Goal: Task Accomplishment & Management: Manage account settings

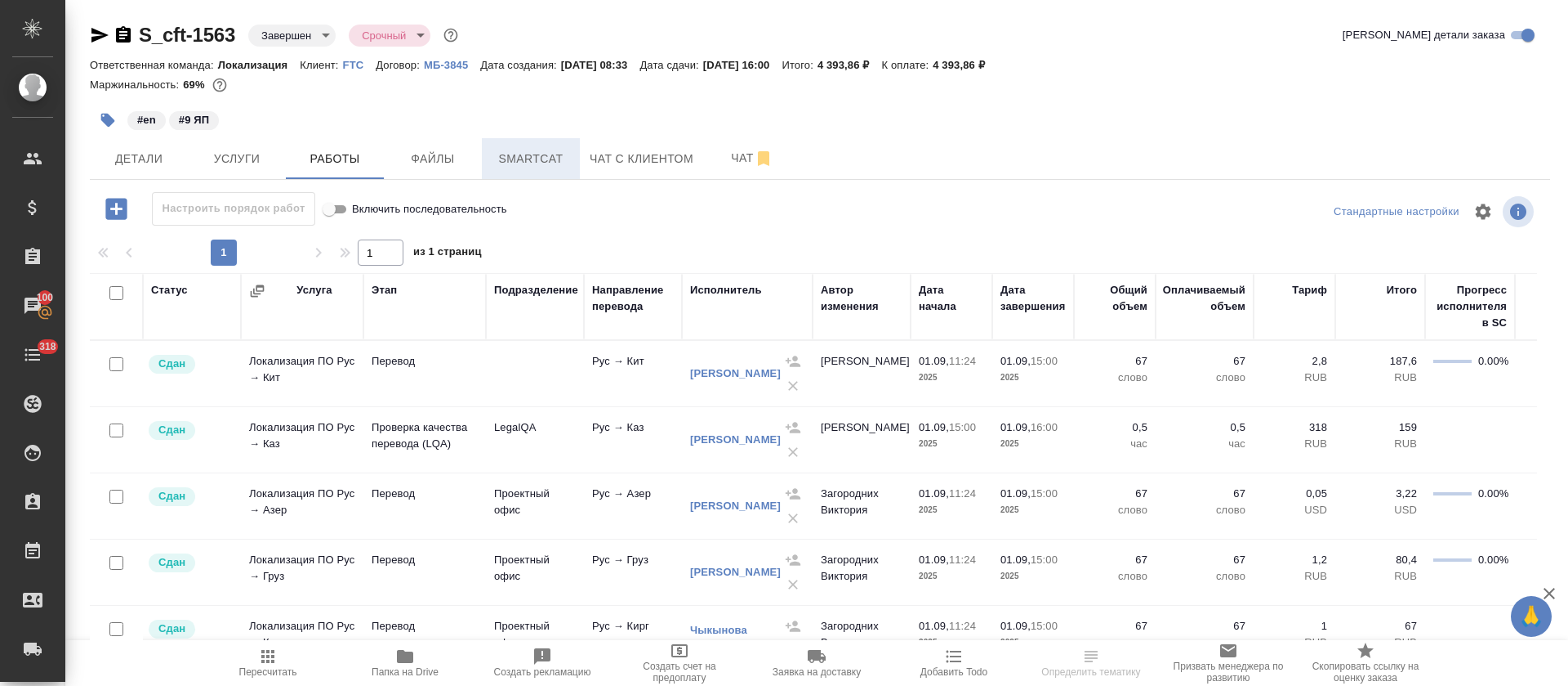
click at [503, 163] on span "Smartcat" at bounding box center [531, 158] width 78 height 21
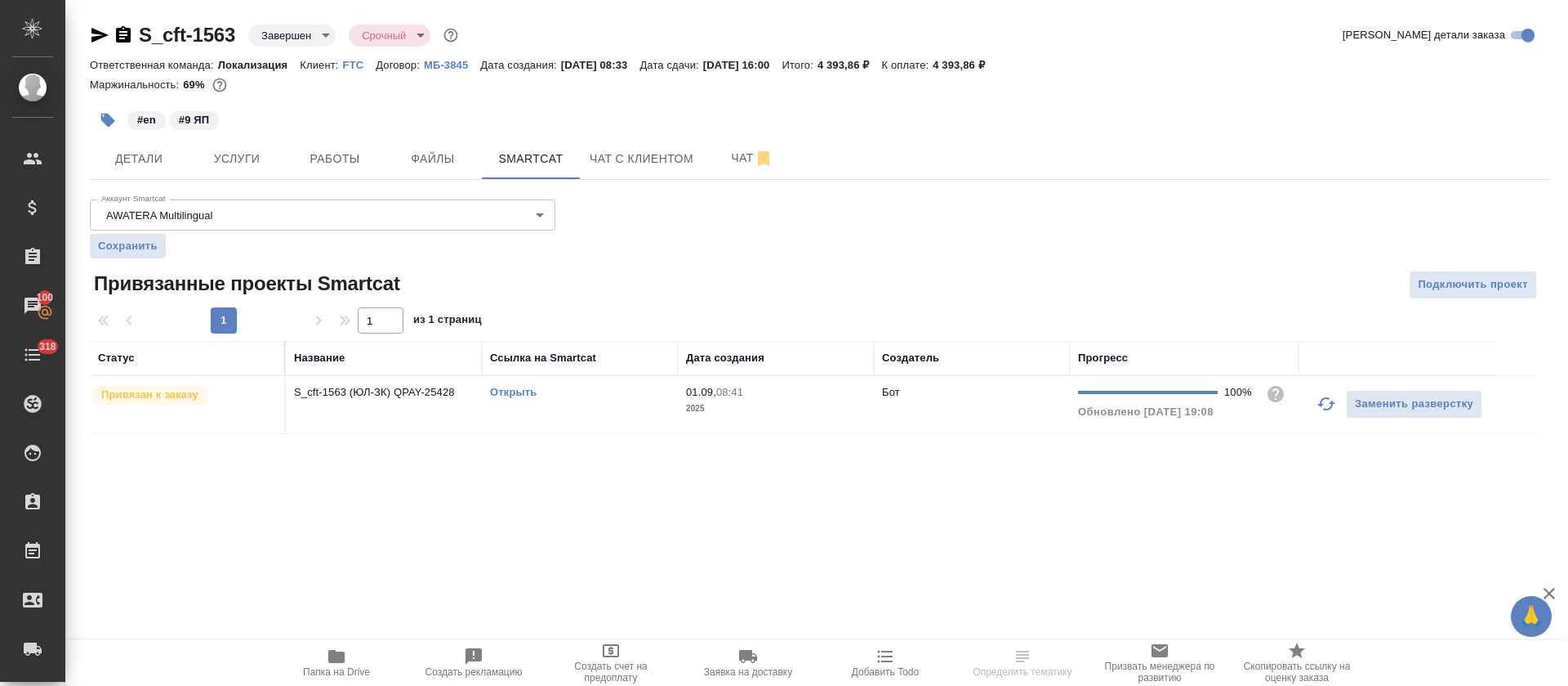
click at [510, 392] on link "Открыть" at bounding box center [513, 392] width 46 height 12
click at [321, 176] on button "Работы" at bounding box center [335, 159] width 98 height 41
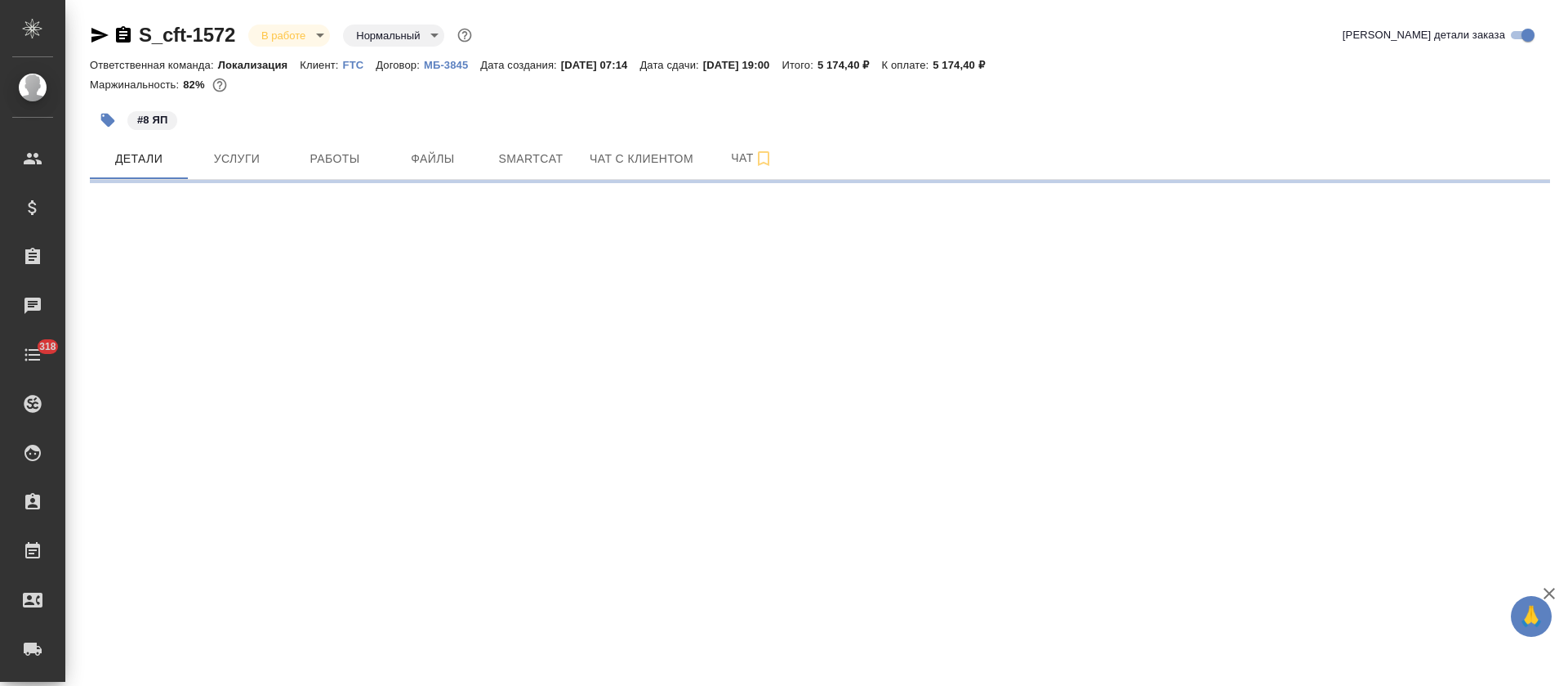
select select "RU"
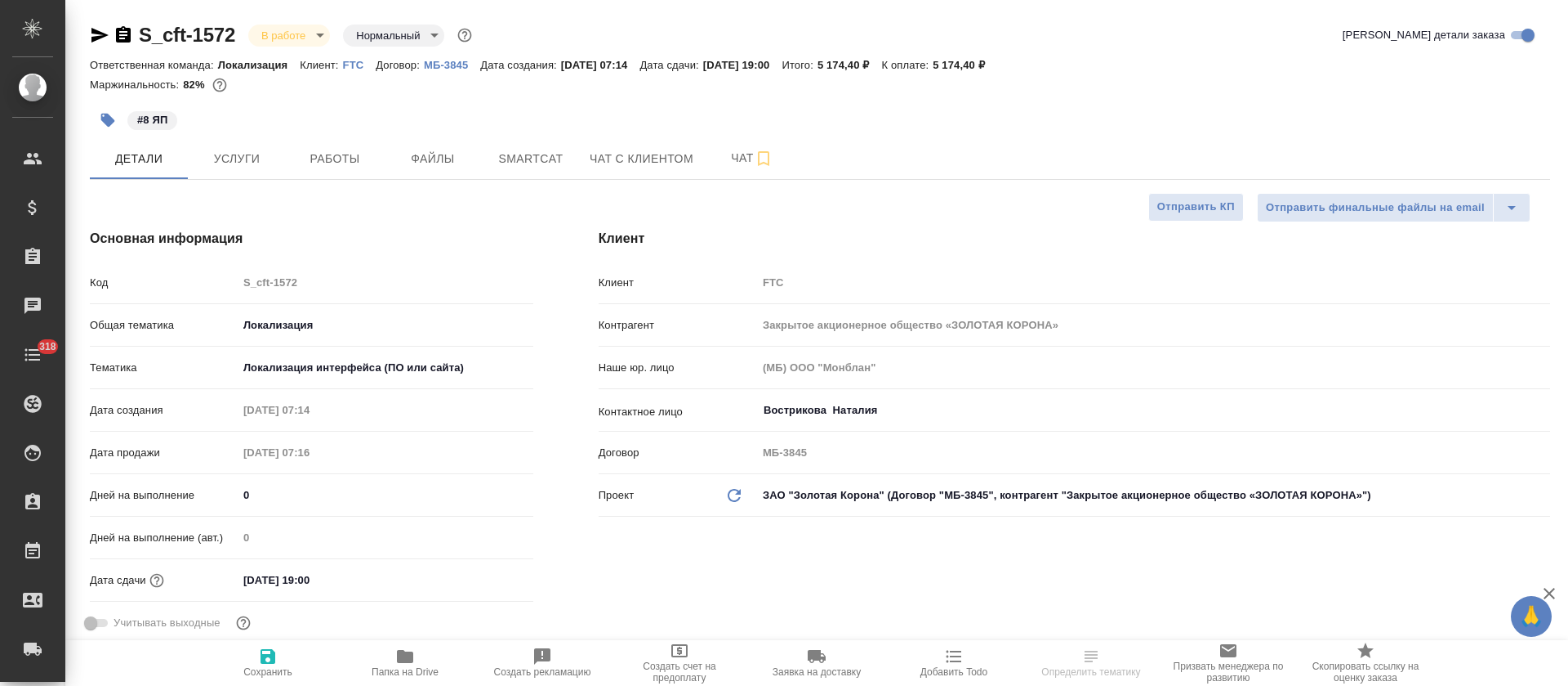
type textarea "x"
click at [537, 149] on span "Smartcat" at bounding box center [531, 158] width 78 height 21
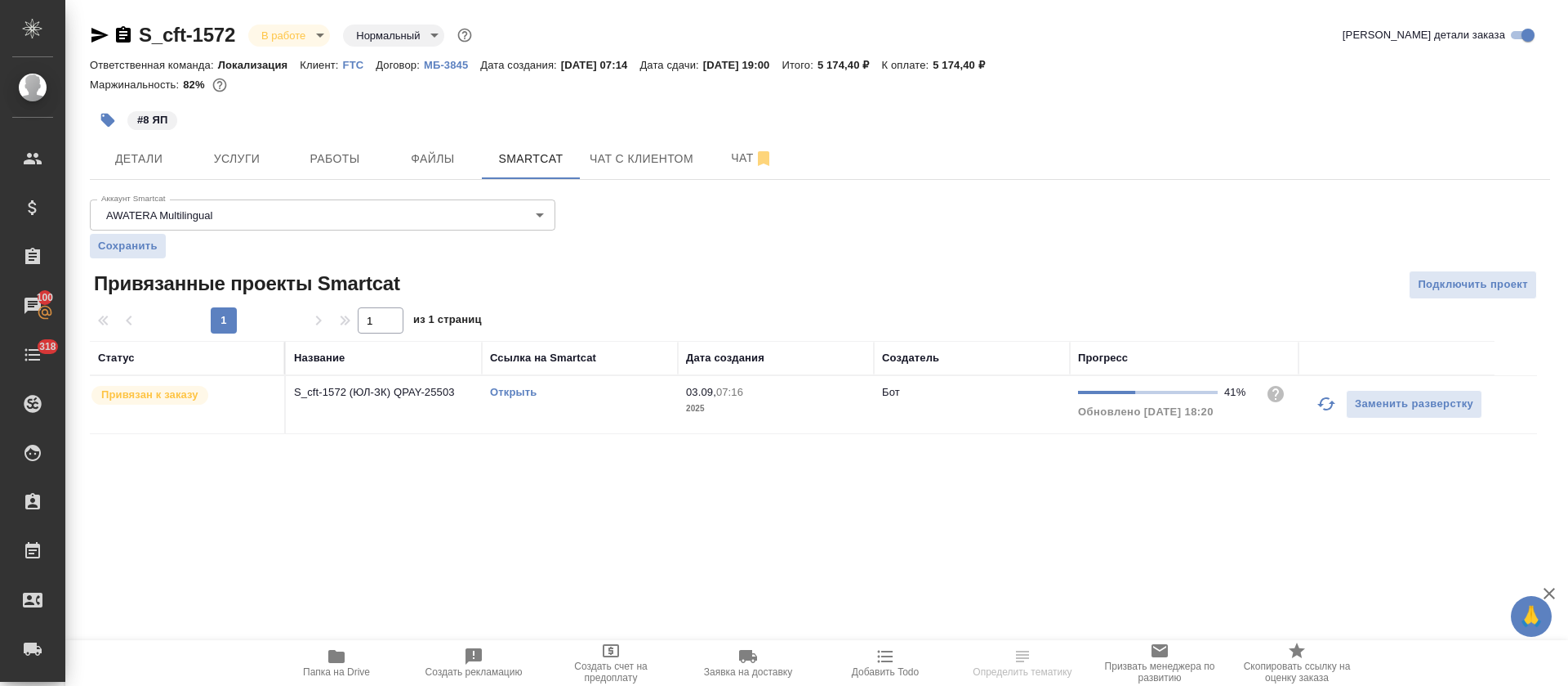
click at [501, 392] on link "Открыть" at bounding box center [513, 392] width 46 height 12
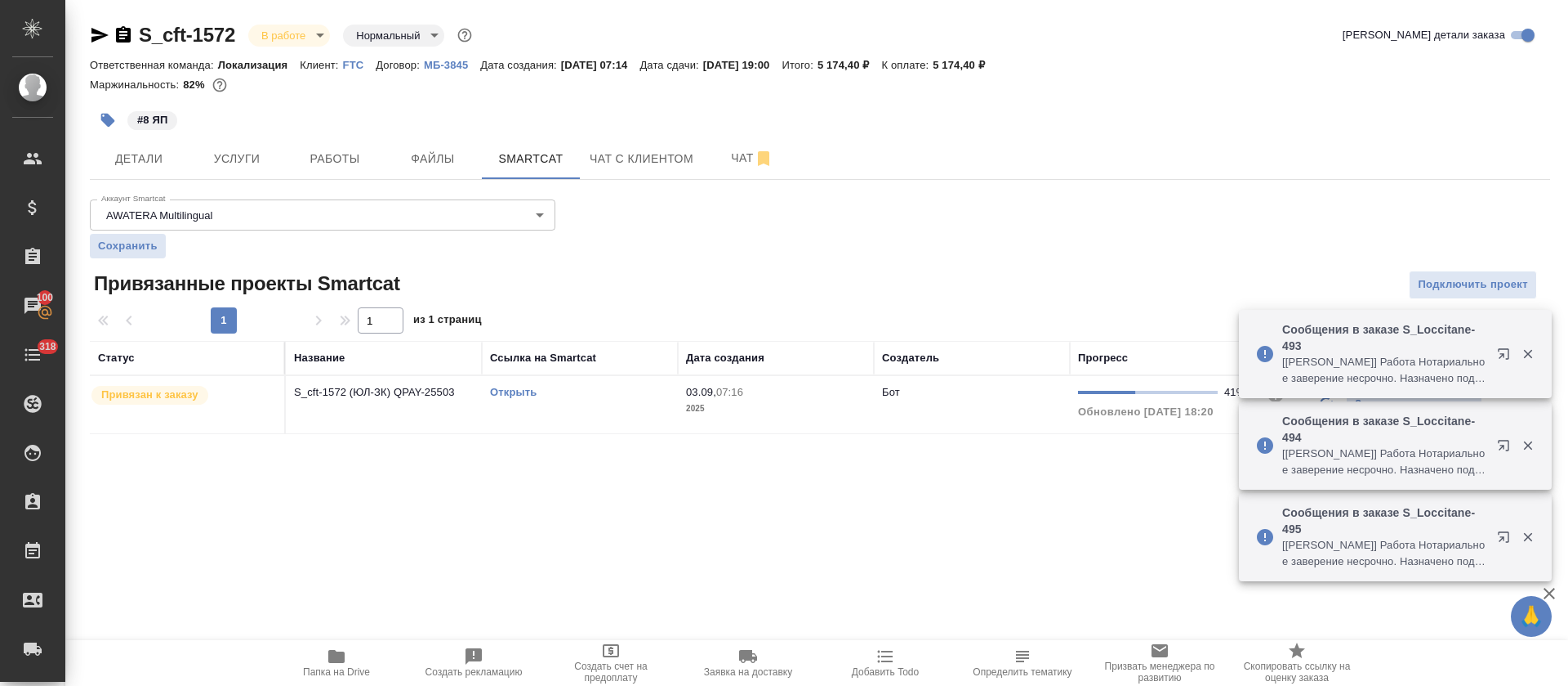
click at [511, 391] on link "Открыть" at bounding box center [513, 392] width 46 height 12
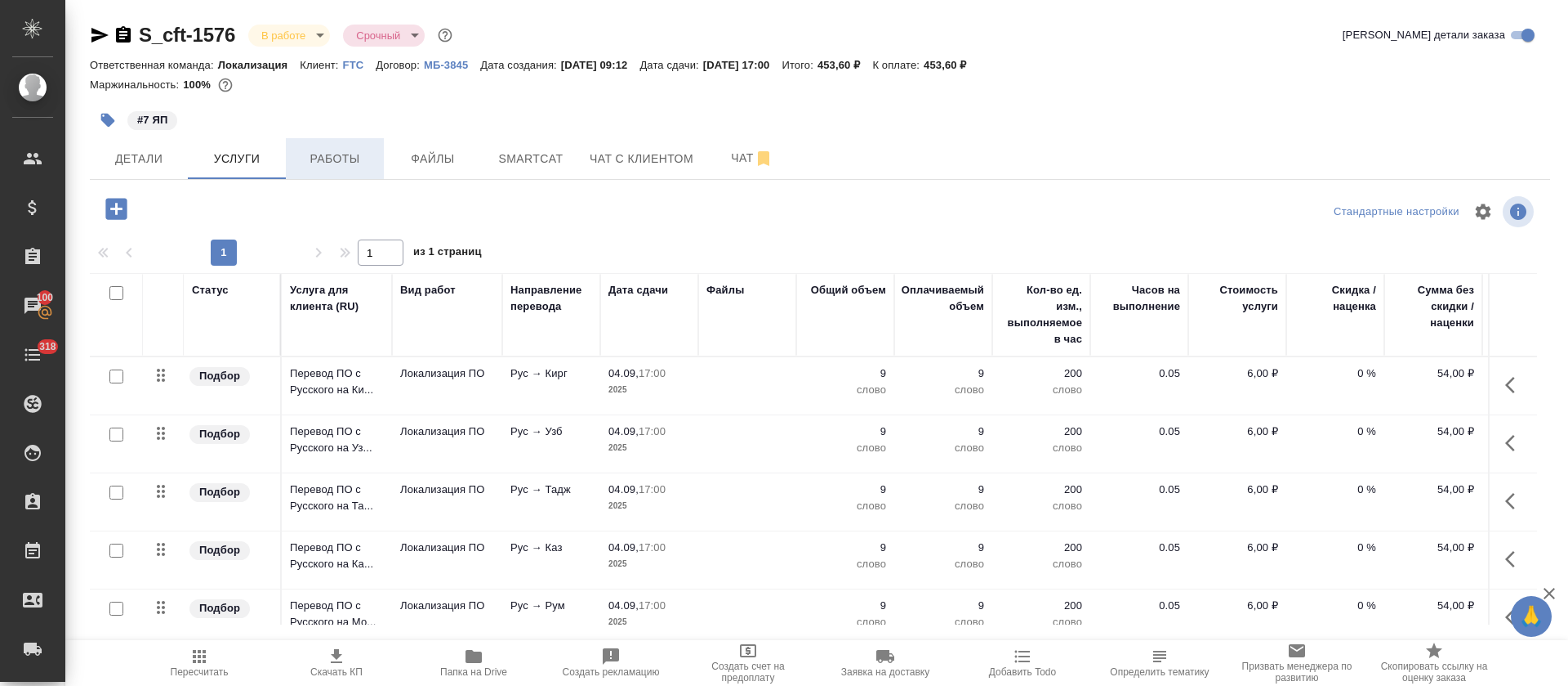
click at [349, 167] on span "Работы" at bounding box center [335, 158] width 78 height 21
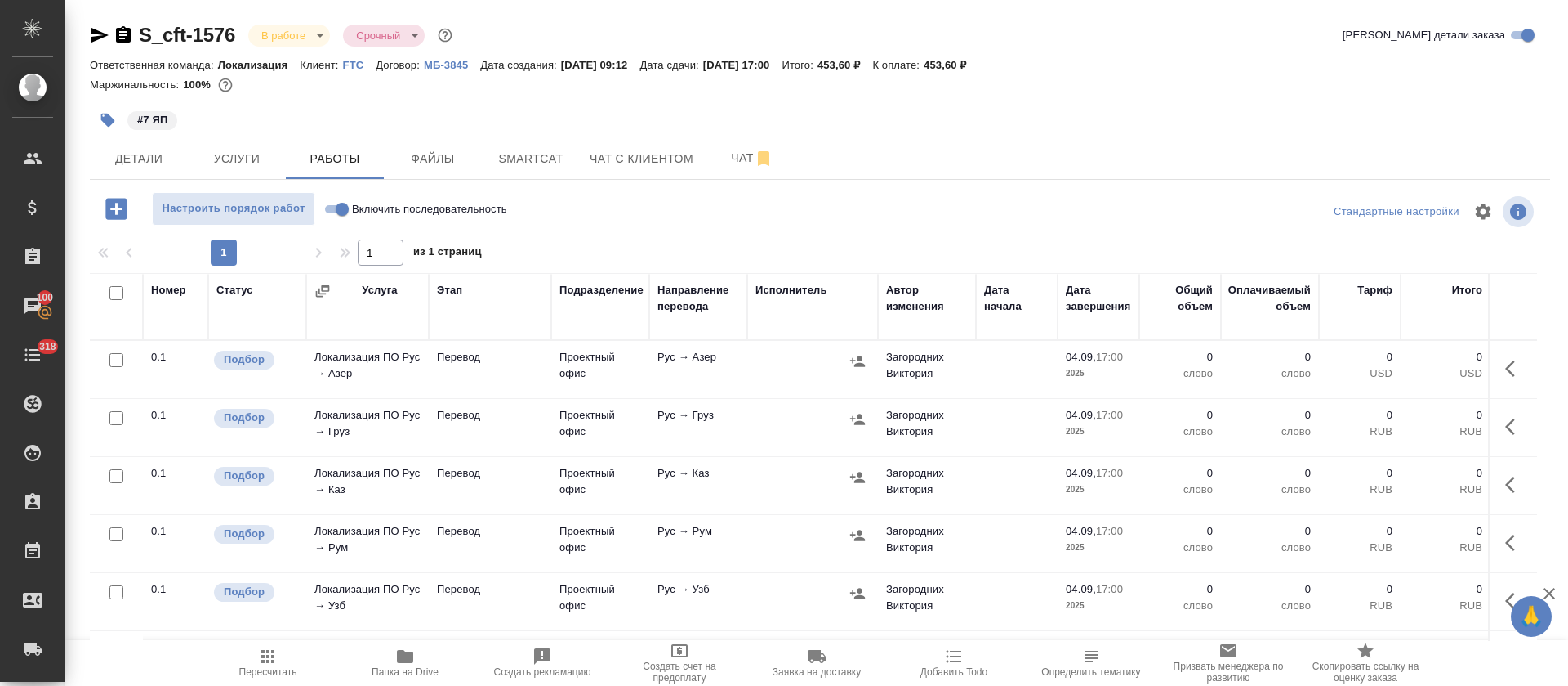
click at [349, 211] on input "Включить последовательность" at bounding box center [342, 209] width 59 height 20
checkbox input "true"
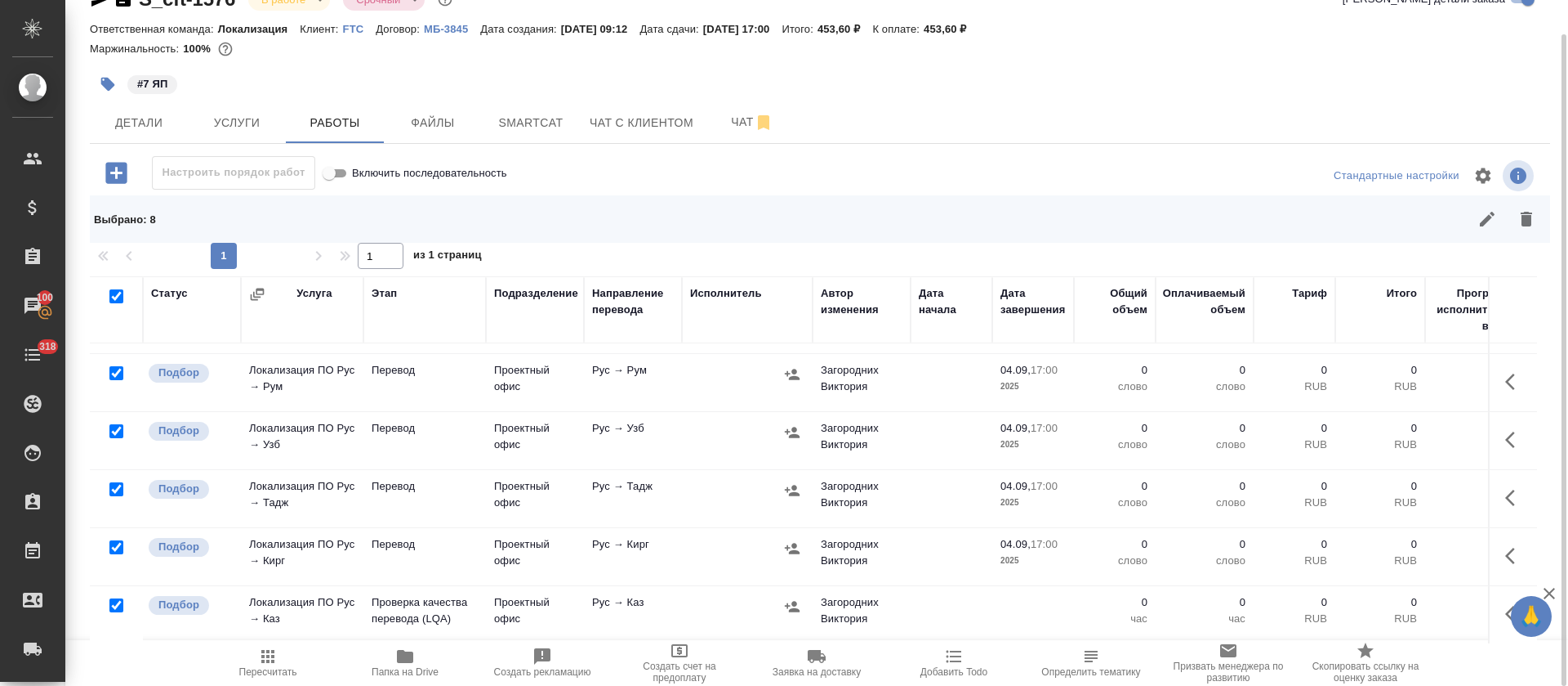
scroll to position [183, 0]
click at [117, 599] on input "checkbox" at bounding box center [116, 605] width 14 height 14
checkbox input "false"
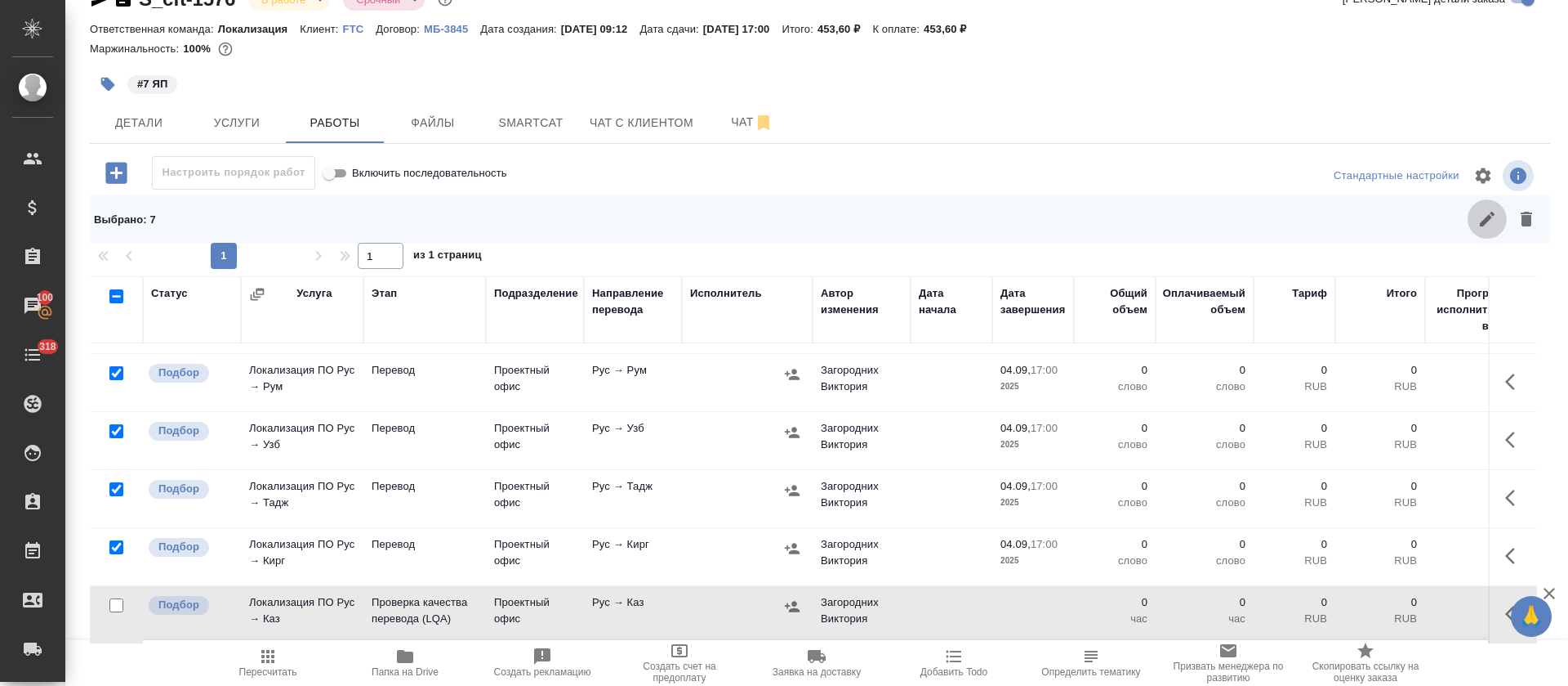
click at [1477, 227] on icon "button" at bounding box center [1487, 219] width 20 height 20
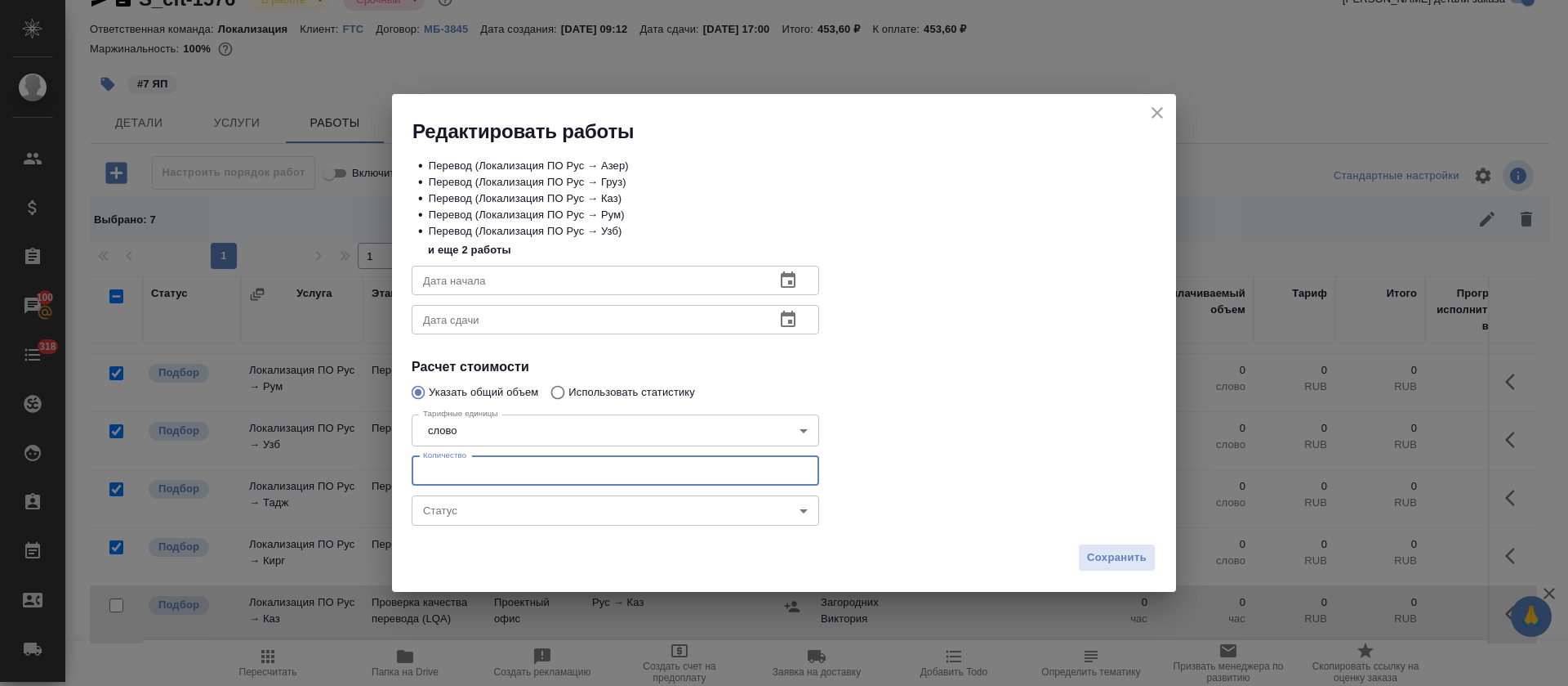
click at [466, 464] on input "number" at bounding box center [615, 471] width 408 height 30
type input "9"
click at [790, 275] on icon "button" at bounding box center [789, 280] width 15 height 16
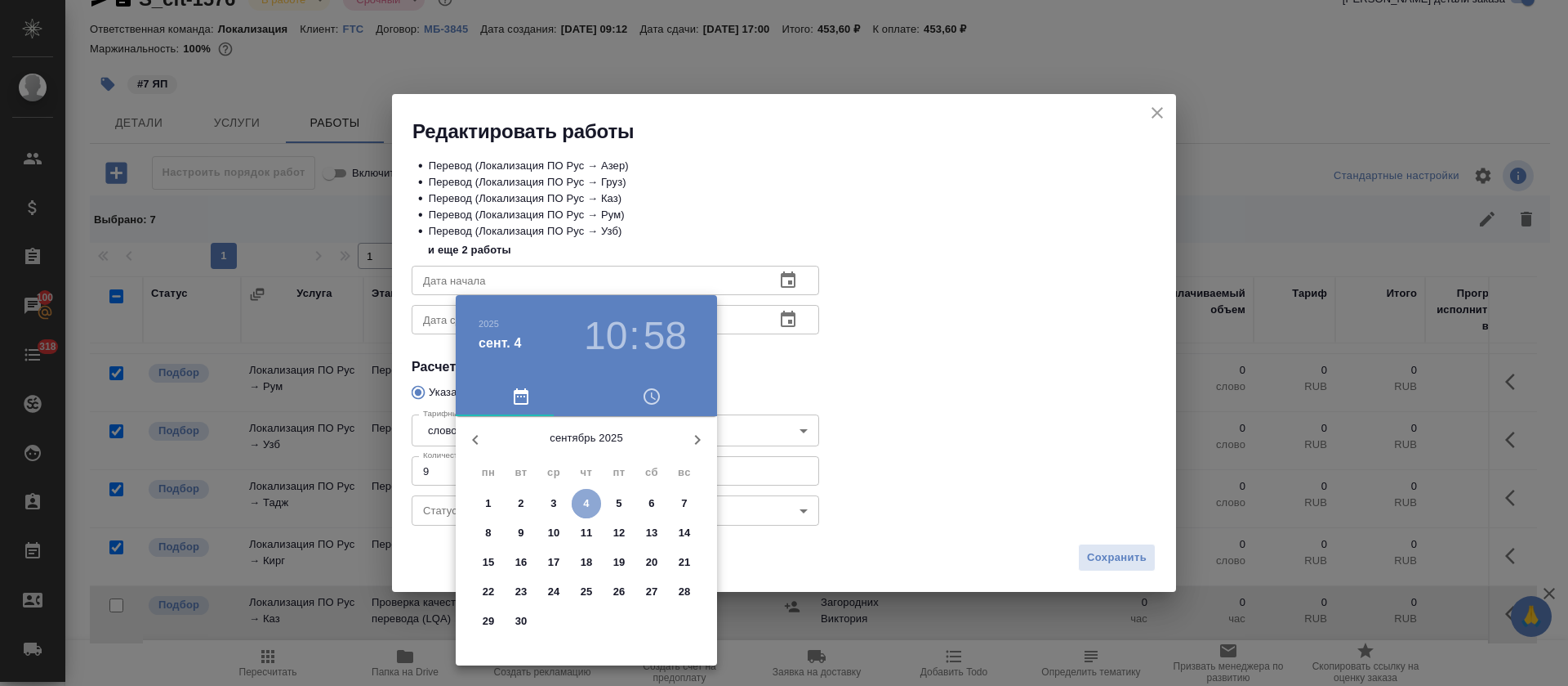
click at [583, 499] on p "4" at bounding box center [586, 504] width 6 height 16
type input "04.09.2025 10:58"
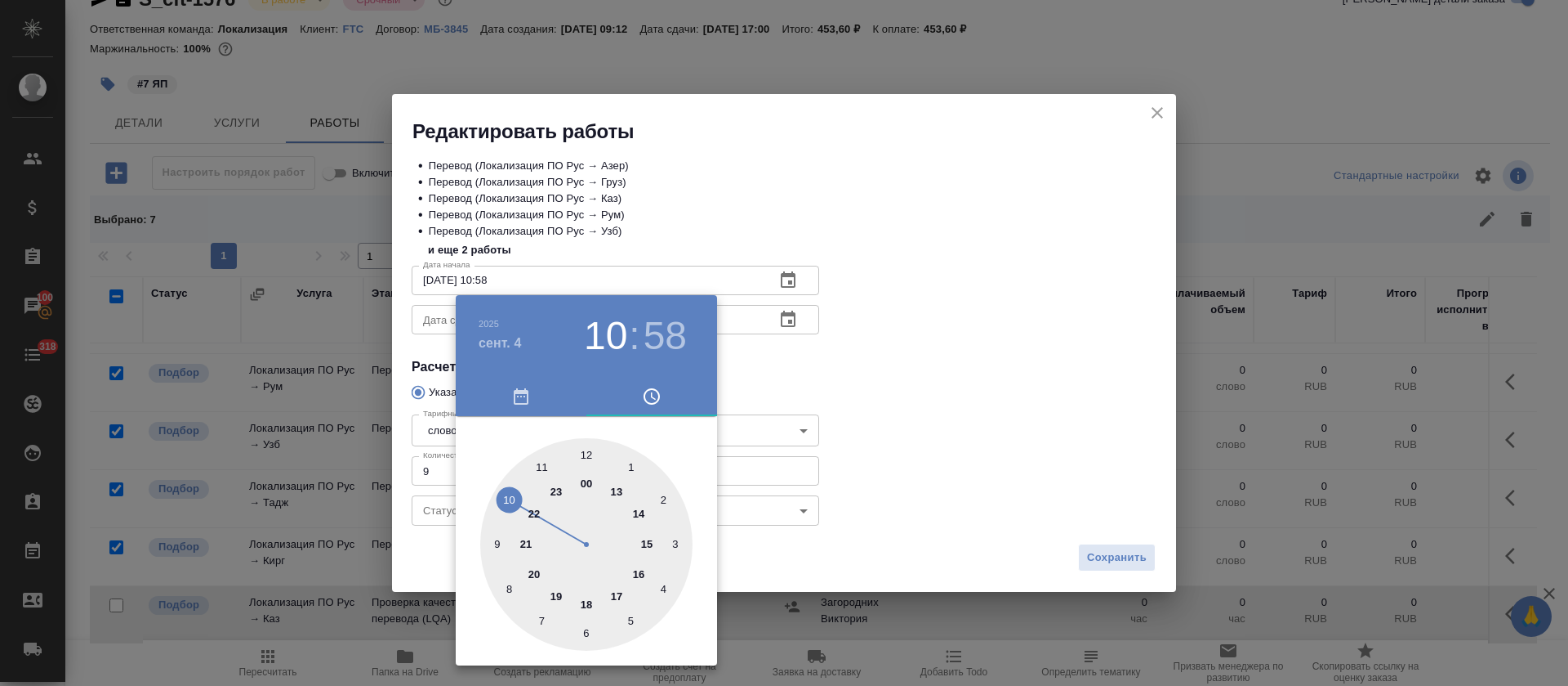
click at [884, 369] on div at bounding box center [784, 343] width 1568 height 686
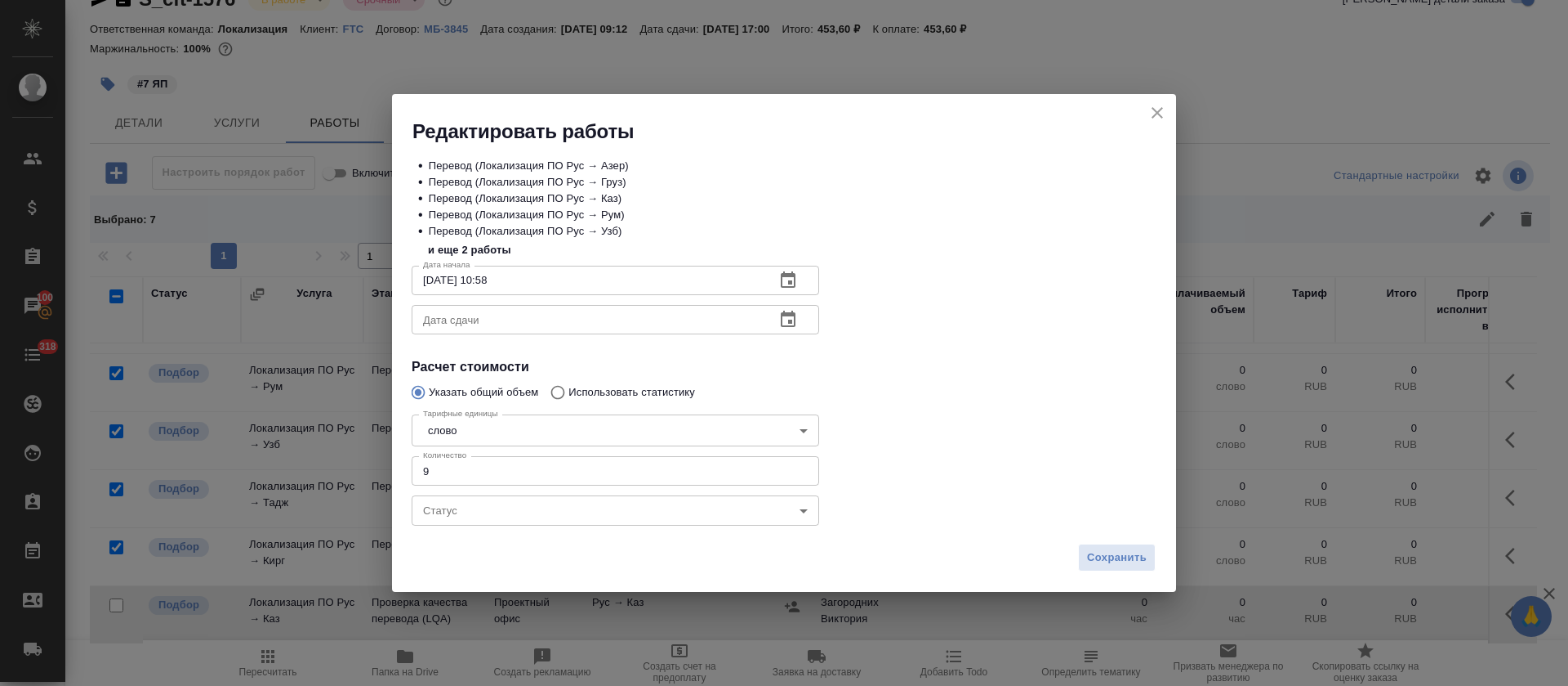
click at [793, 311] on icon "button" at bounding box center [789, 320] width 20 height 20
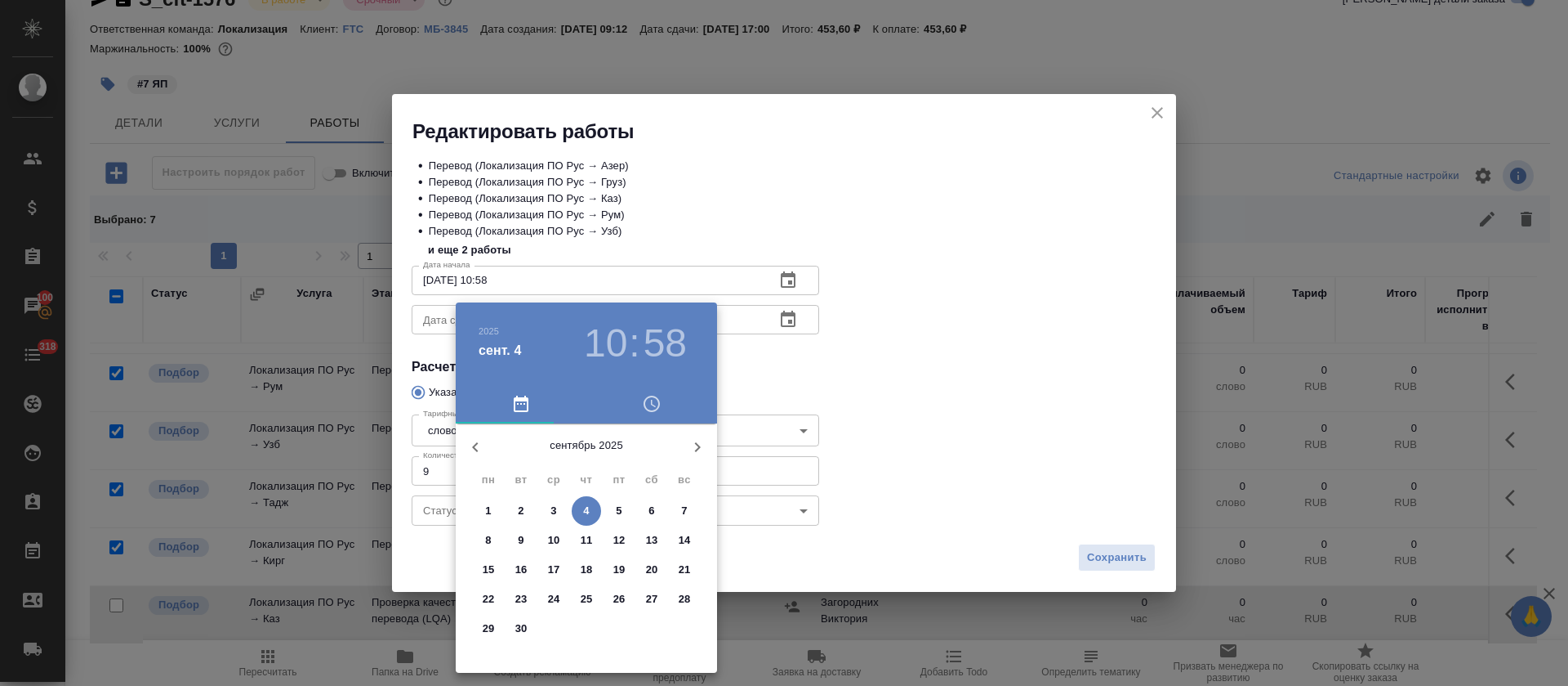
click at [590, 510] on span "4" at bounding box center [587, 511] width 30 height 16
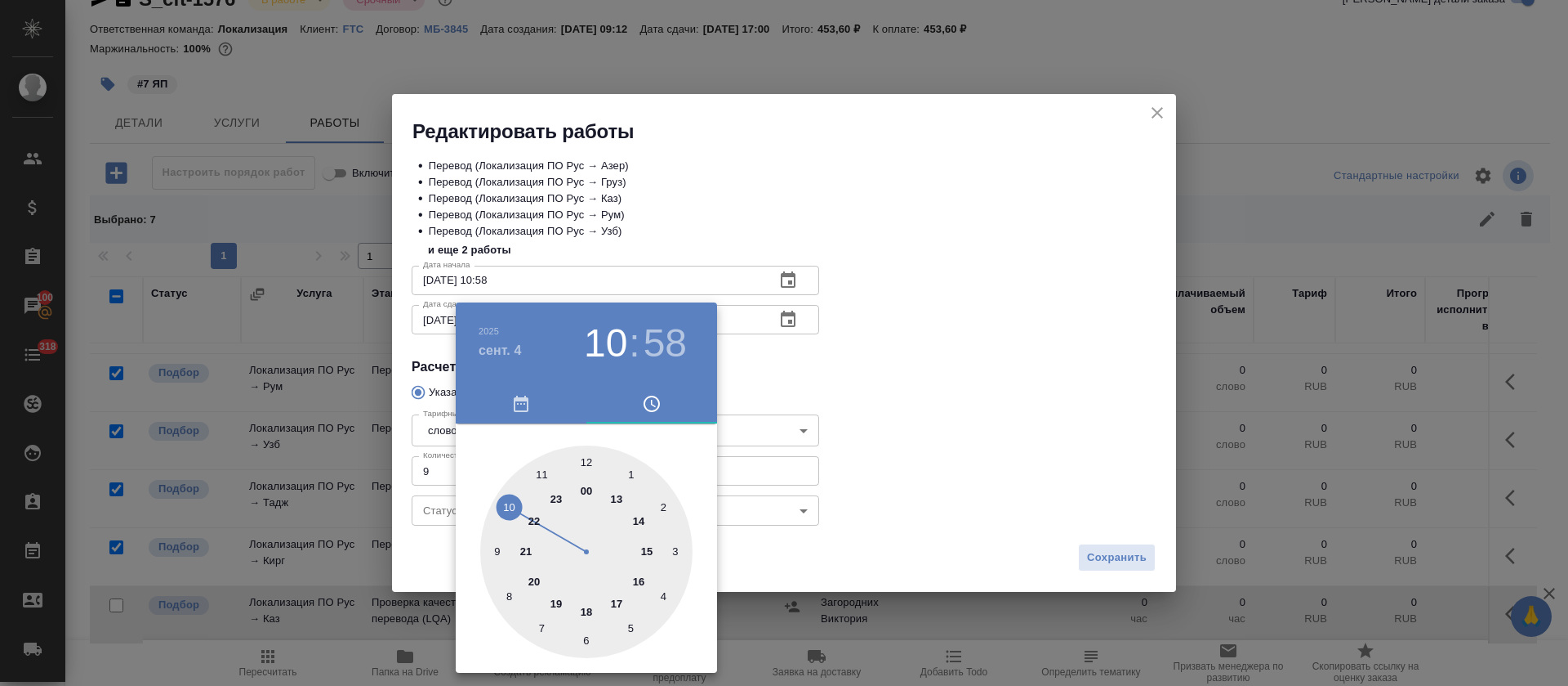
click at [646, 552] on div at bounding box center [587, 552] width 213 height 213
click at [584, 453] on div at bounding box center [587, 552] width 213 height 213
type input "04.09.2025 15:00"
click at [976, 396] on div at bounding box center [784, 343] width 1568 height 686
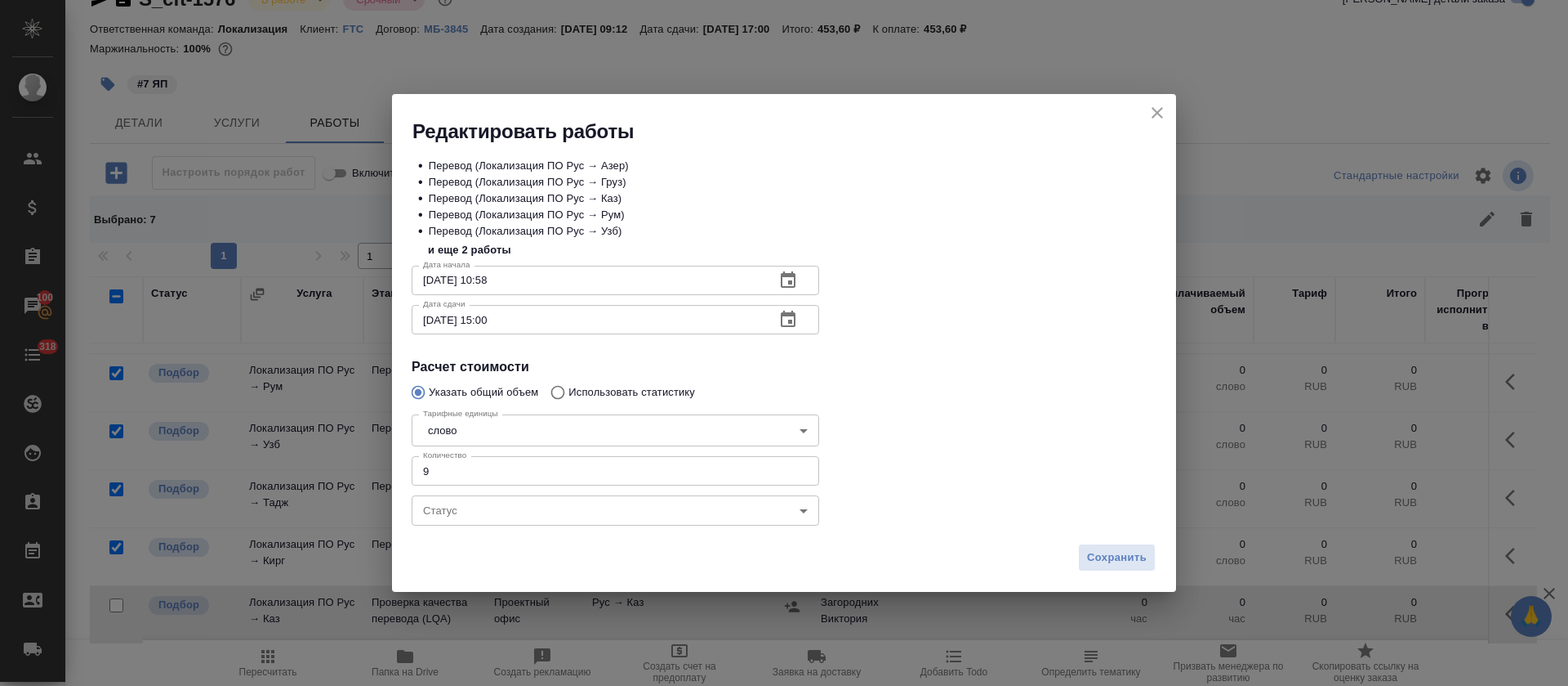
click at [1135, 564] on span "Сохранить" at bounding box center [1116, 557] width 59 height 19
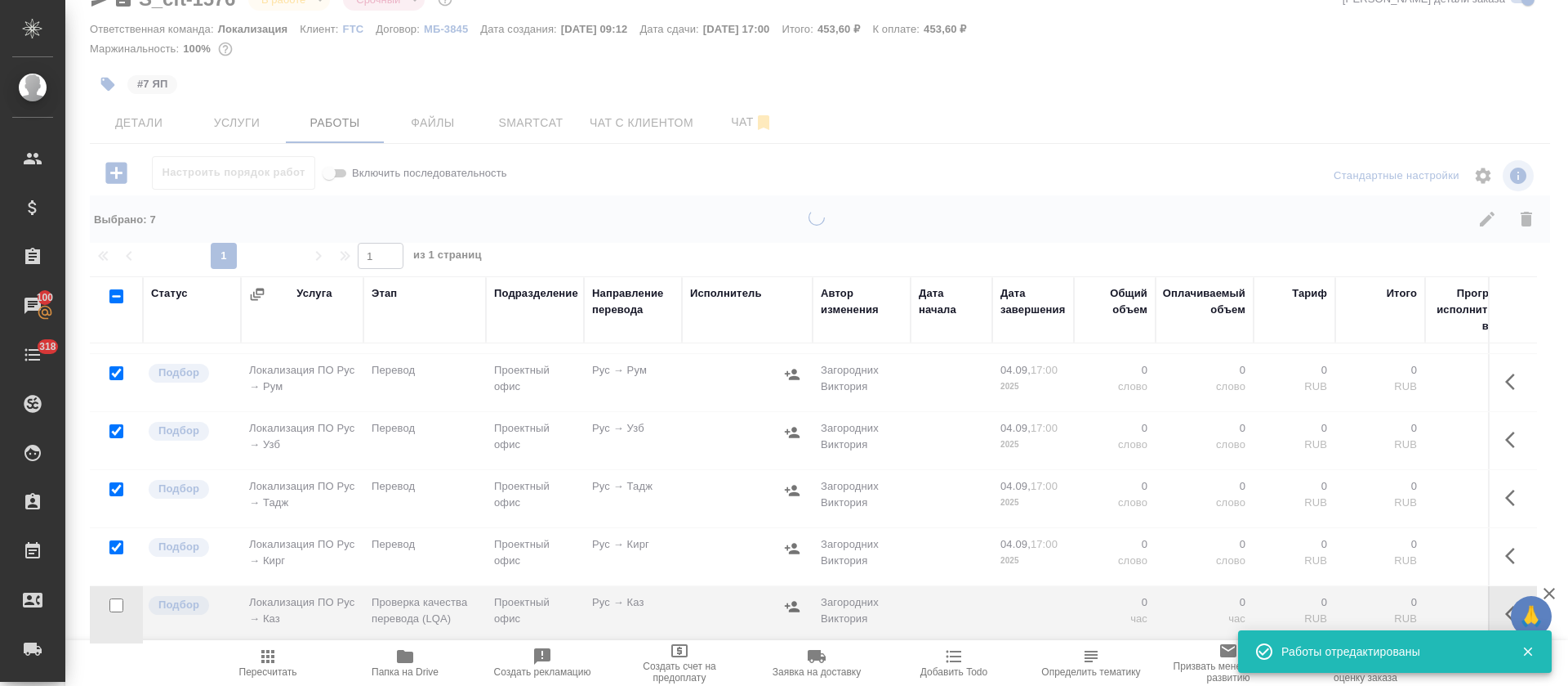
click at [261, 663] on icon "button" at bounding box center [268, 656] width 20 height 20
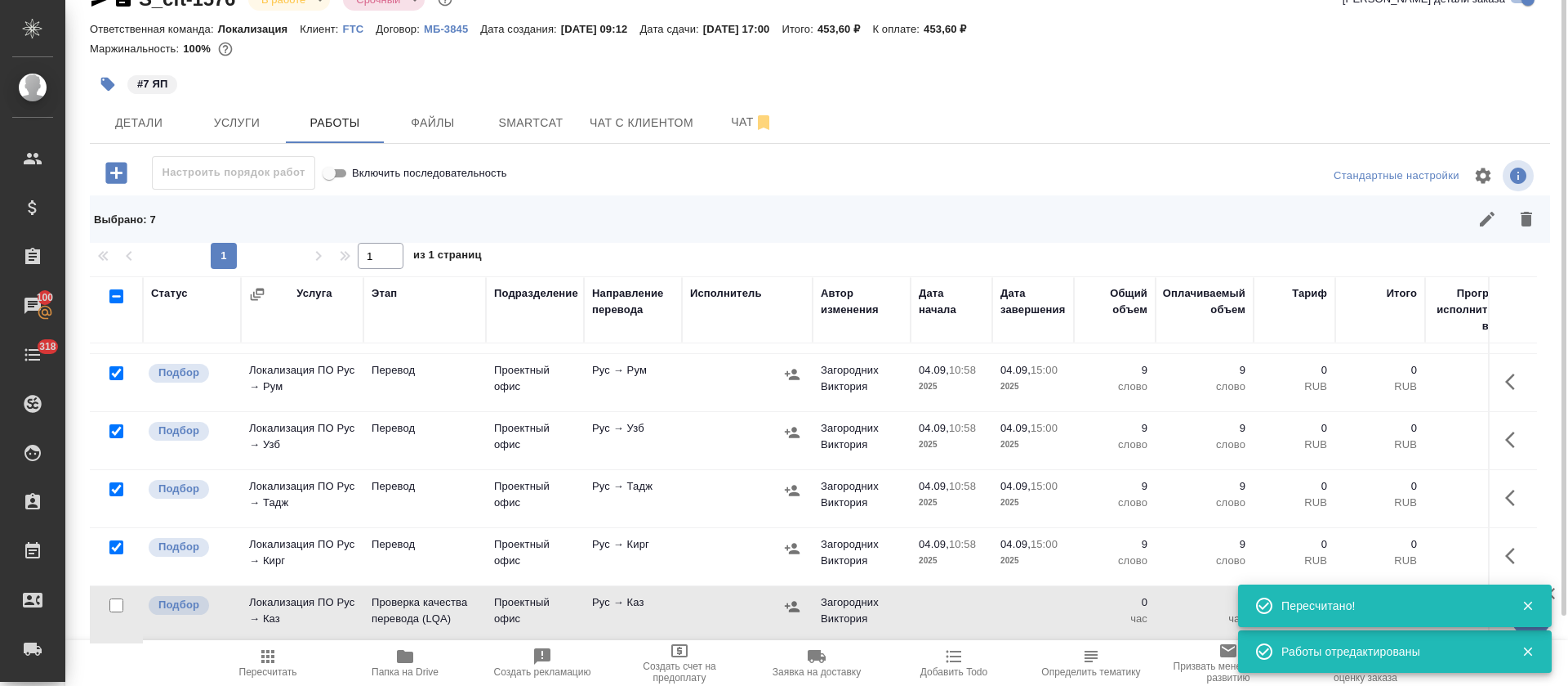
scroll to position [0, 0]
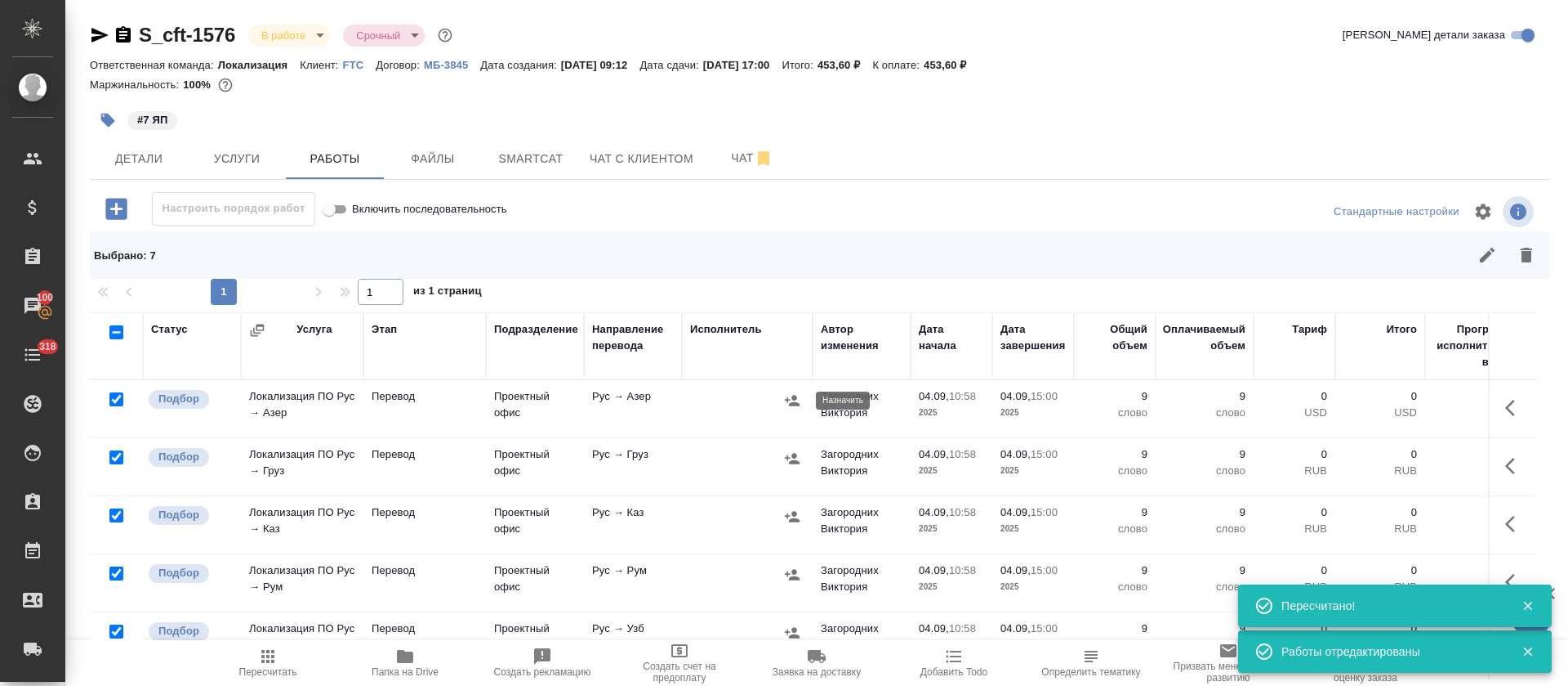
click at [794, 395] on icon "button" at bounding box center [793, 400] width 15 height 11
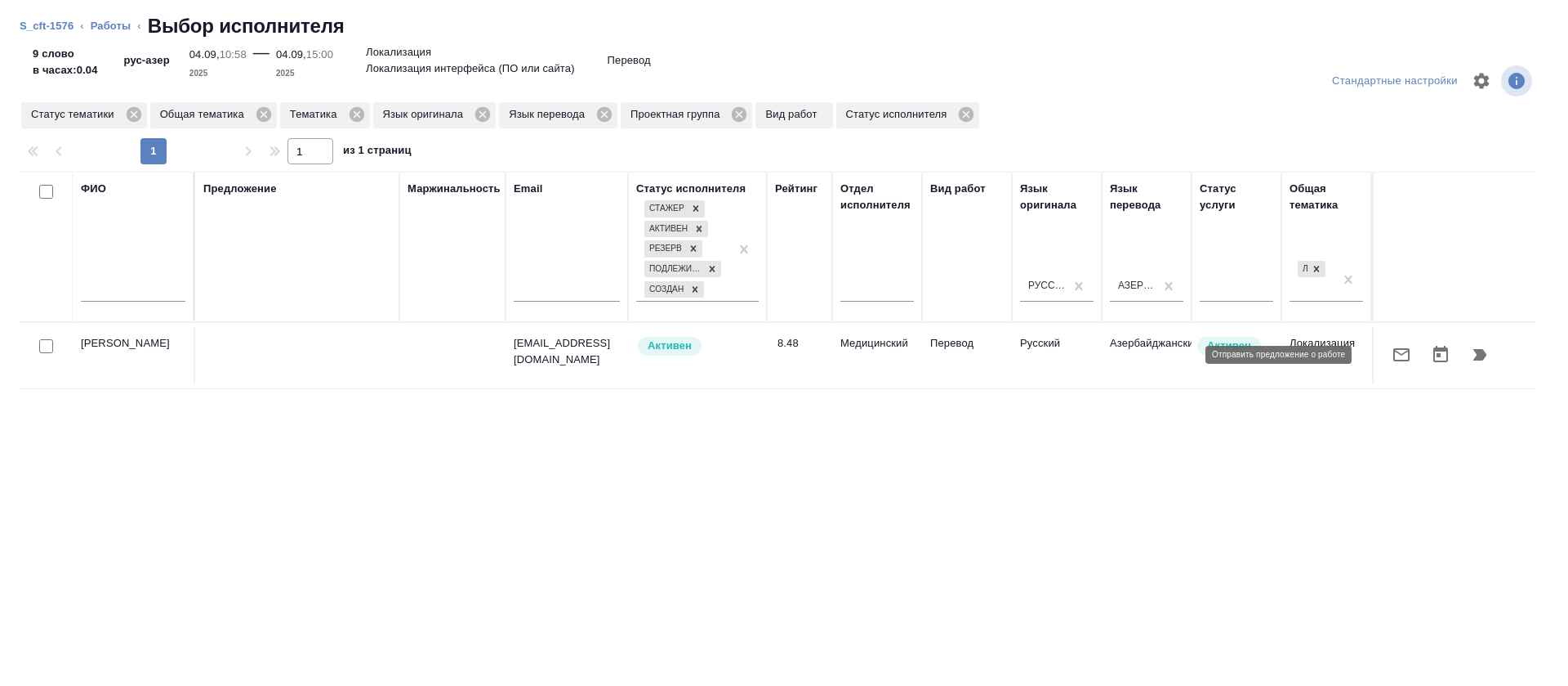
click at [1382, 360] on button "button" at bounding box center [1402, 355] width 40 height 40
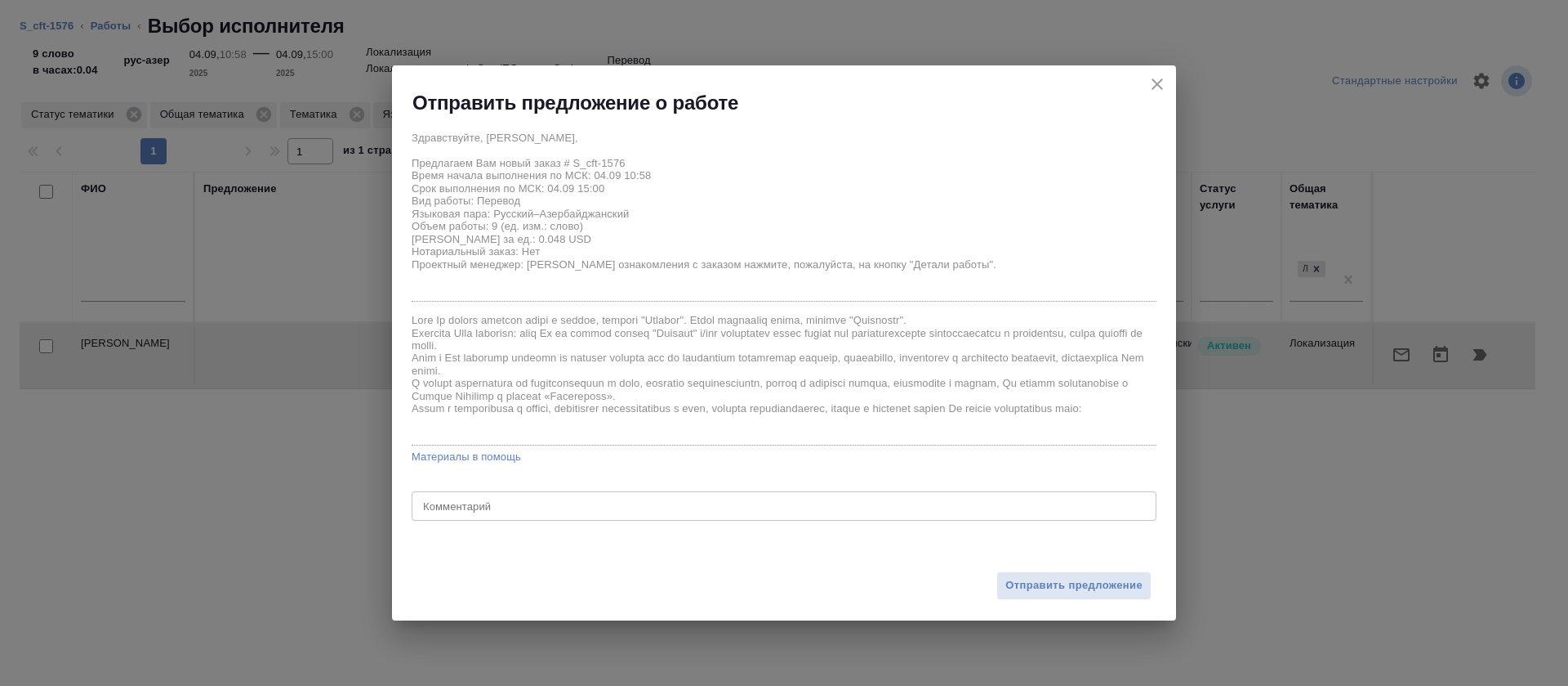
click at [1023, 581] on span "Отправить предложение" at bounding box center [1074, 585] width 138 height 19
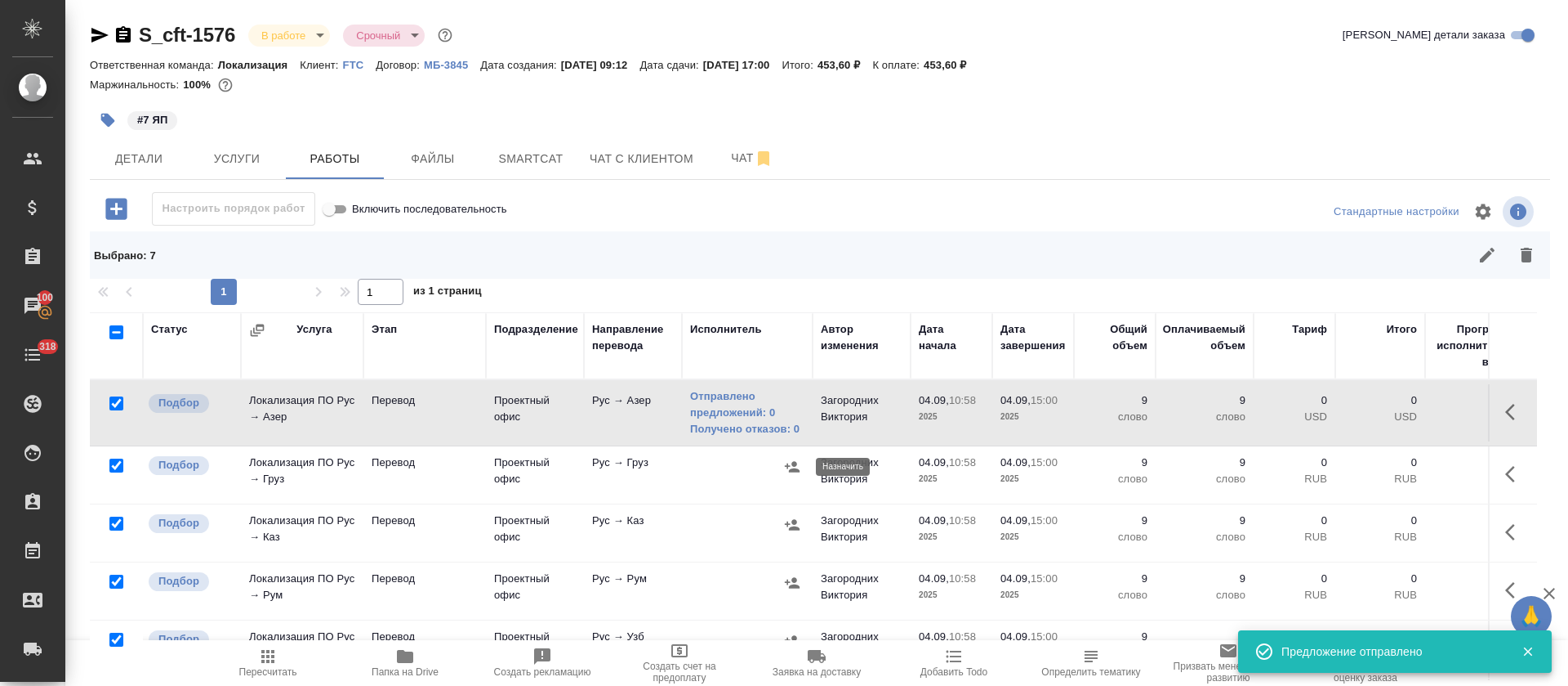
click at [795, 467] on icon "button" at bounding box center [793, 467] width 16 height 16
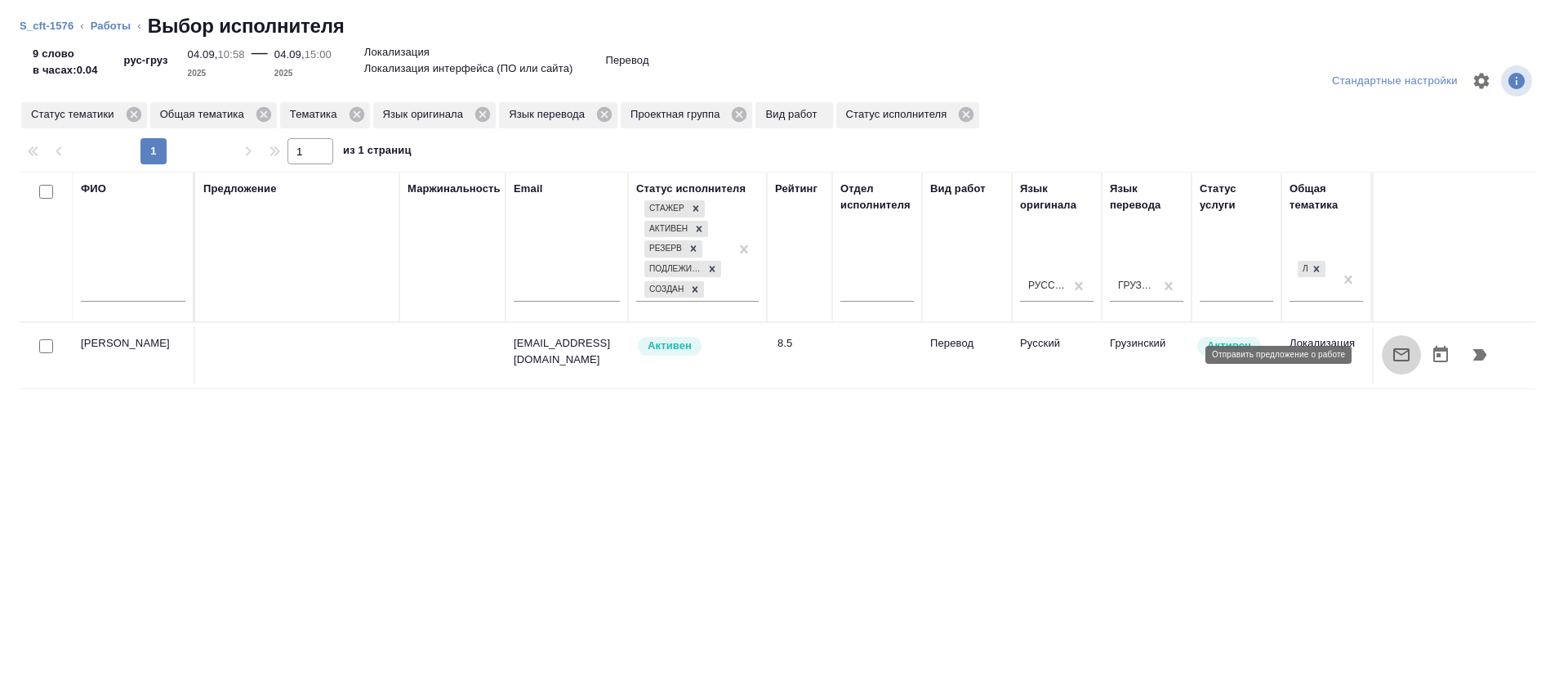
click at [1393, 349] on icon "button" at bounding box center [1402, 355] width 16 height 13
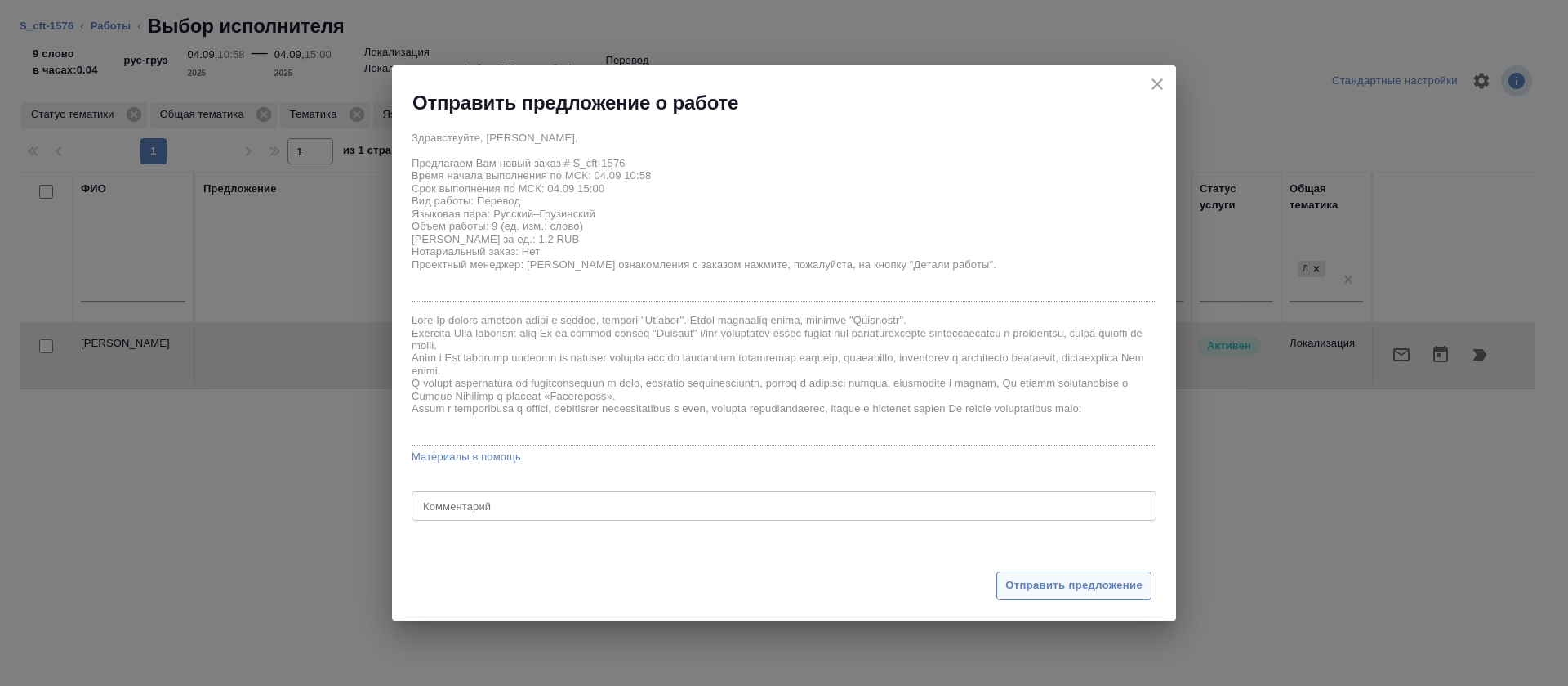
click at [1023, 594] on span "Отправить предложение" at bounding box center [1074, 585] width 138 height 19
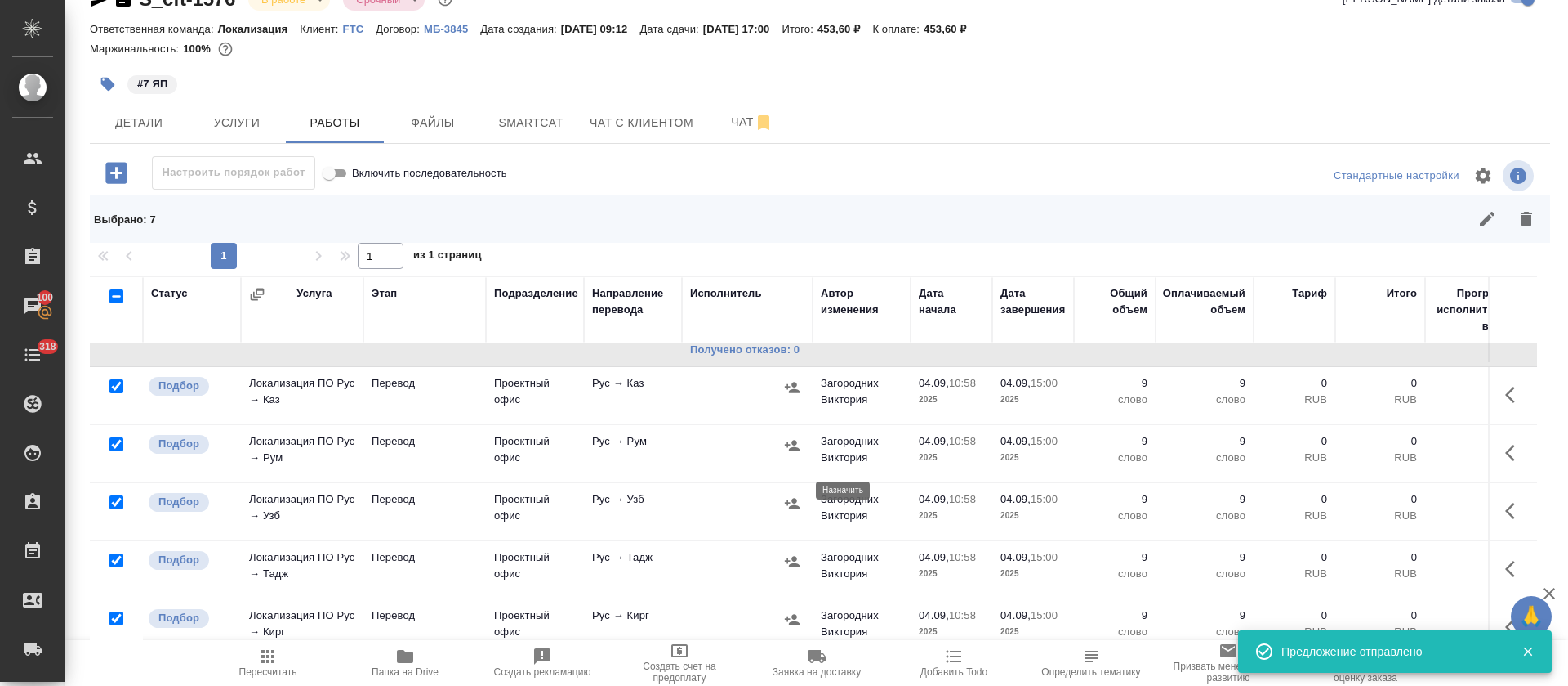
scroll to position [123, 0]
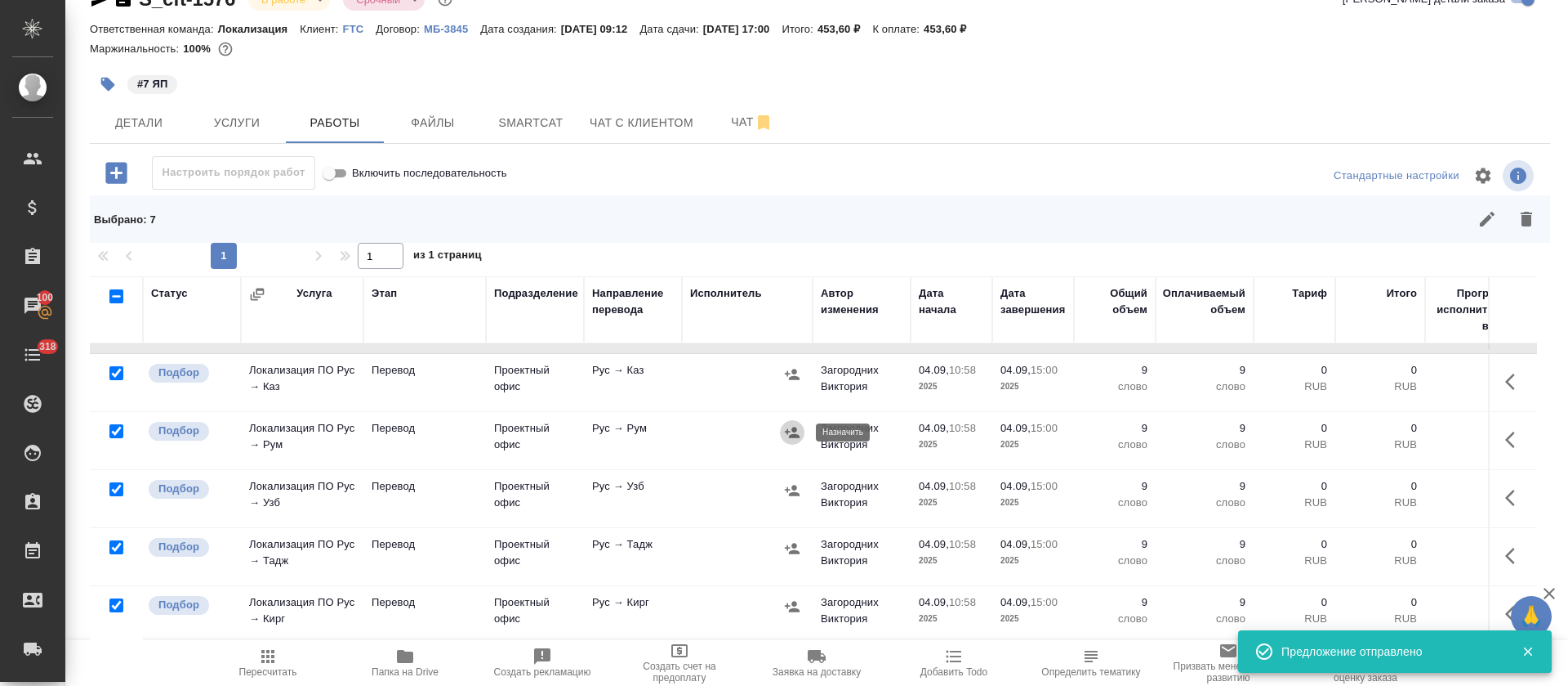
click at [792, 439] on icon "button" at bounding box center [793, 432] width 16 height 16
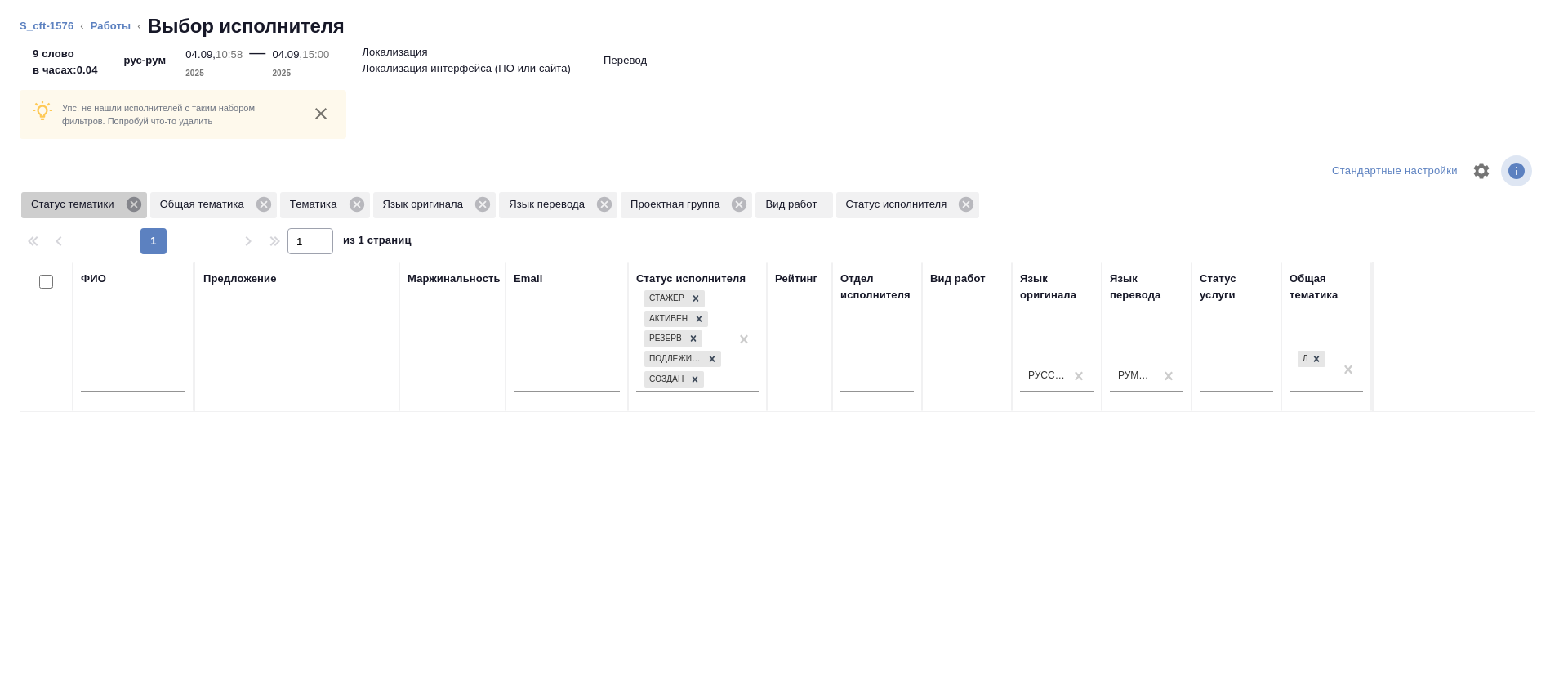
click at [129, 211] on icon at bounding box center [134, 204] width 18 height 18
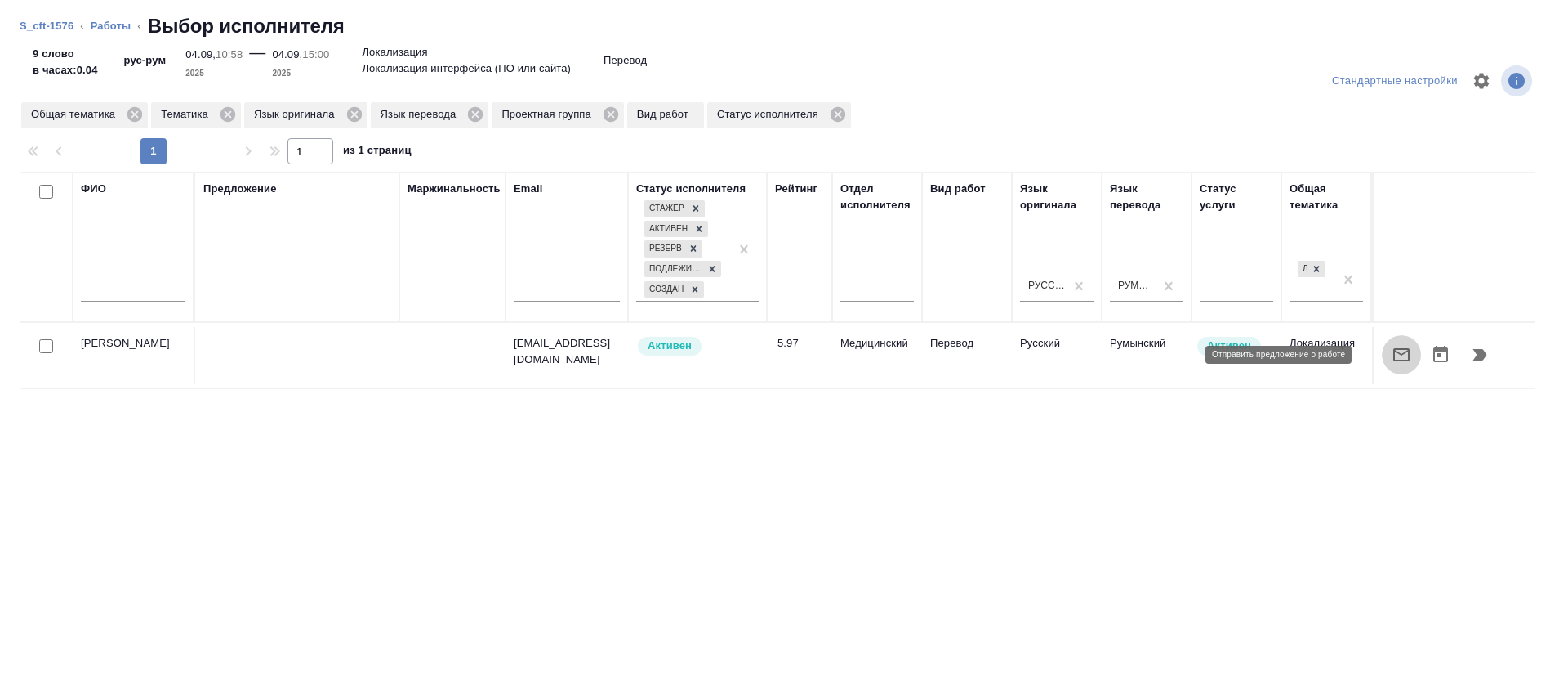
click at [1382, 364] on button "button" at bounding box center [1402, 355] width 40 height 40
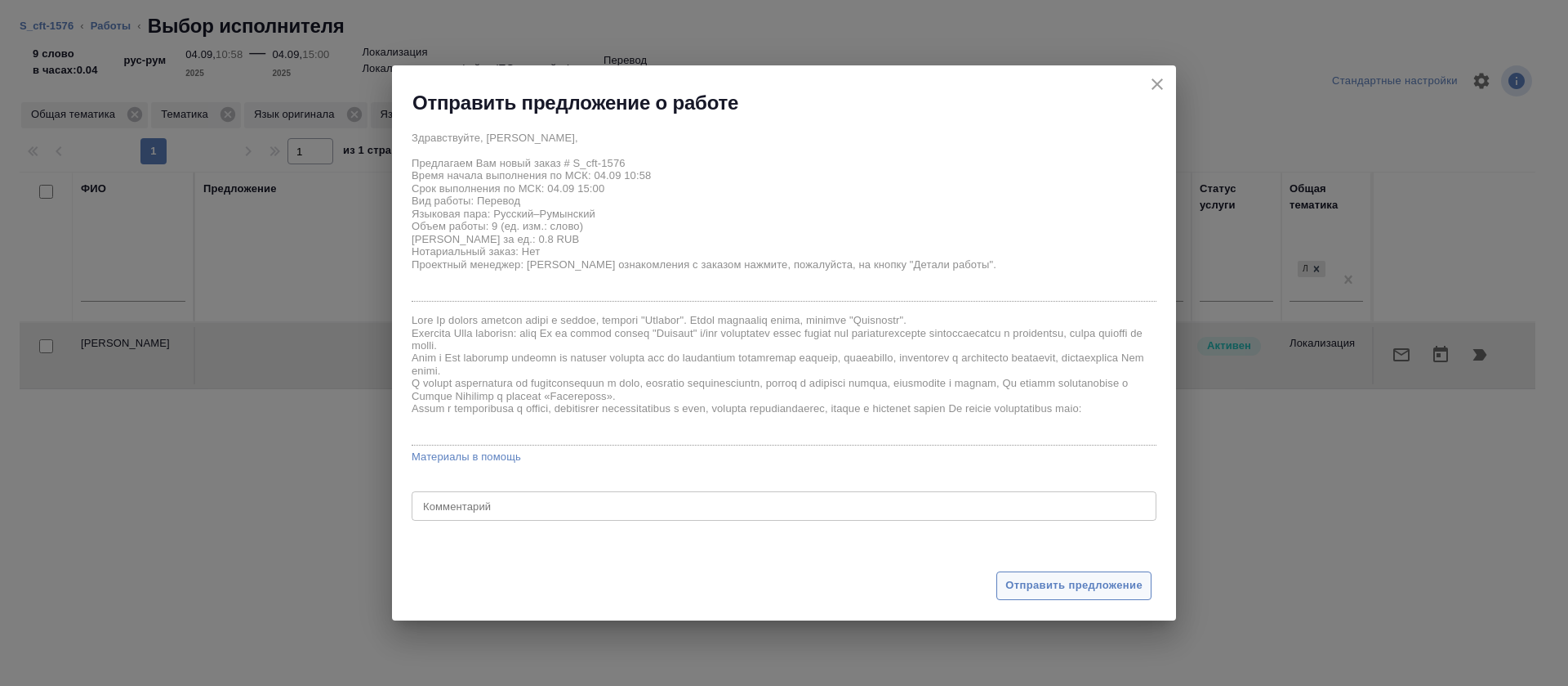
click at [1026, 580] on span "Отправить предложение" at bounding box center [1074, 585] width 138 height 19
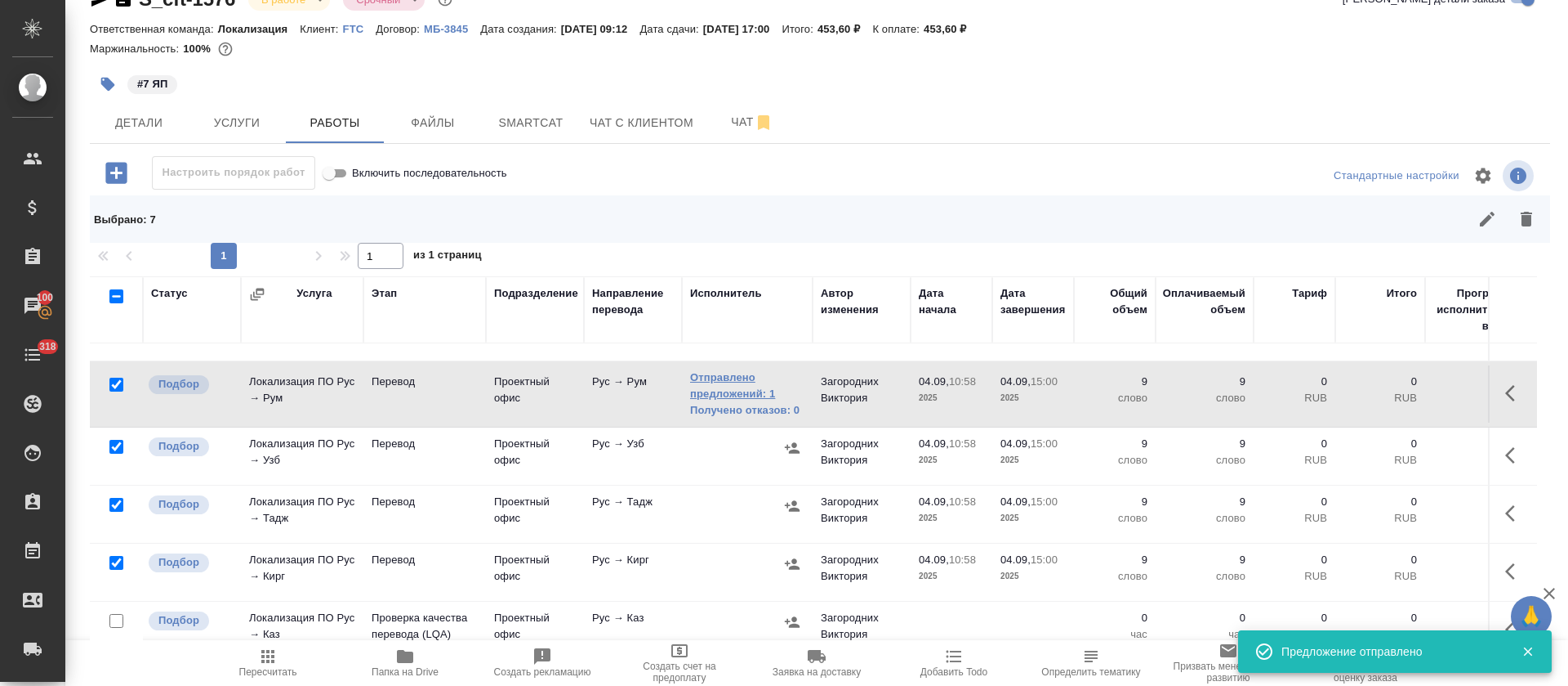
scroll to position [208, 0]
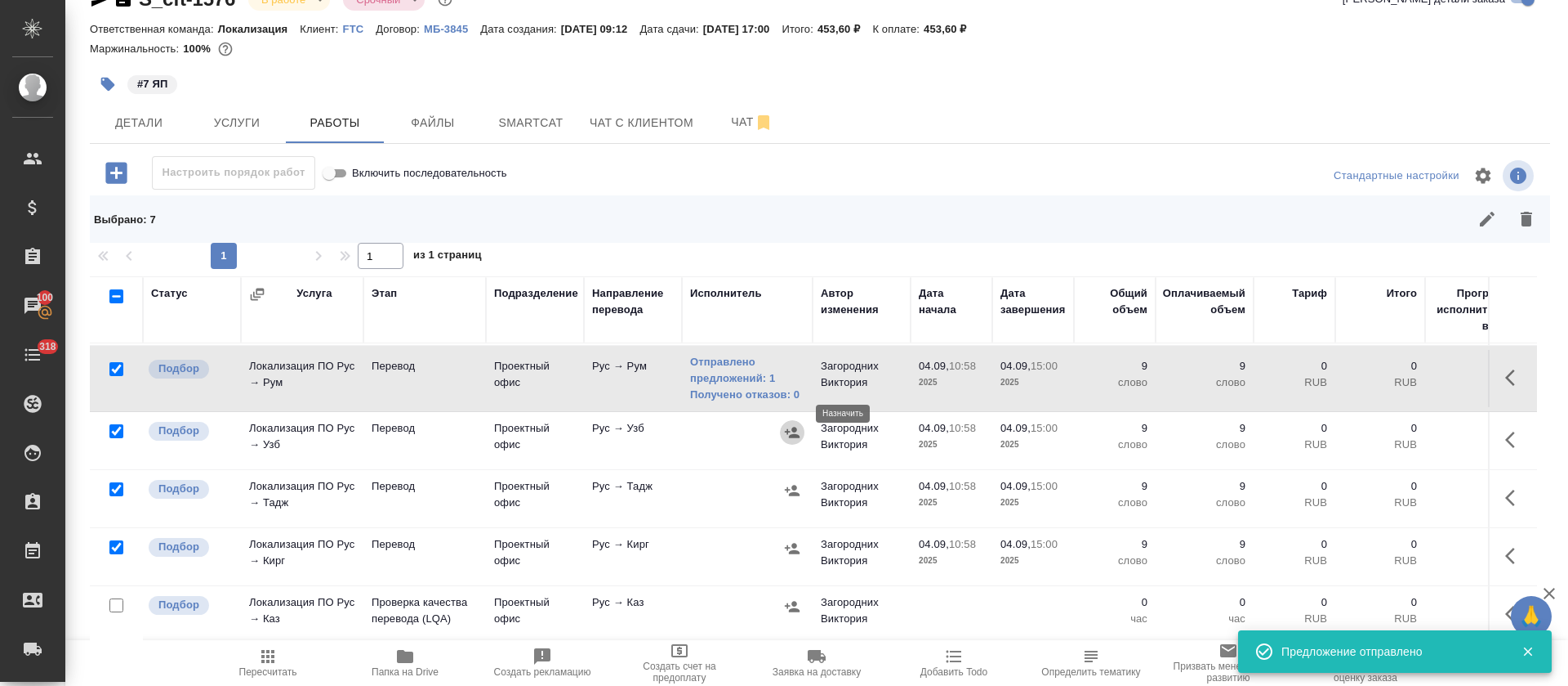
click at [789, 424] on icon "button" at bounding box center [793, 432] width 16 height 16
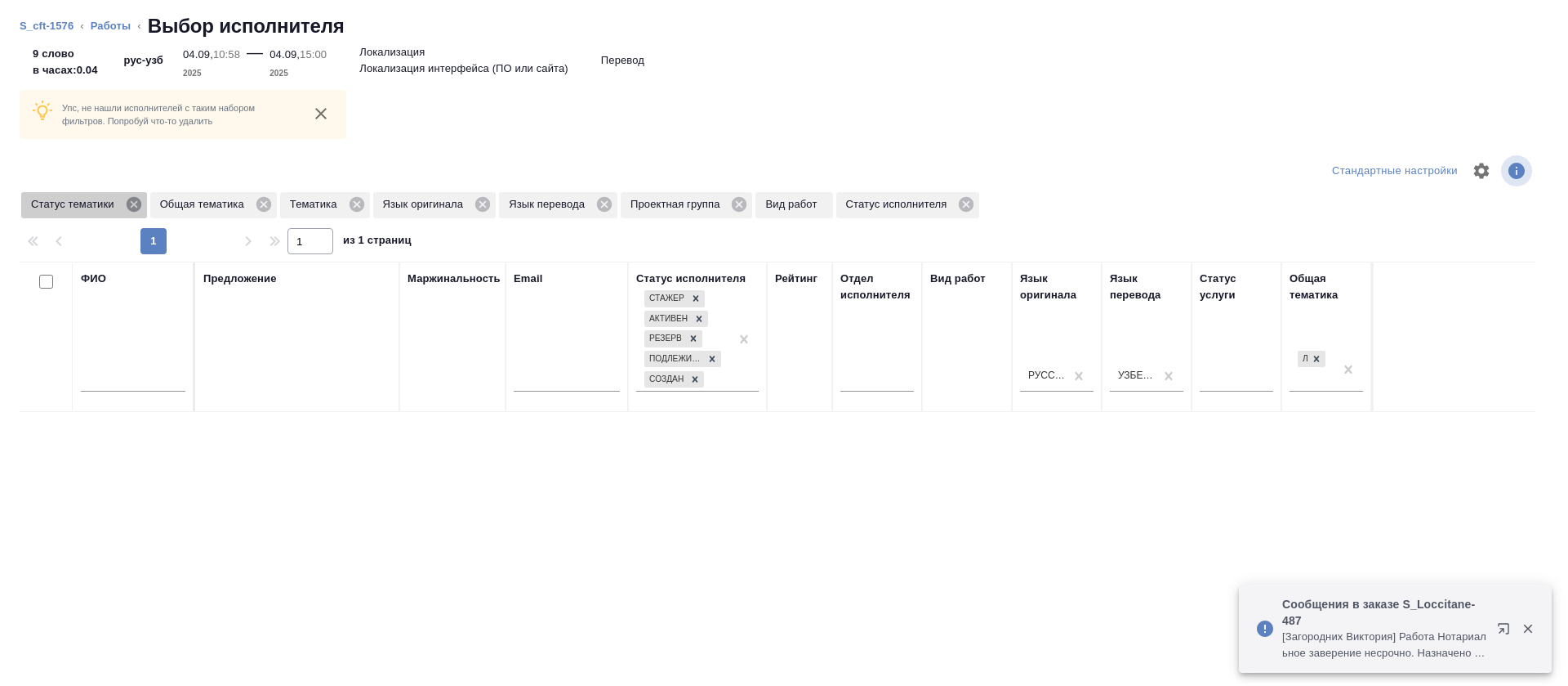
click at [136, 205] on icon at bounding box center [134, 204] width 18 height 18
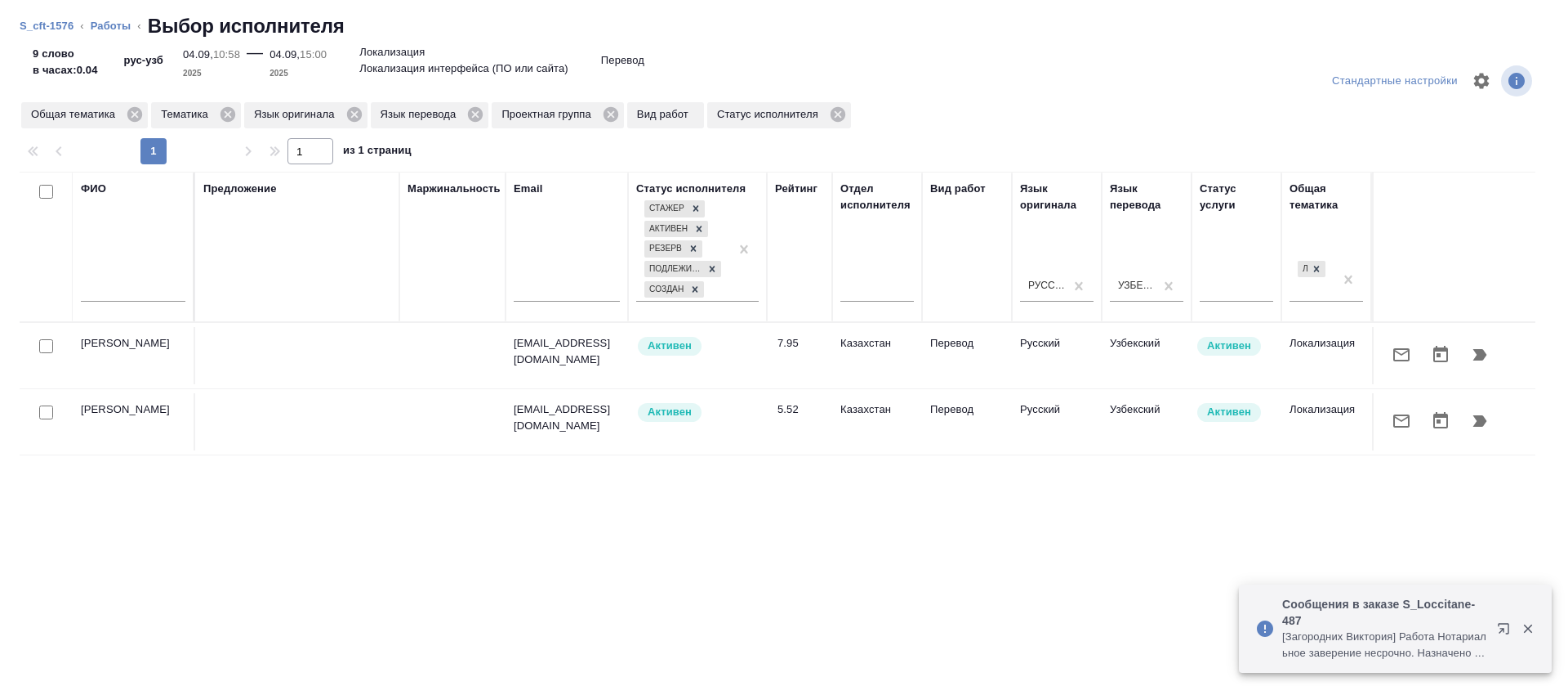
click at [1392, 359] on icon "button" at bounding box center [1402, 355] width 20 height 20
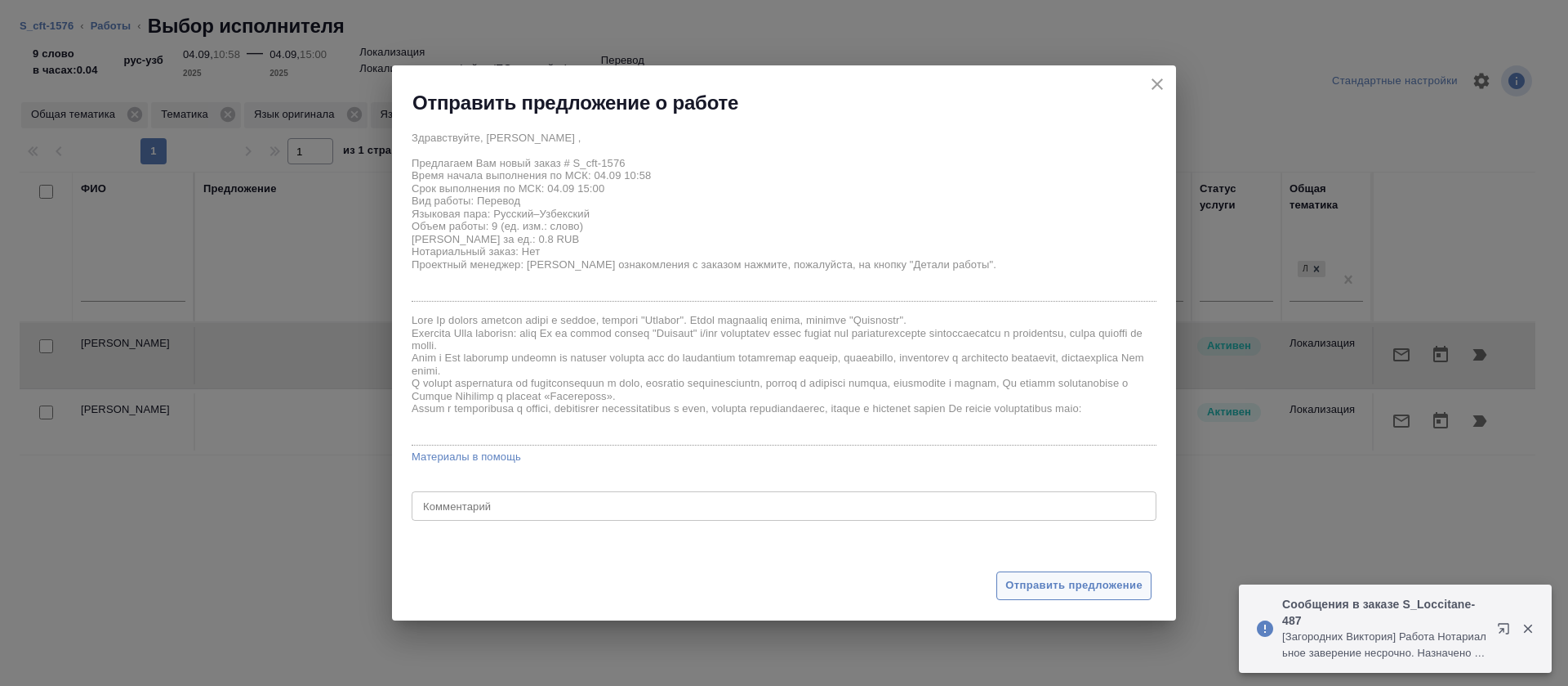
click at [1005, 580] on button "Отправить предложение" at bounding box center [1074, 585] width 155 height 29
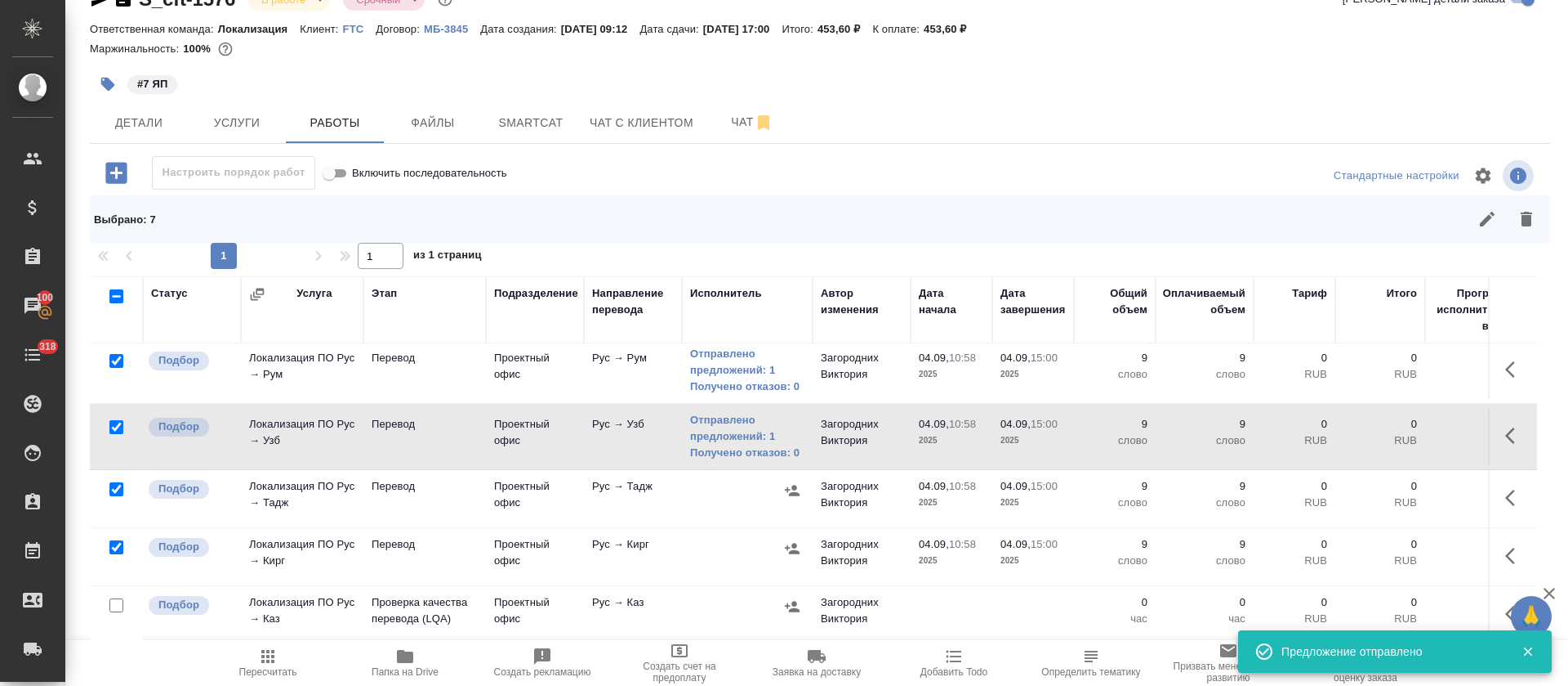
scroll to position [216, 0]
click at [790, 482] on icon "button" at bounding box center [793, 491] width 16 height 16
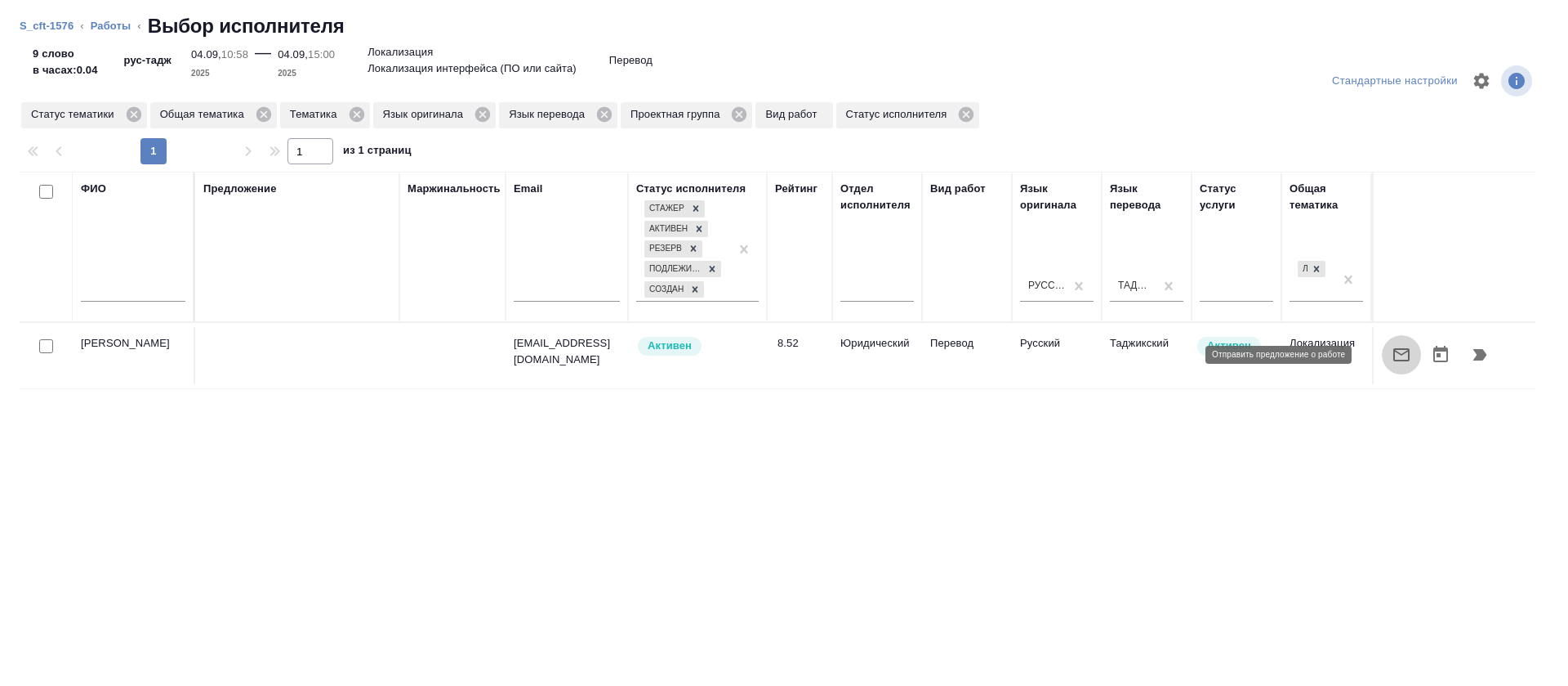
click at [1393, 359] on icon "button" at bounding box center [1402, 355] width 16 height 13
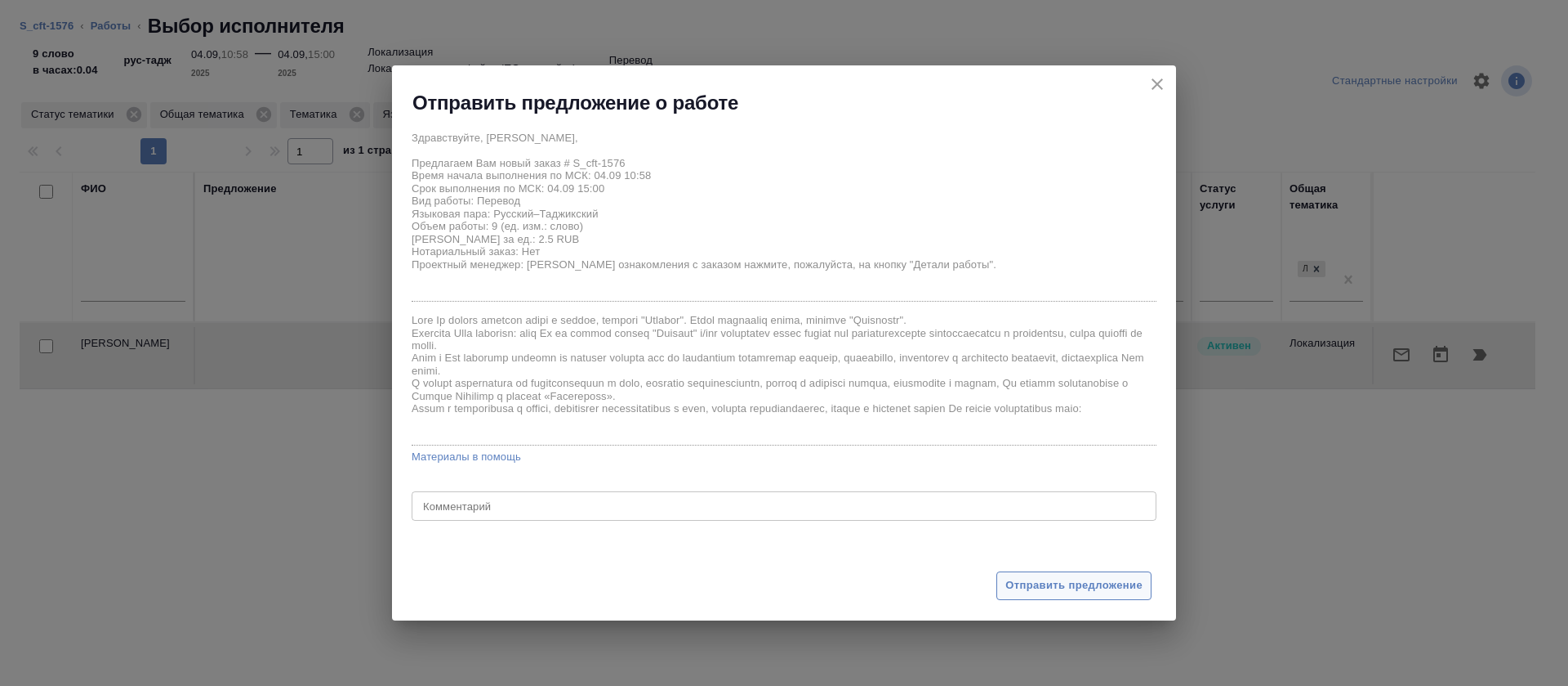
click at [1062, 587] on span "Отправить предложение" at bounding box center [1074, 585] width 138 height 19
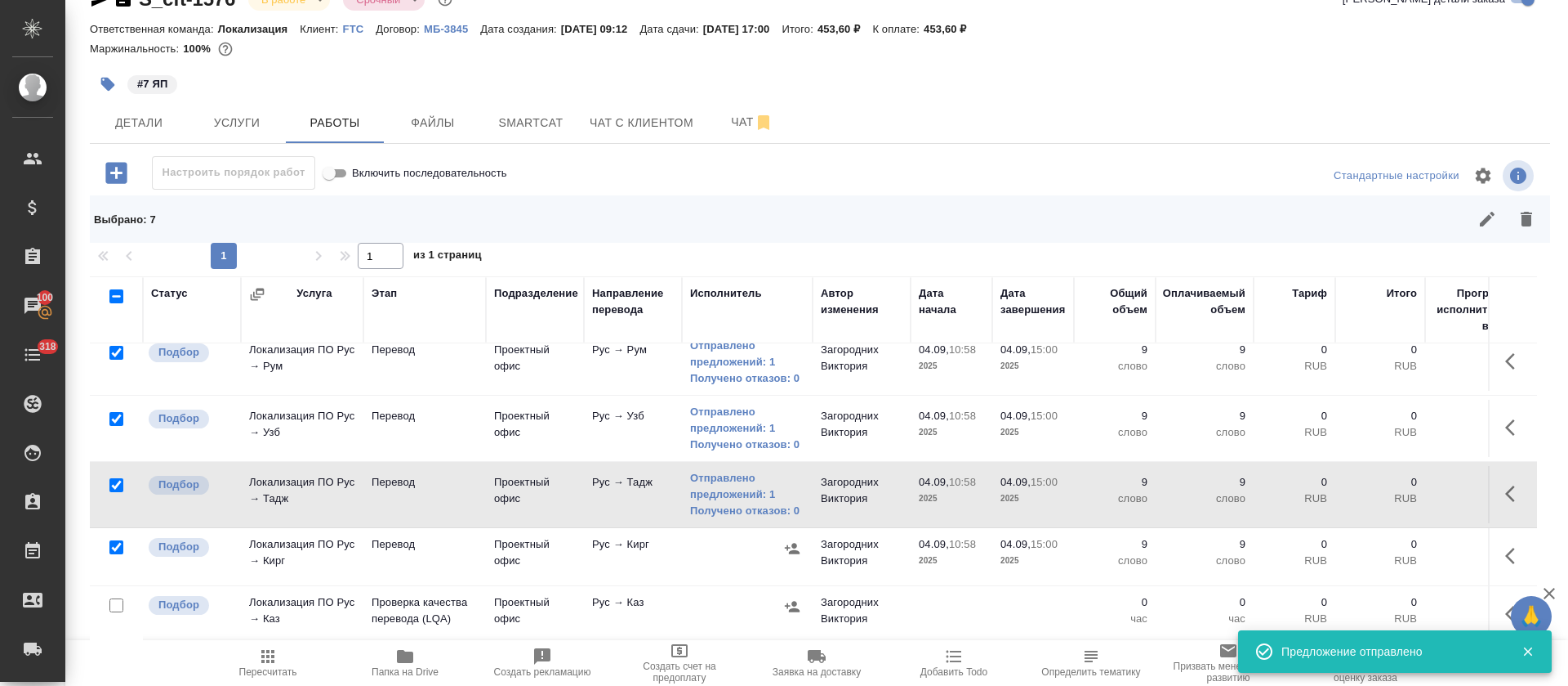
scroll to position [224, 0]
click at [788, 540] on icon "button" at bounding box center [793, 548] width 16 height 16
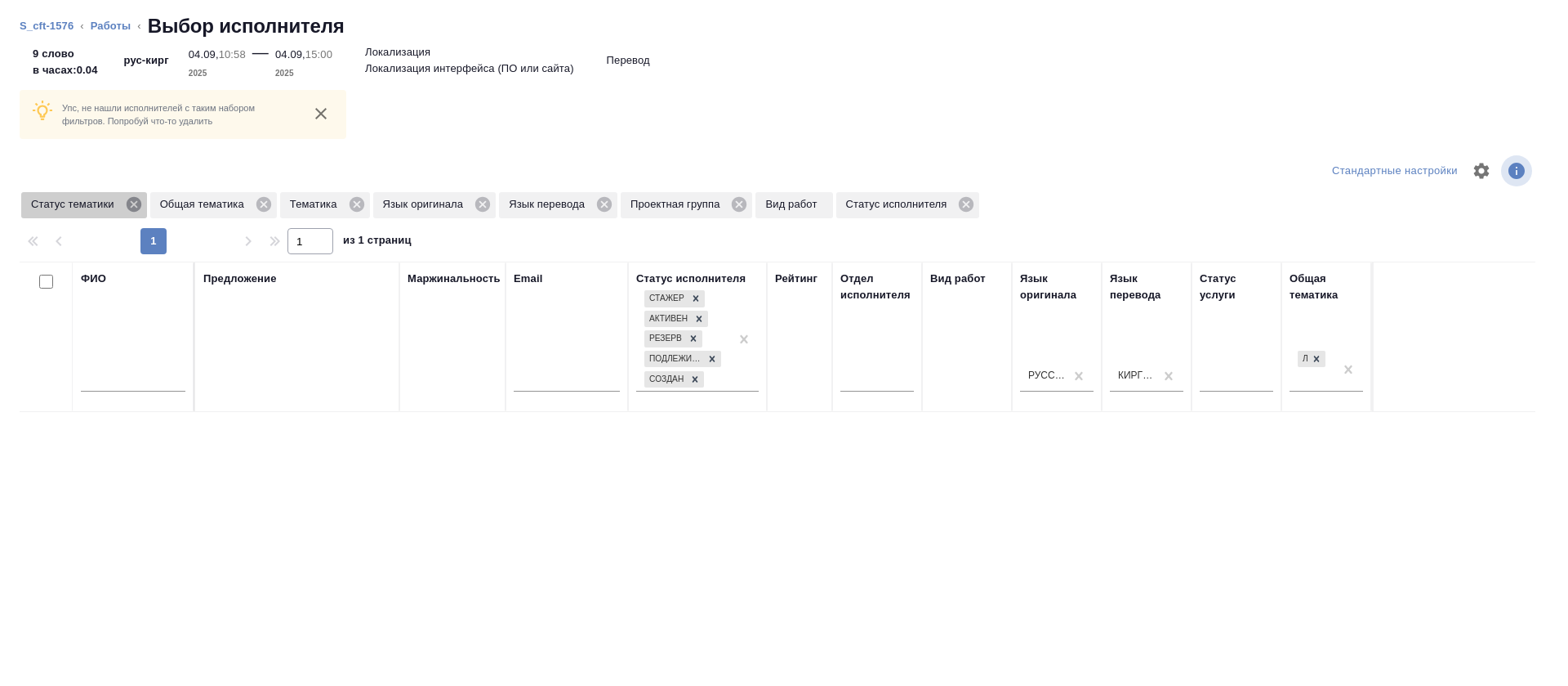
click at [138, 204] on icon at bounding box center [133, 204] width 15 height 15
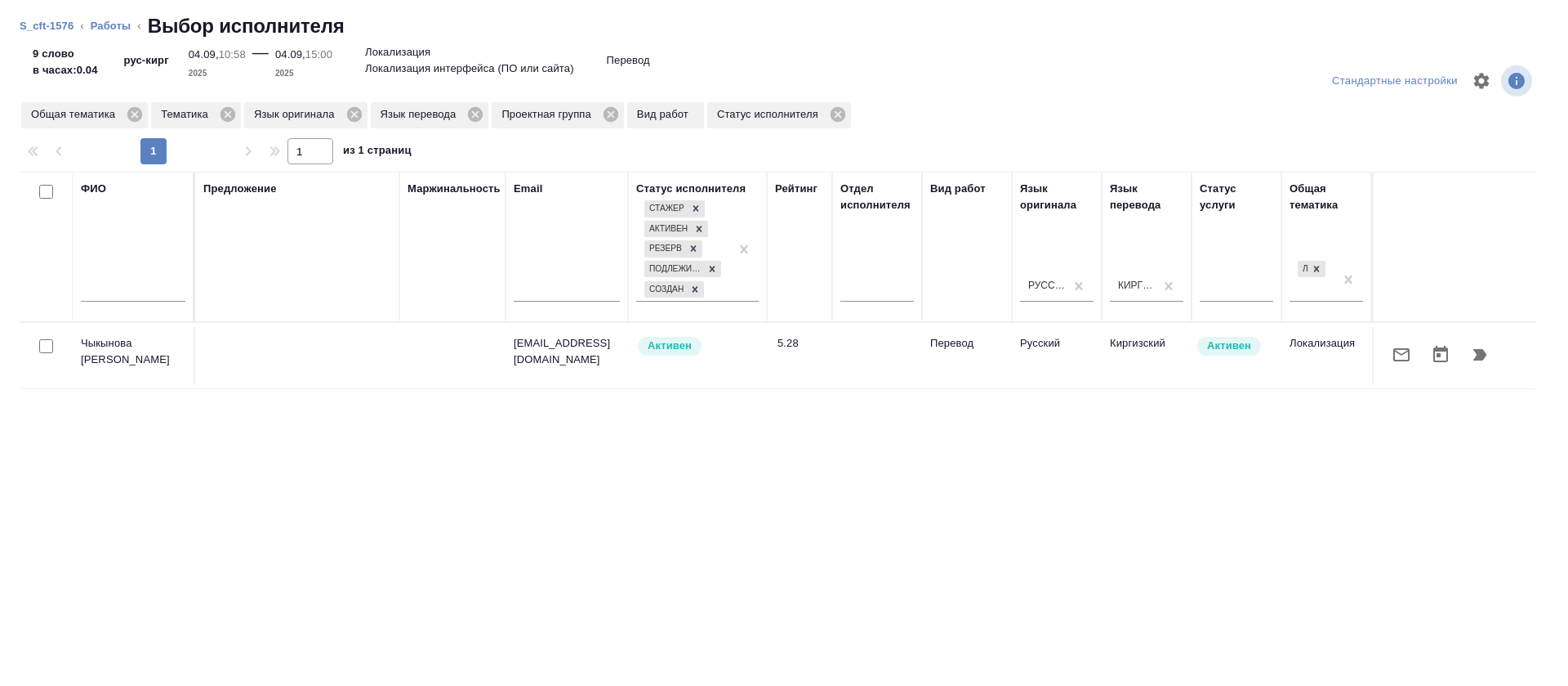
click at [1392, 356] on icon "button" at bounding box center [1402, 355] width 20 height 20
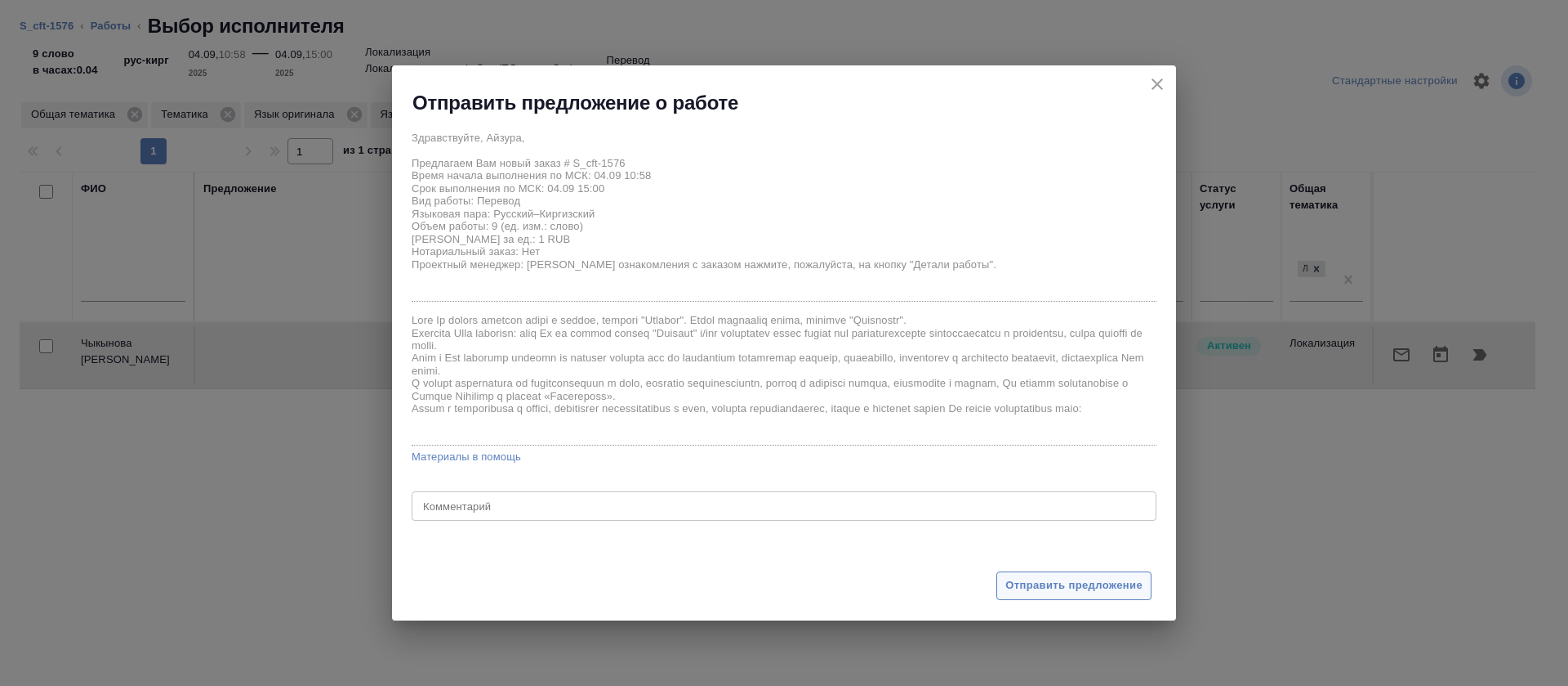
click at [1042, 598] on button "Отправить предложение" at bounding box center [1074, 585] width 155 height 29
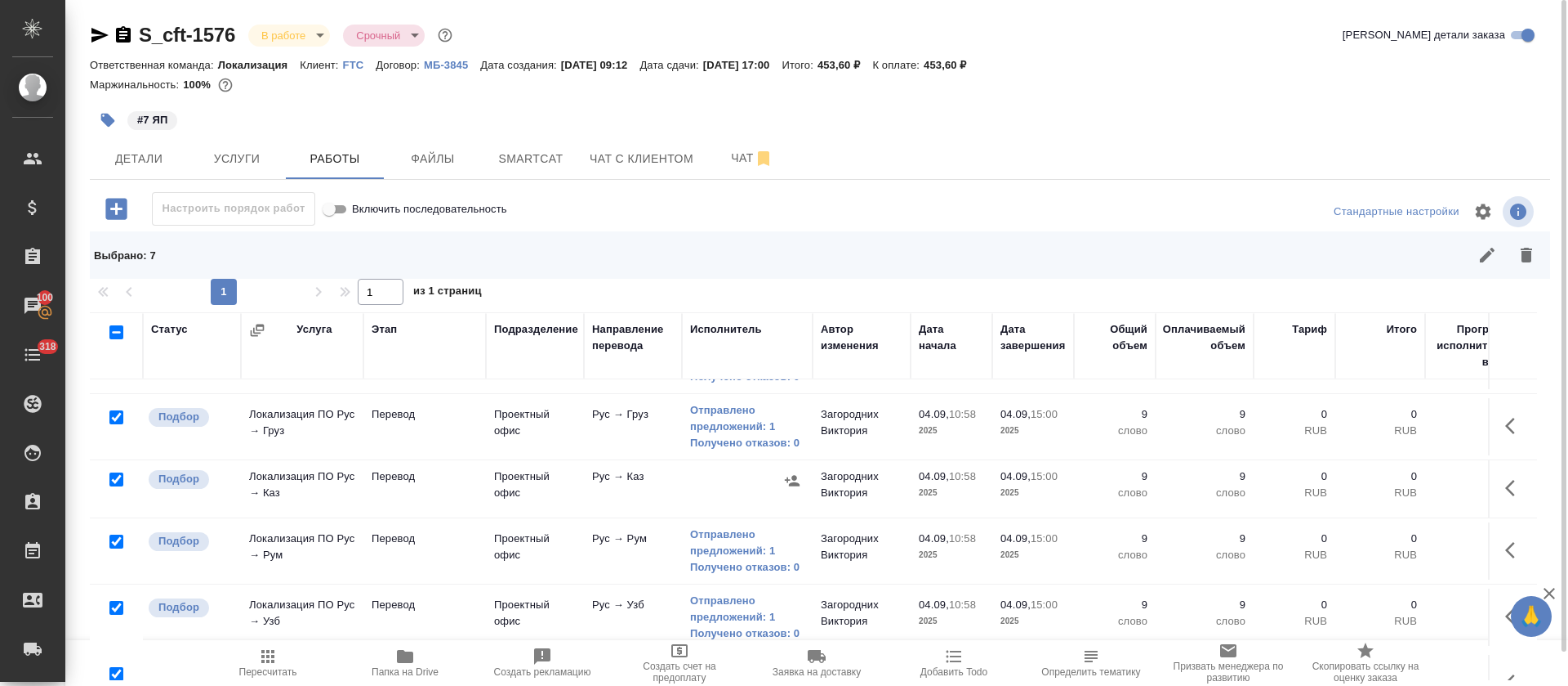
scroll to position [0, 0]
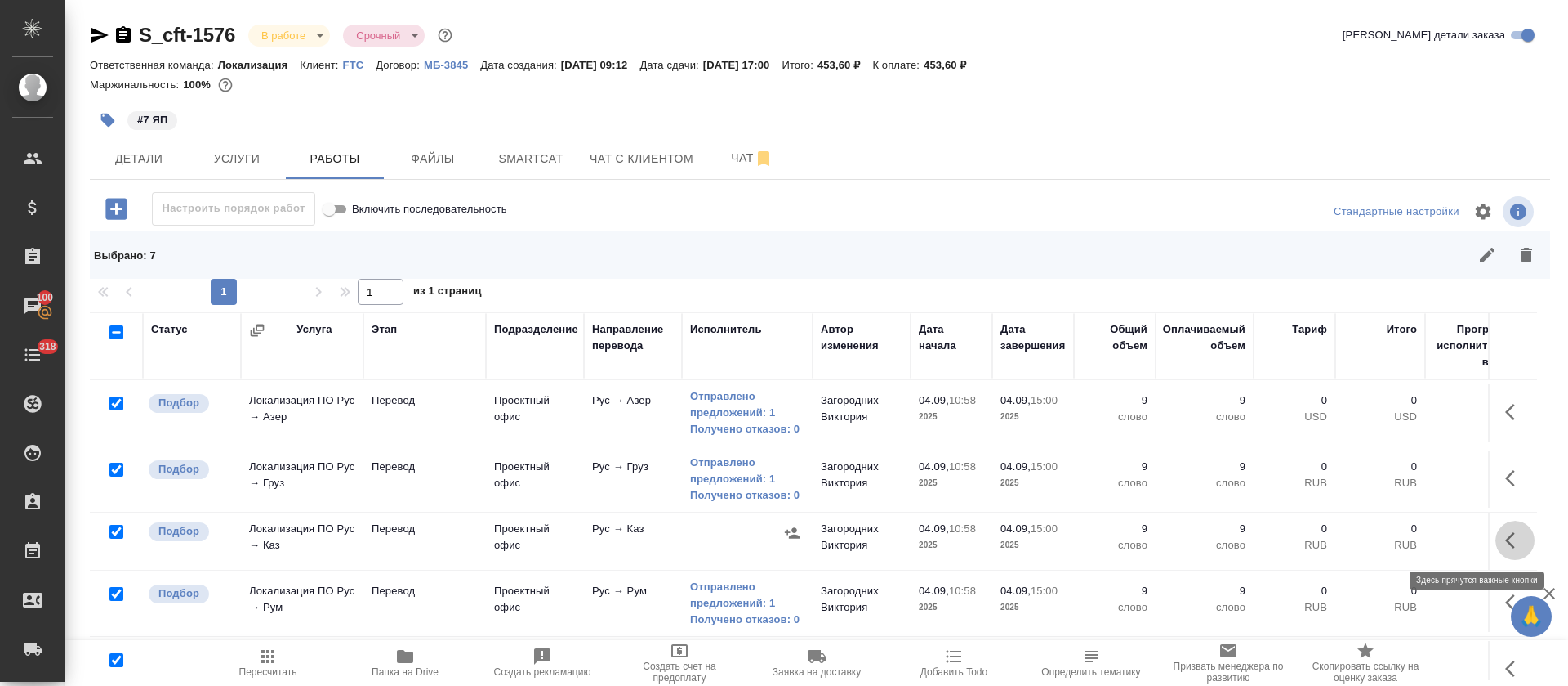
click at [1495, 528] on button "button" at bounding box center [1515, 540] width 40 height 40
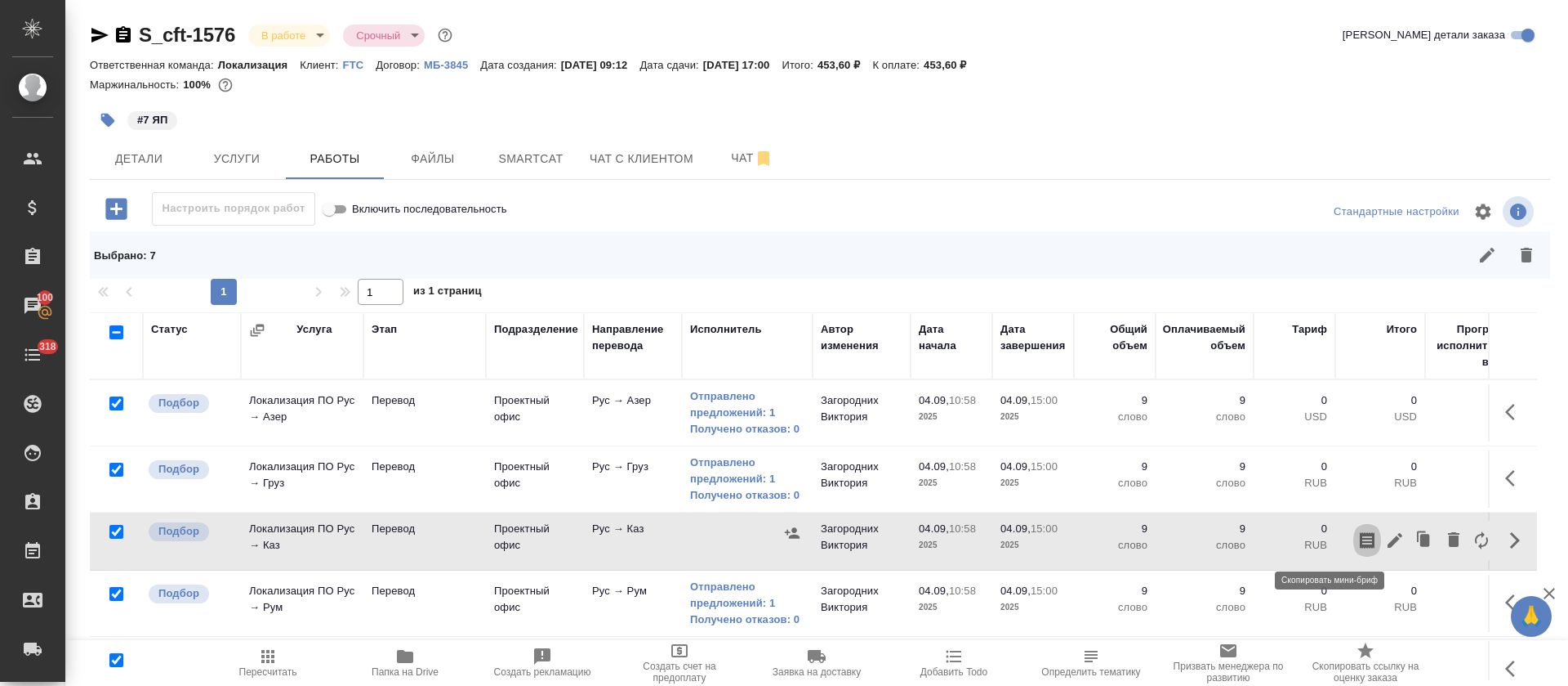
click at [1360, 538] on icon "button" at bounding box center [1367, 540] width 15 height 16
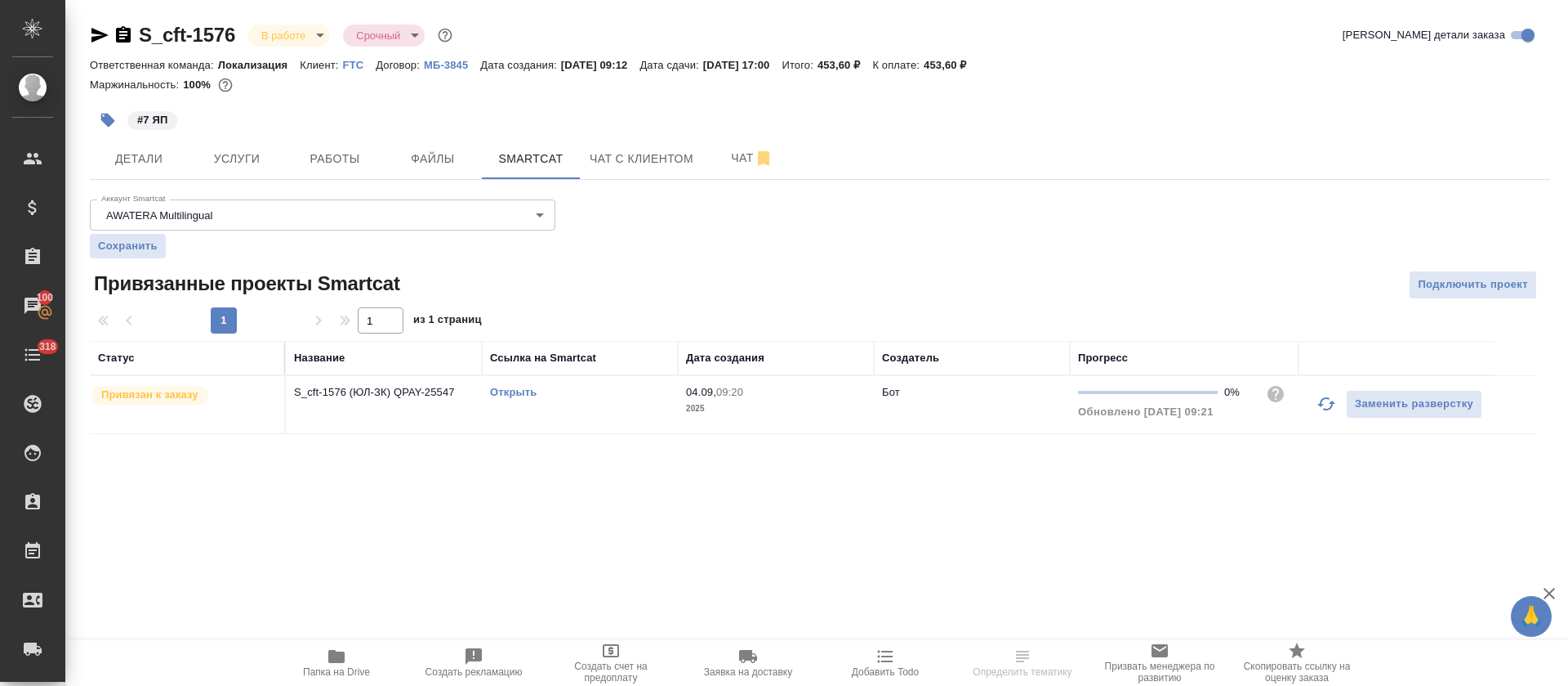
click at [510, 393] on link "Открыть" at bounding box center [513, 392] width 46 height 12
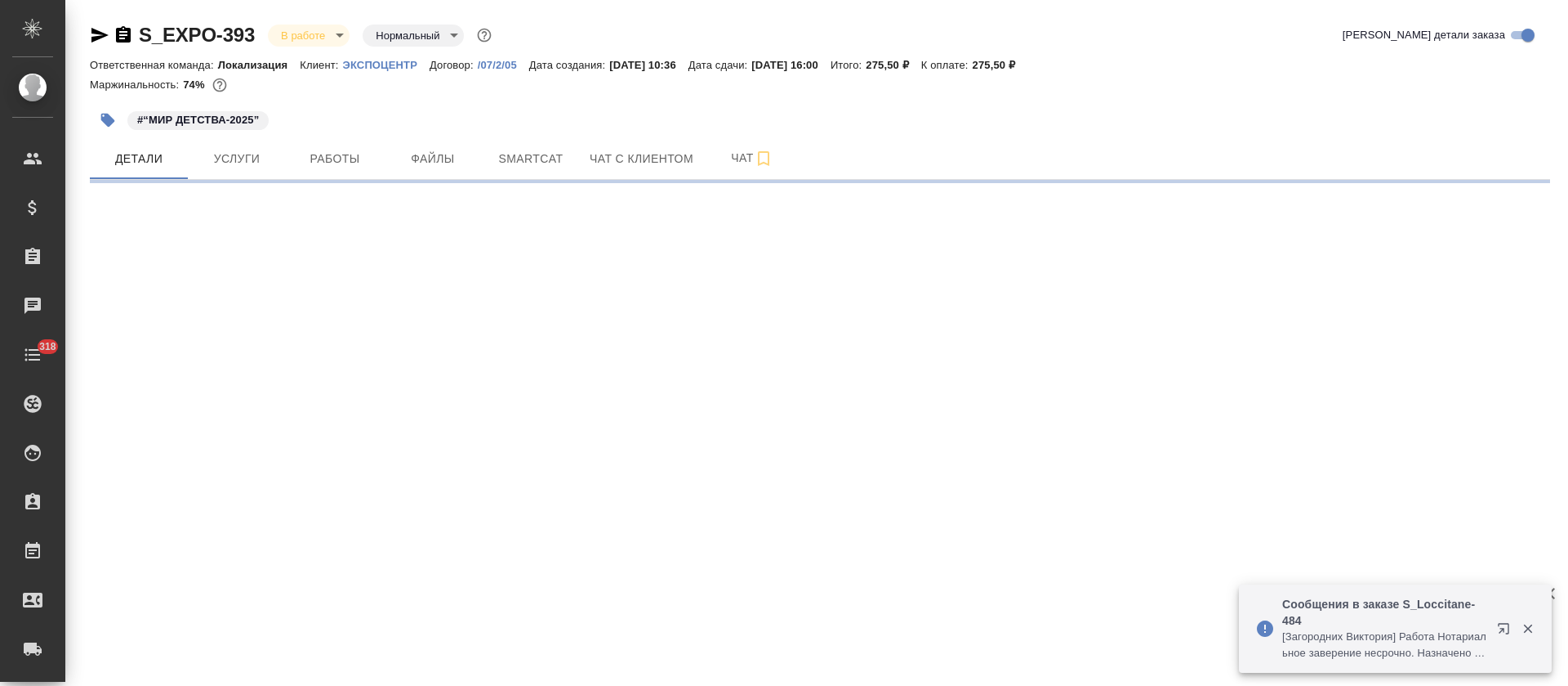
select select "RU"
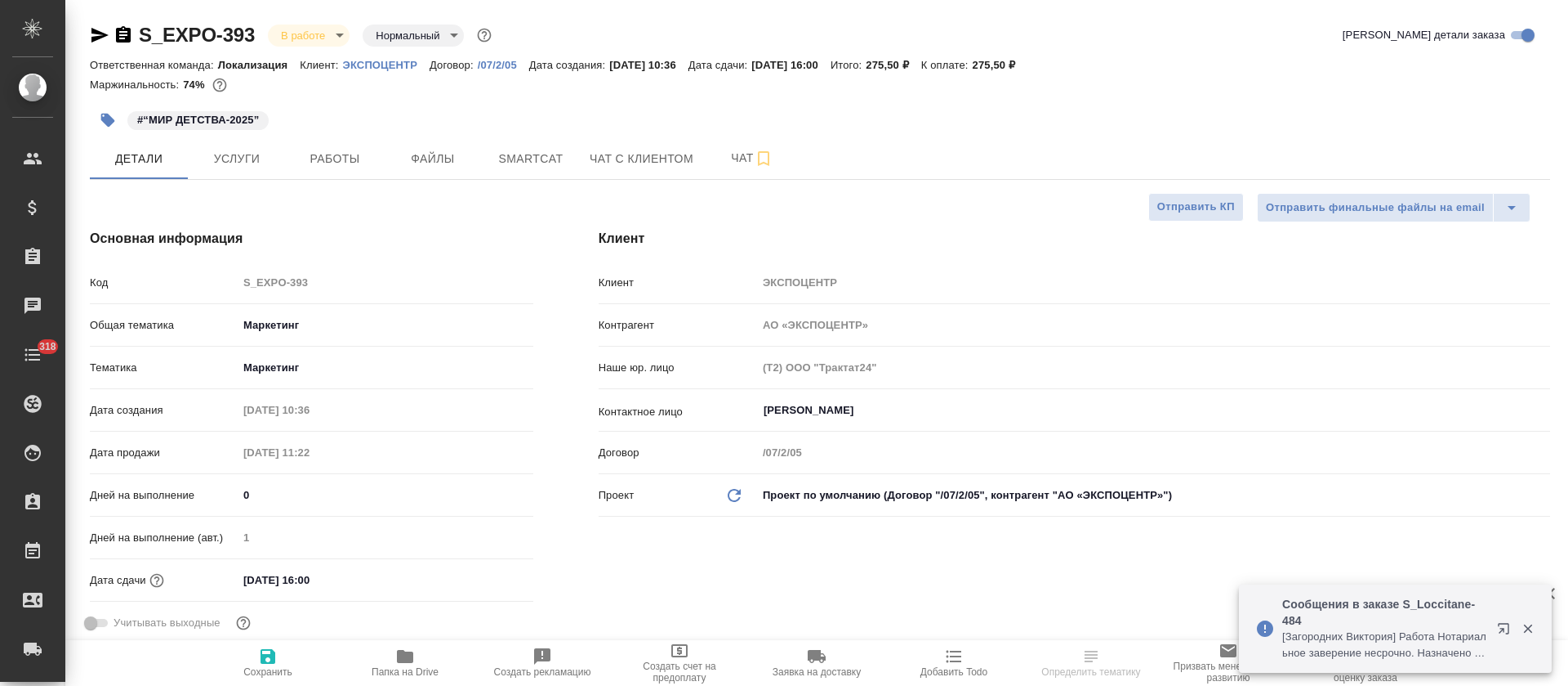
type textarea "x"
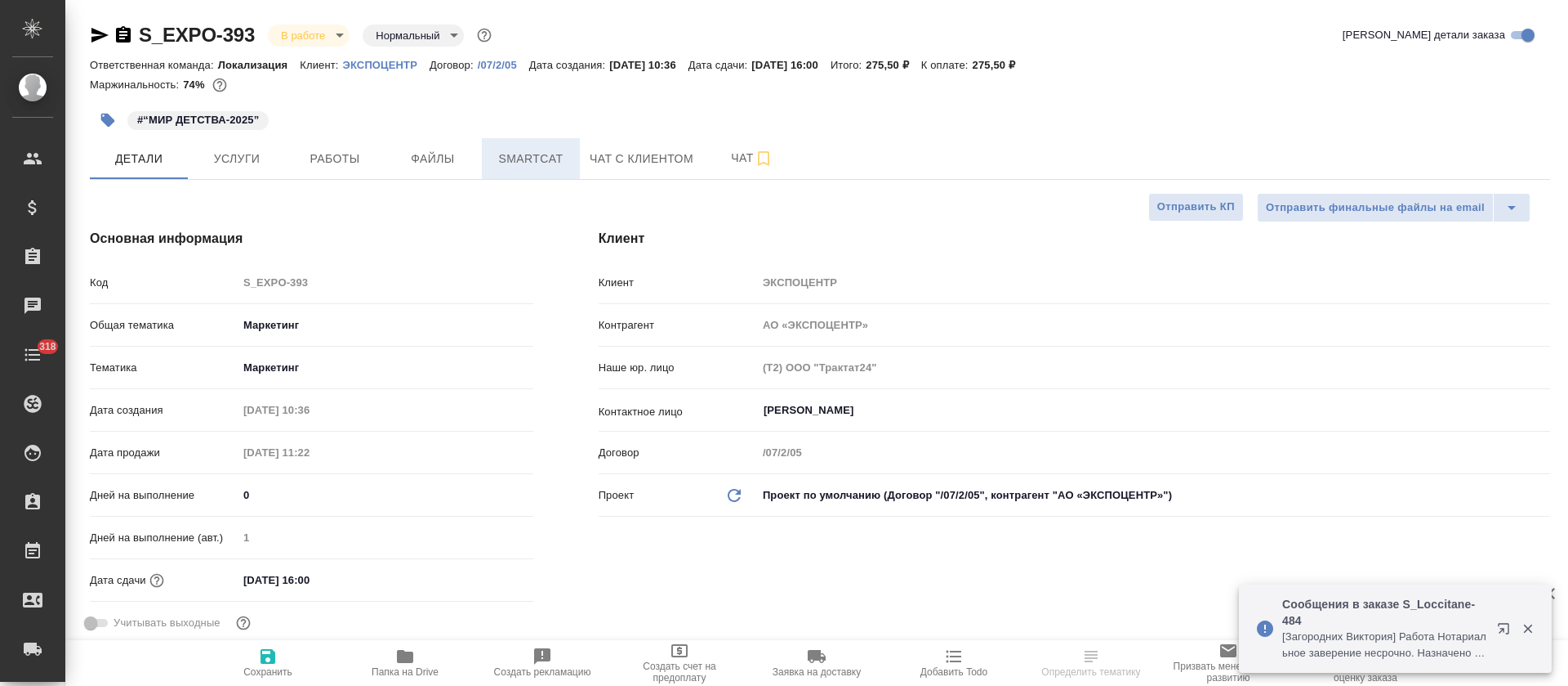
type textarea "x"
click at [532, 165] on span "Smartcat" at bounding box center [531, 158] width 78 height 21
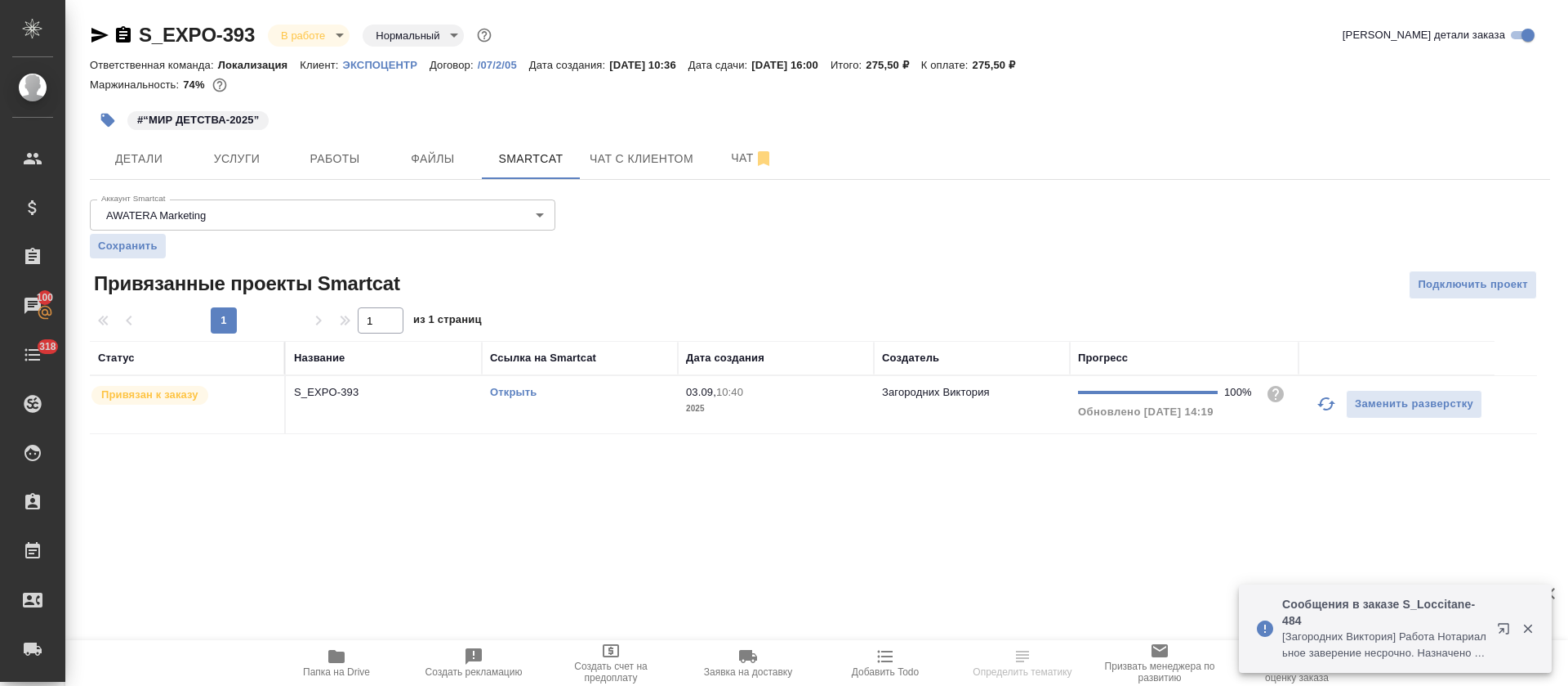
click at [528, 389] on link "Открыть" at bounding box center [513, 392] width 46 height 12
click at [623, 409] on td "Открыть" at bounding box center [580, 404] width 196 height 57
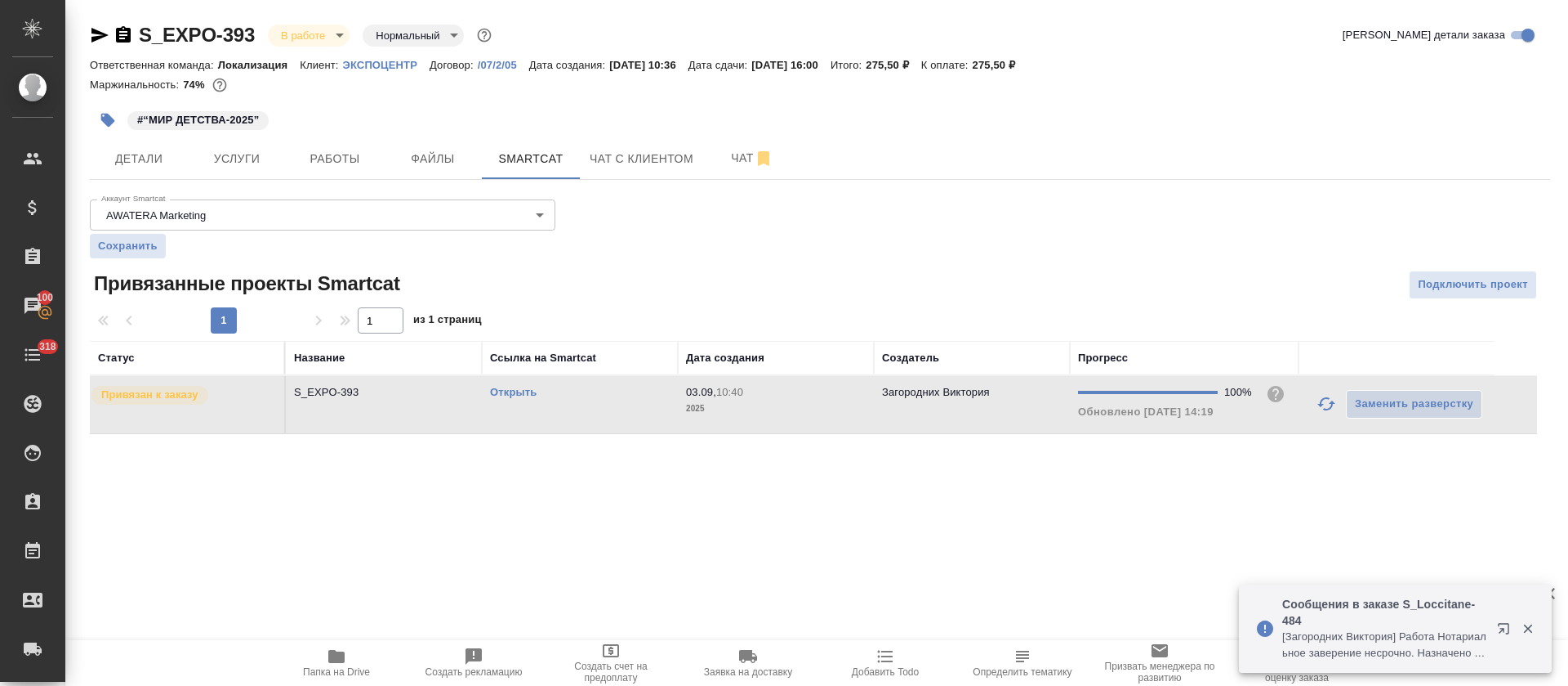
click at [623, 409] on td "Открыть" at bounding box center [580, 404] width 196 height 57
click at [316, 153] on span "Работы" at bounding box center [335, 158] width 78 height 21
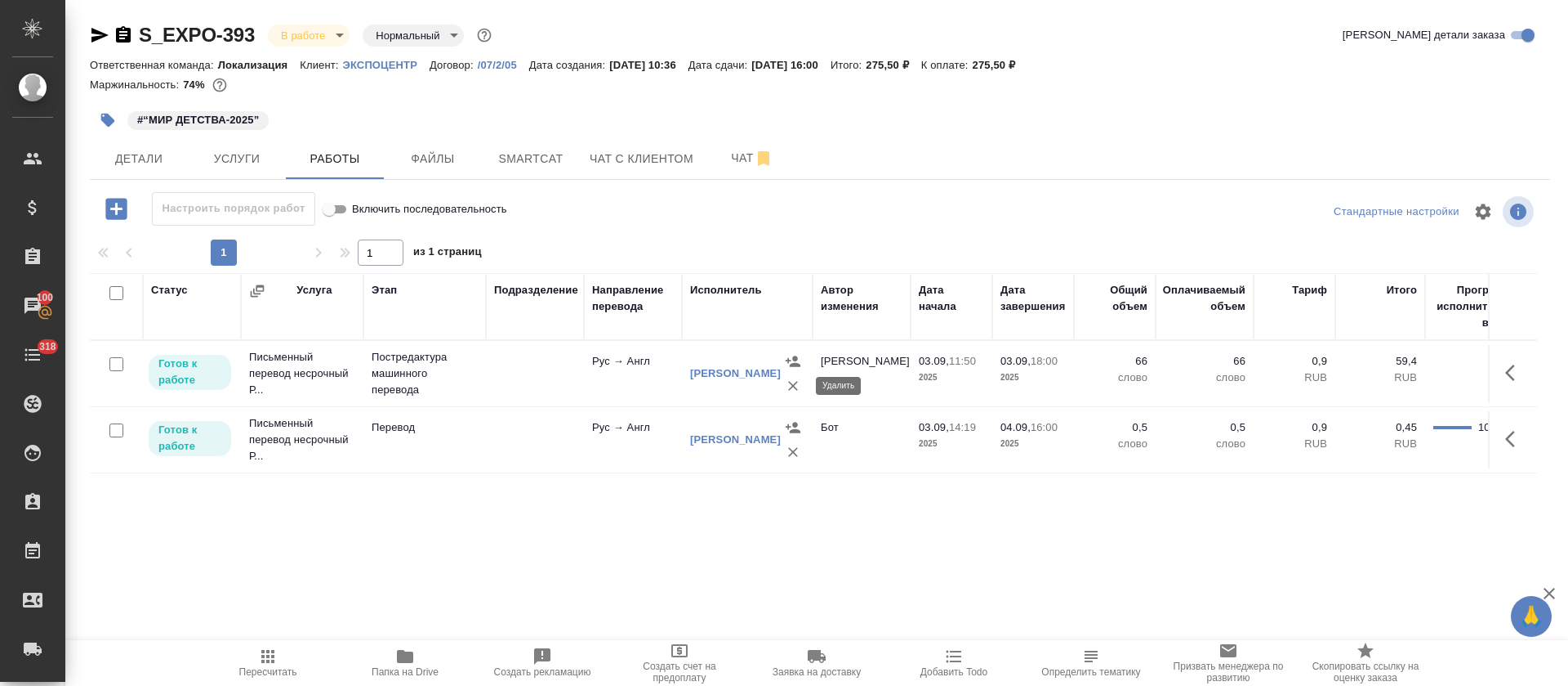
click at [794, 390] on icon "button" at bounding box center [793, 386] width 16 height 16
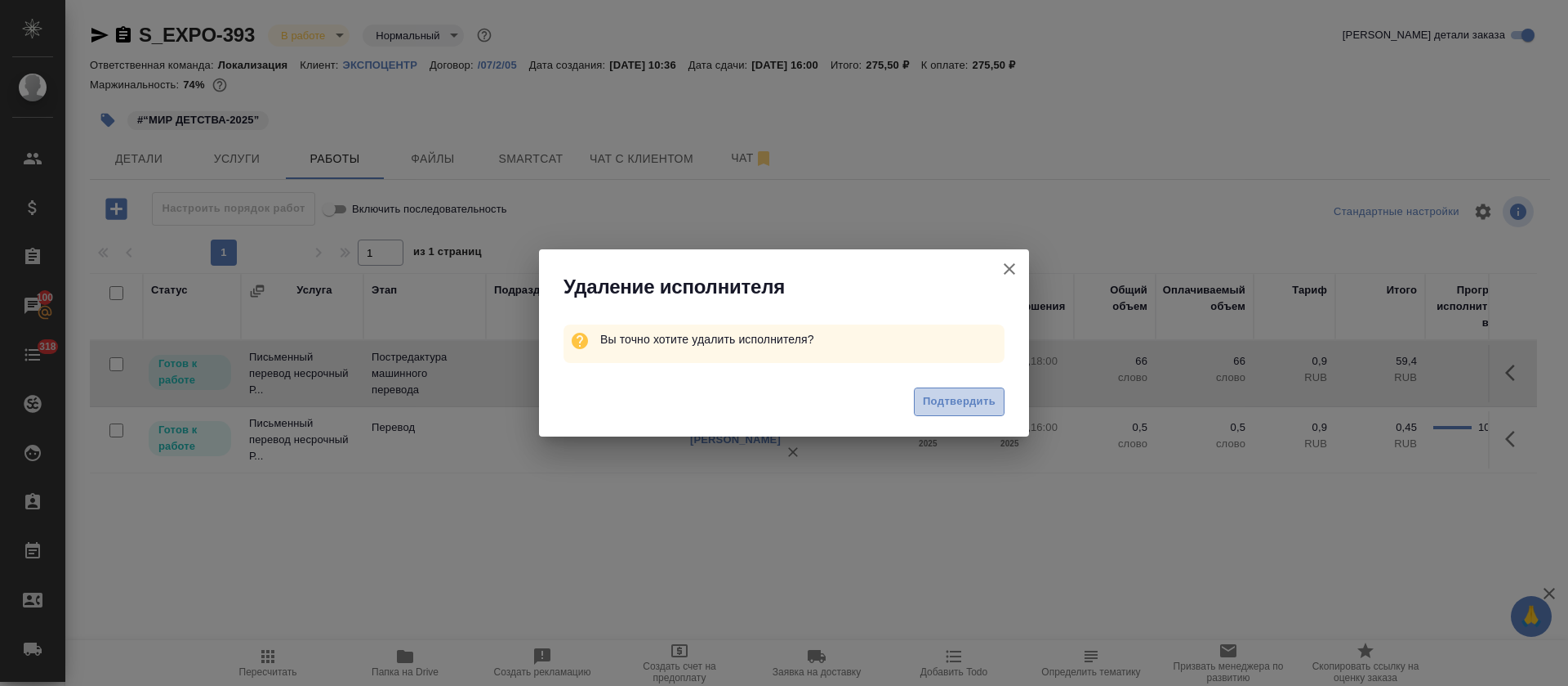
click at [962, 400] on span "Подтвердить" at bounding box center [959, 402] width 73 height 19
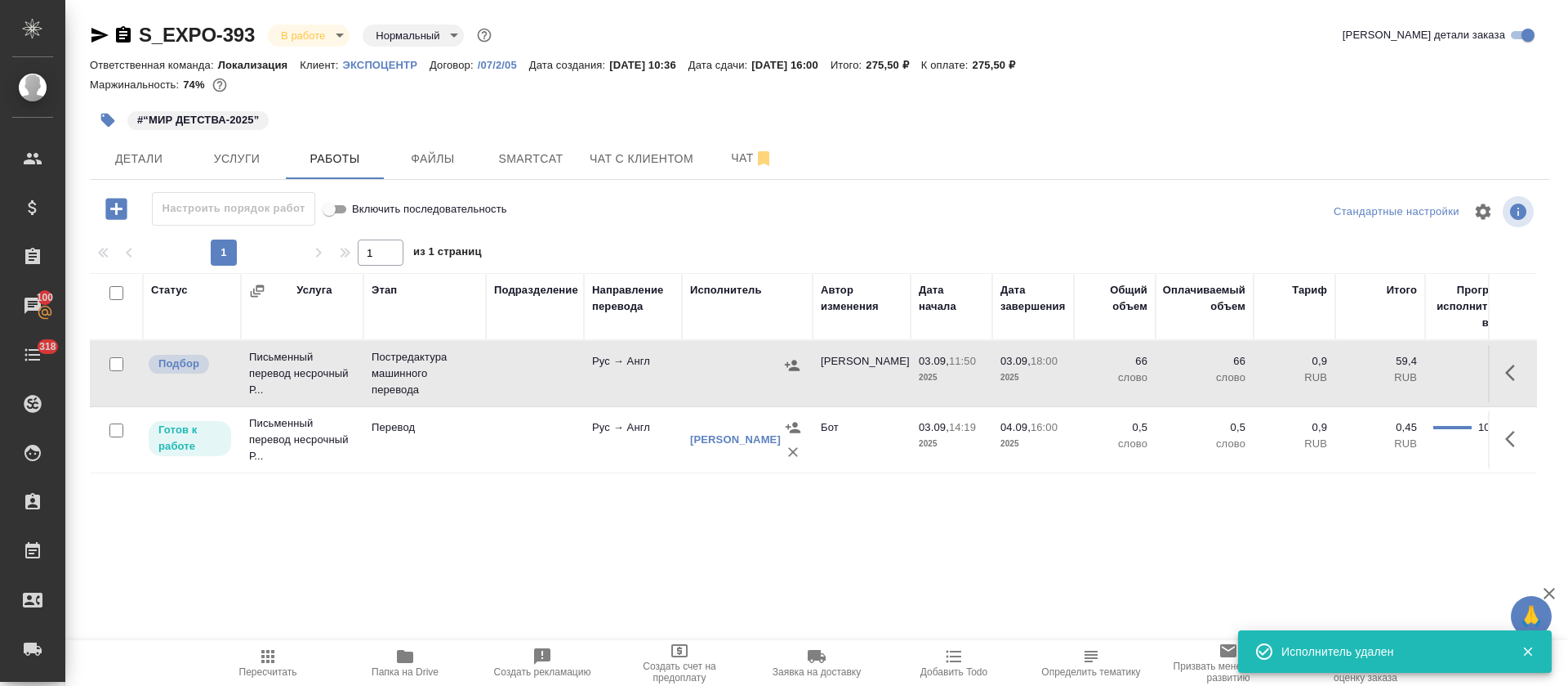
click at [1518, 366] on icon "button" at bounding box center [1515, 373] width 20 height 20
click at [1453, 370] on icon "button" at bounding box center [1453, 372] width 12 height 15
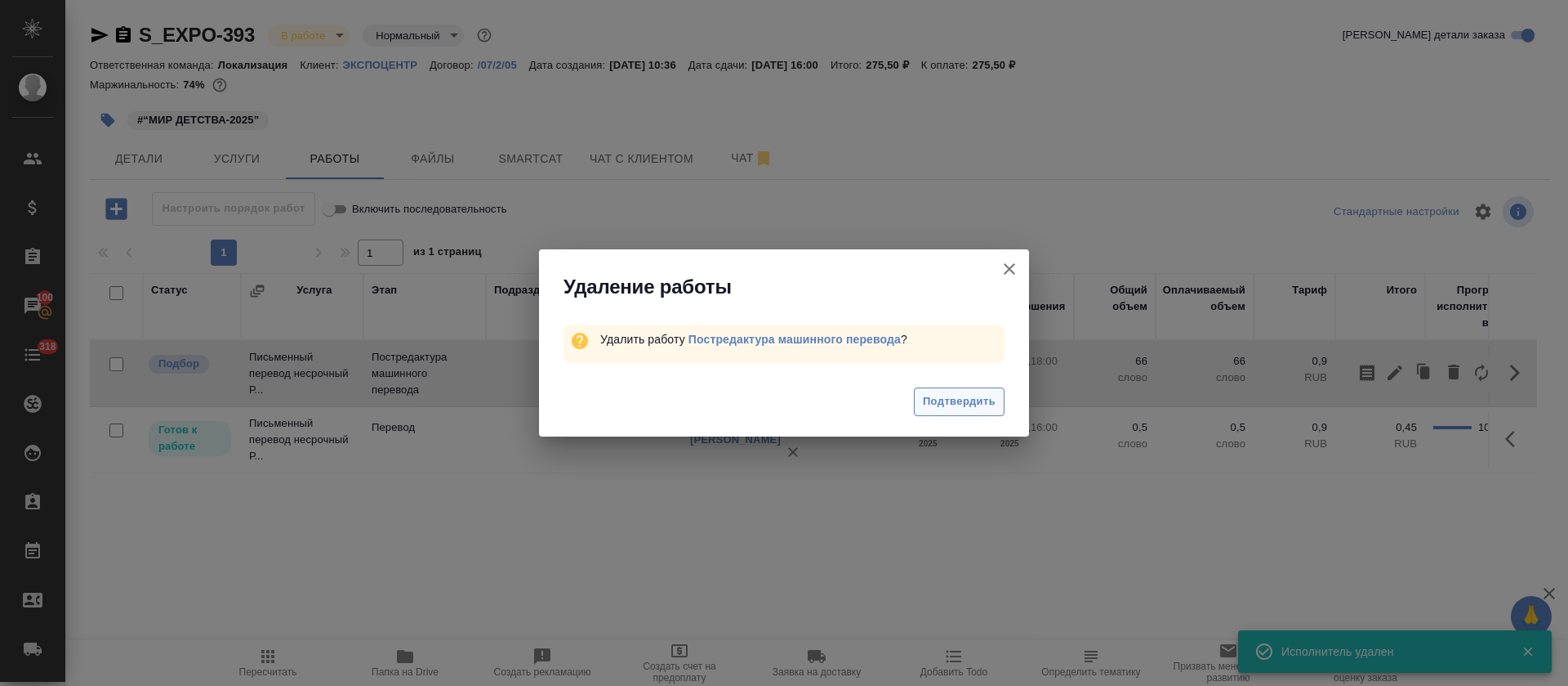
click at [973, 398] on span "Подтвердить" at bounding box center [959, 402] width 73 height 19
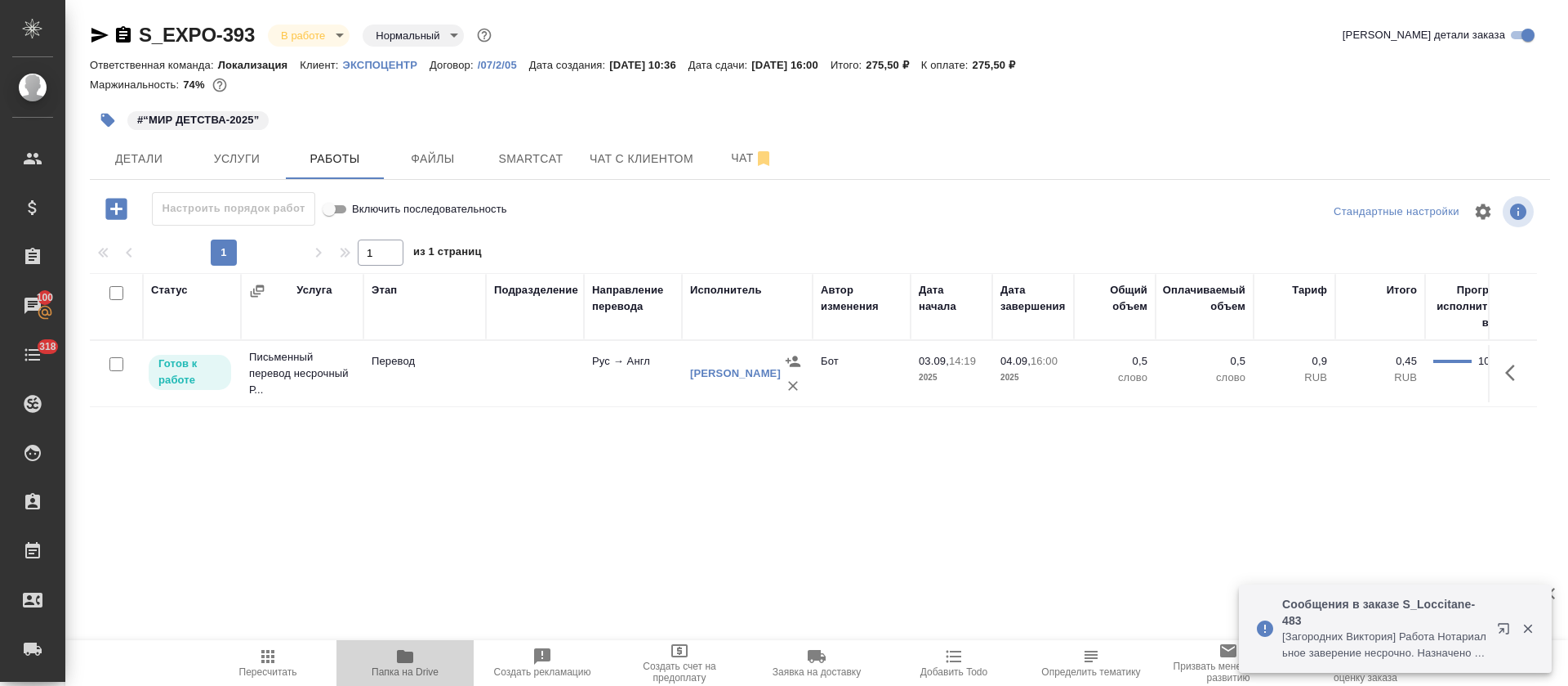
click at [404, 666] on span "Папка на Drive" at bounding box center [405, 672] width 67 height 12
click at [527, 152] on span "Smartcat" at bounding box center [531, 158] width 78 height 21
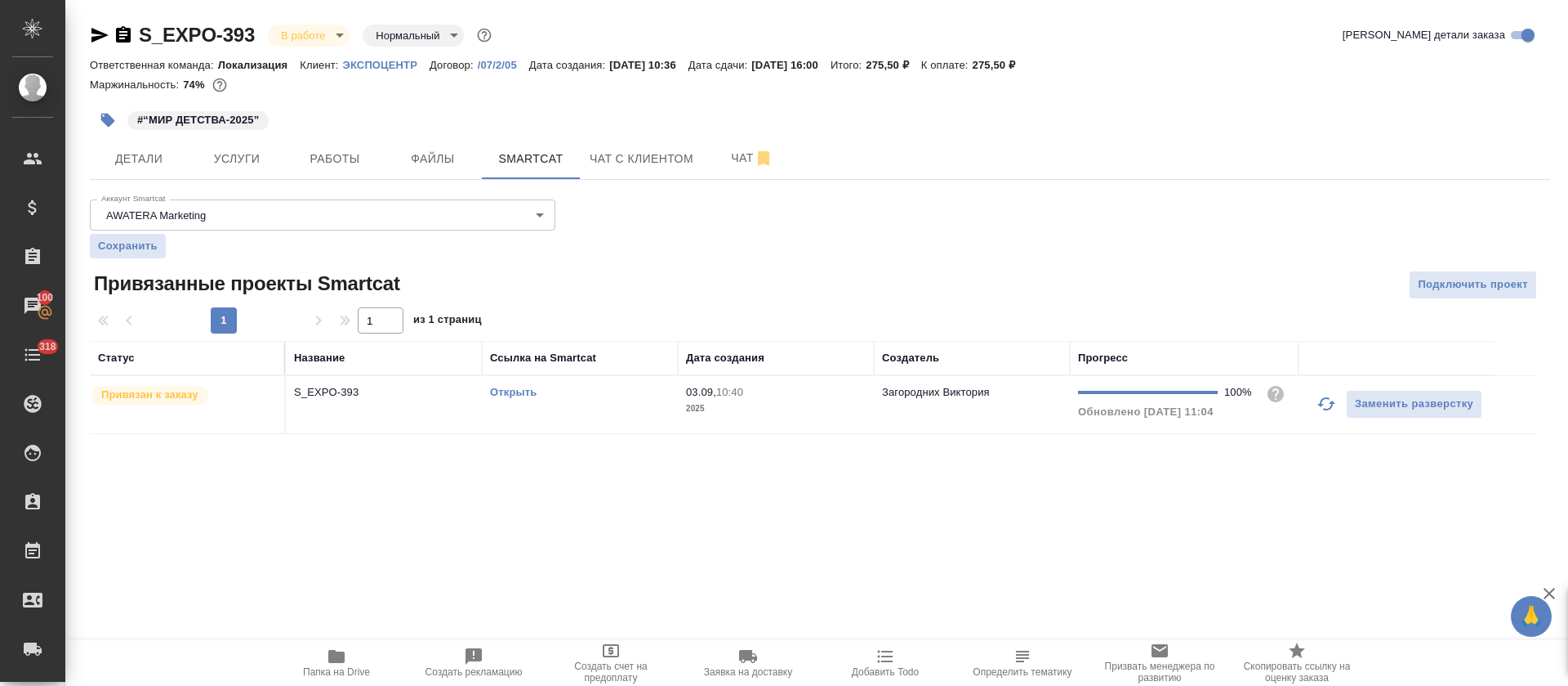
click at [527, 396] on link "Открыть" at bounding box center [513, 392] width 46 height 12
click at [321, 167] on span "Работы" at bounding box center [335, 158] width 78 height 21
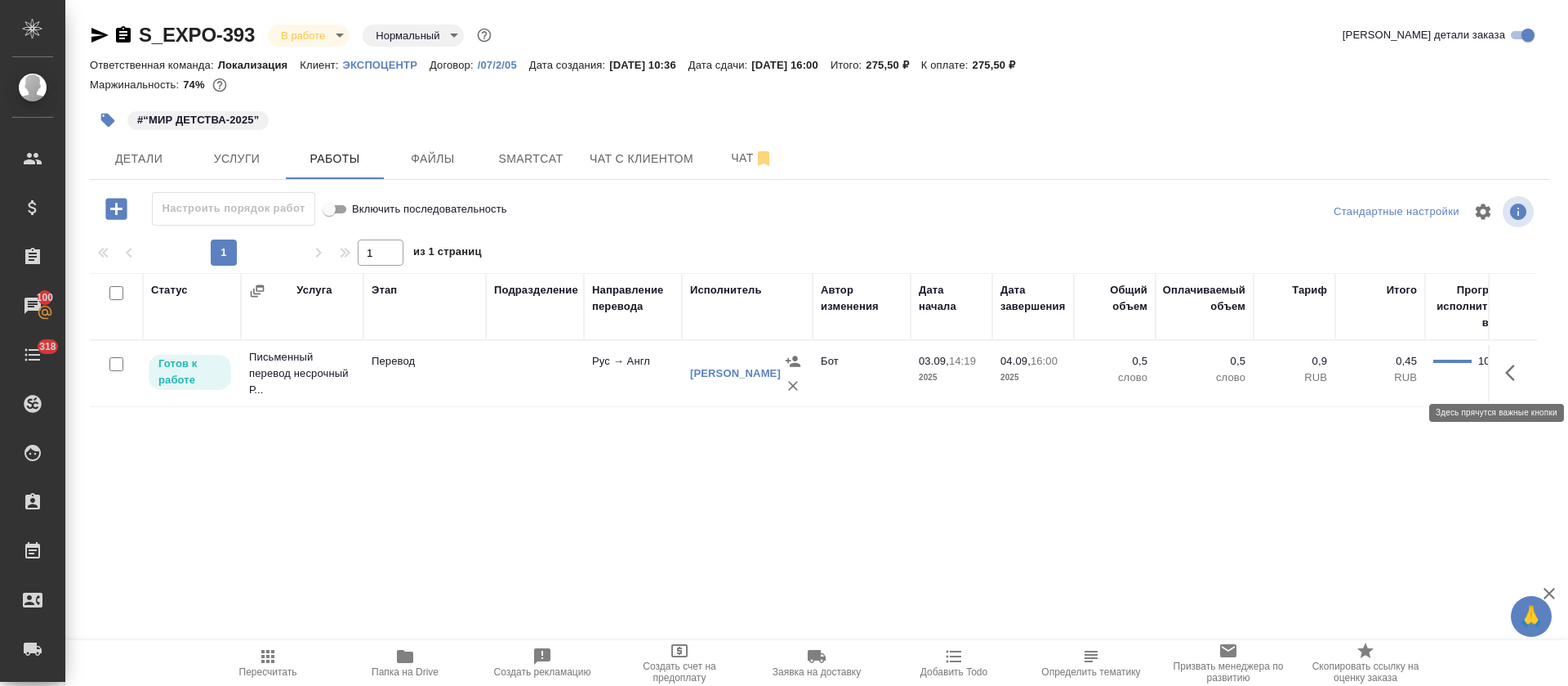
click at [1505, 363] on icon "button" at bounding box center [1515, 373] width 20 height 20
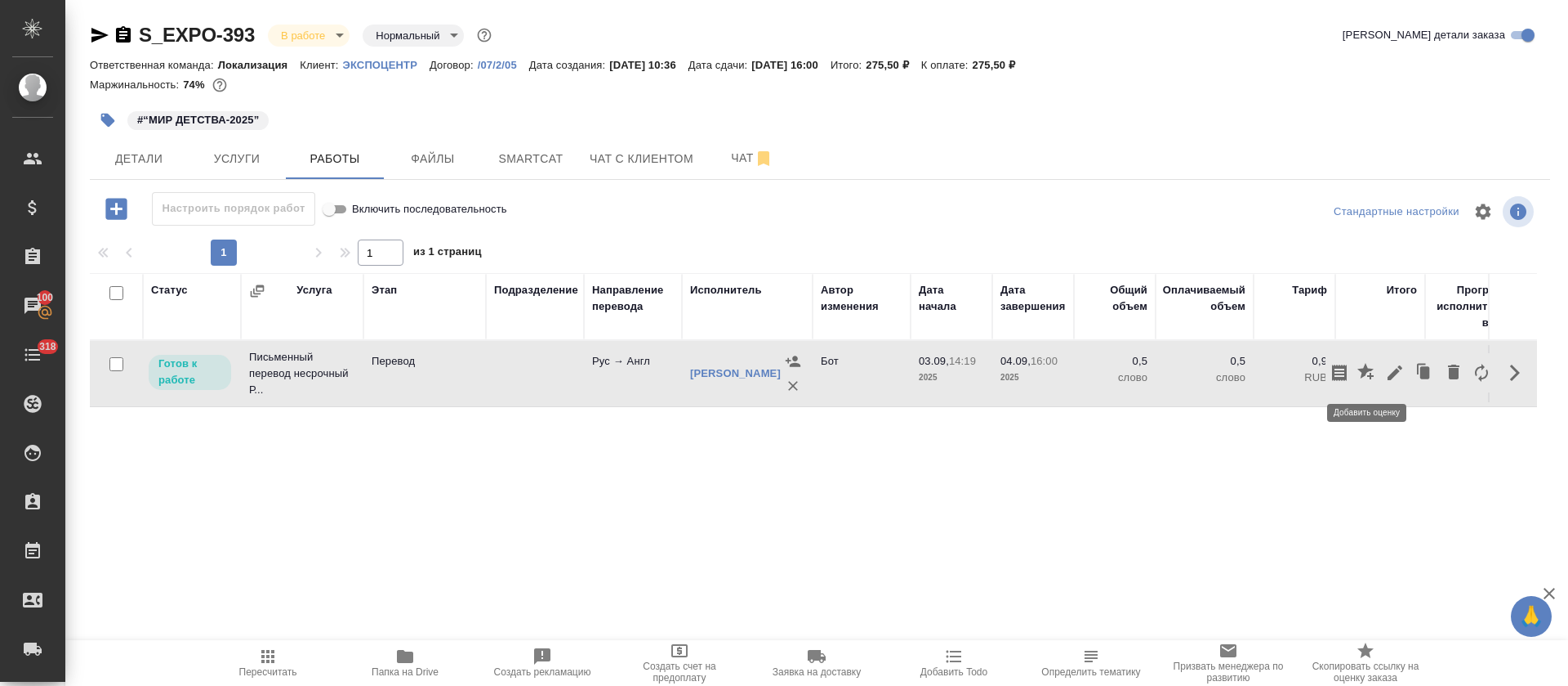
click at [1385, 378] on icon "button" at bounding box center [1395, 373] width 20 height 20
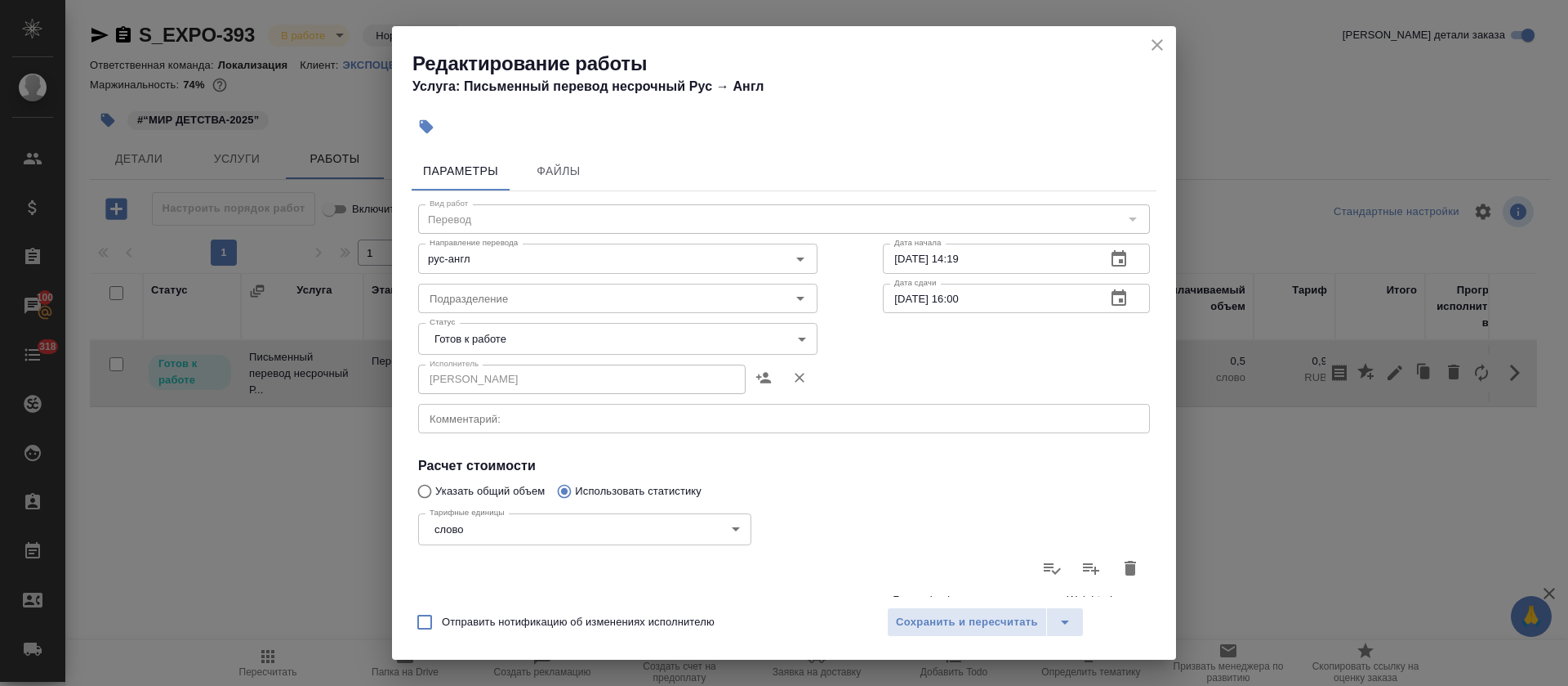
click at [475, 349] on body "🙏 .cls-1 fill:#fff; AWATERA Tretyakova Olga Клиенты Спецификации Заказы 100 Чат…" at bounding box center [784, 343] width 1568 height 686
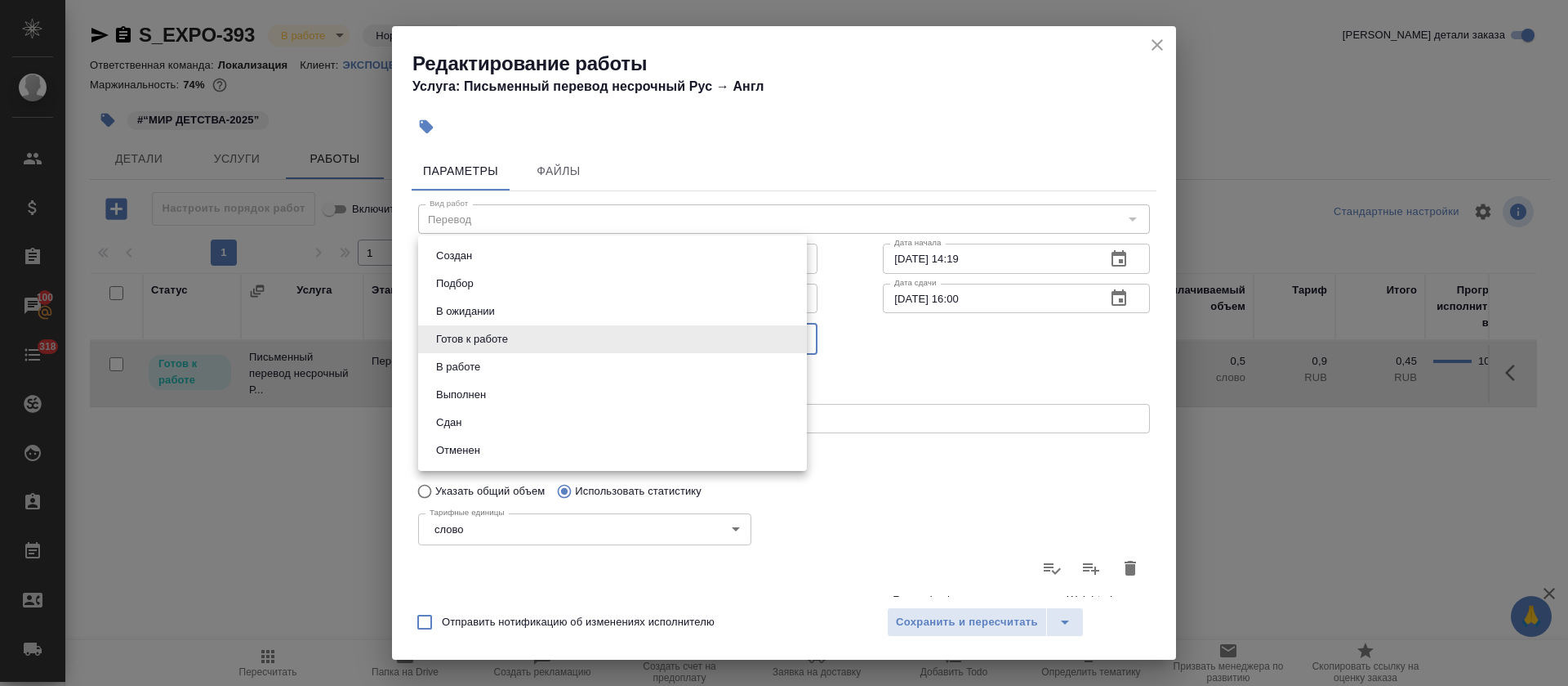
click at [475, 414] on li "Сдан" at bounding box center [612, 423] width 389 height 28
type input "closed"
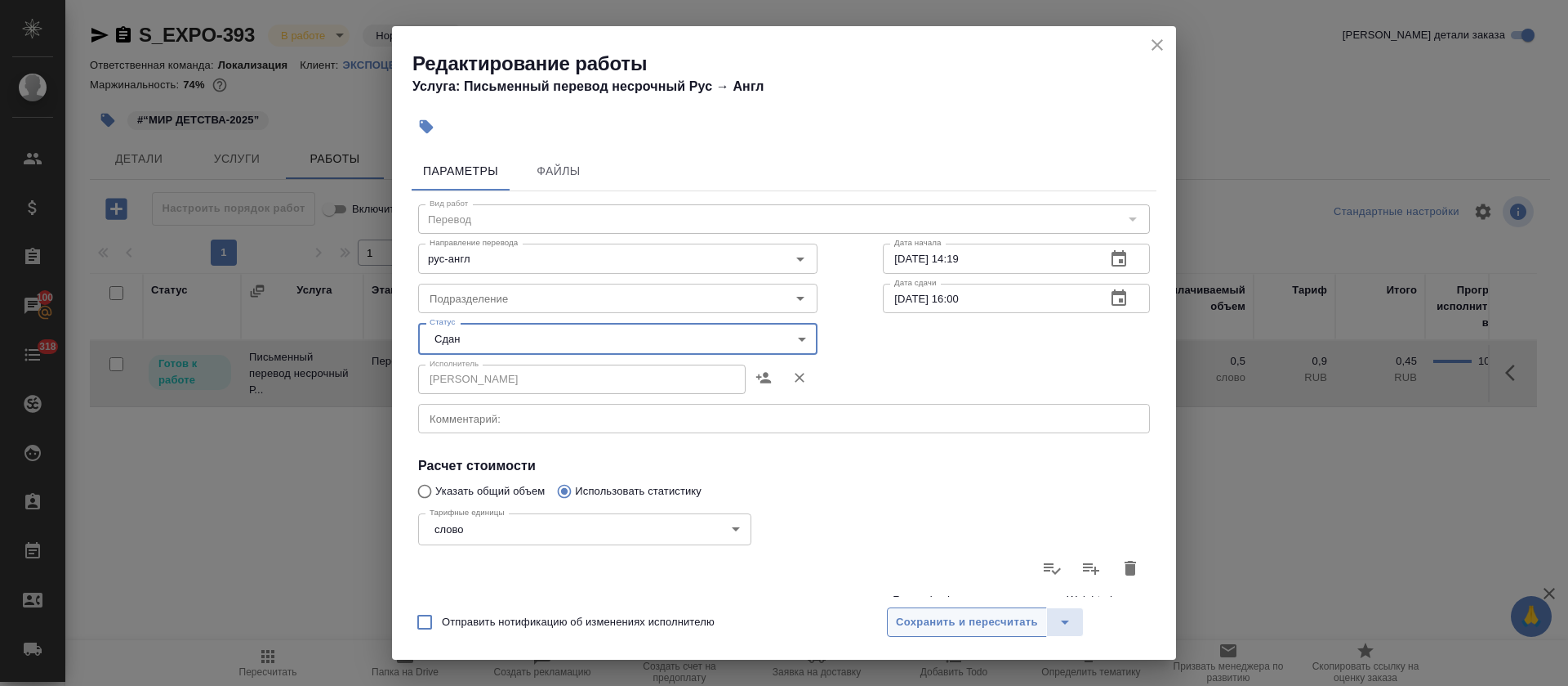
click at [917, 619] on span "Сохранить и пересчитать" at bounding box center [967, 622] width 142 height 19
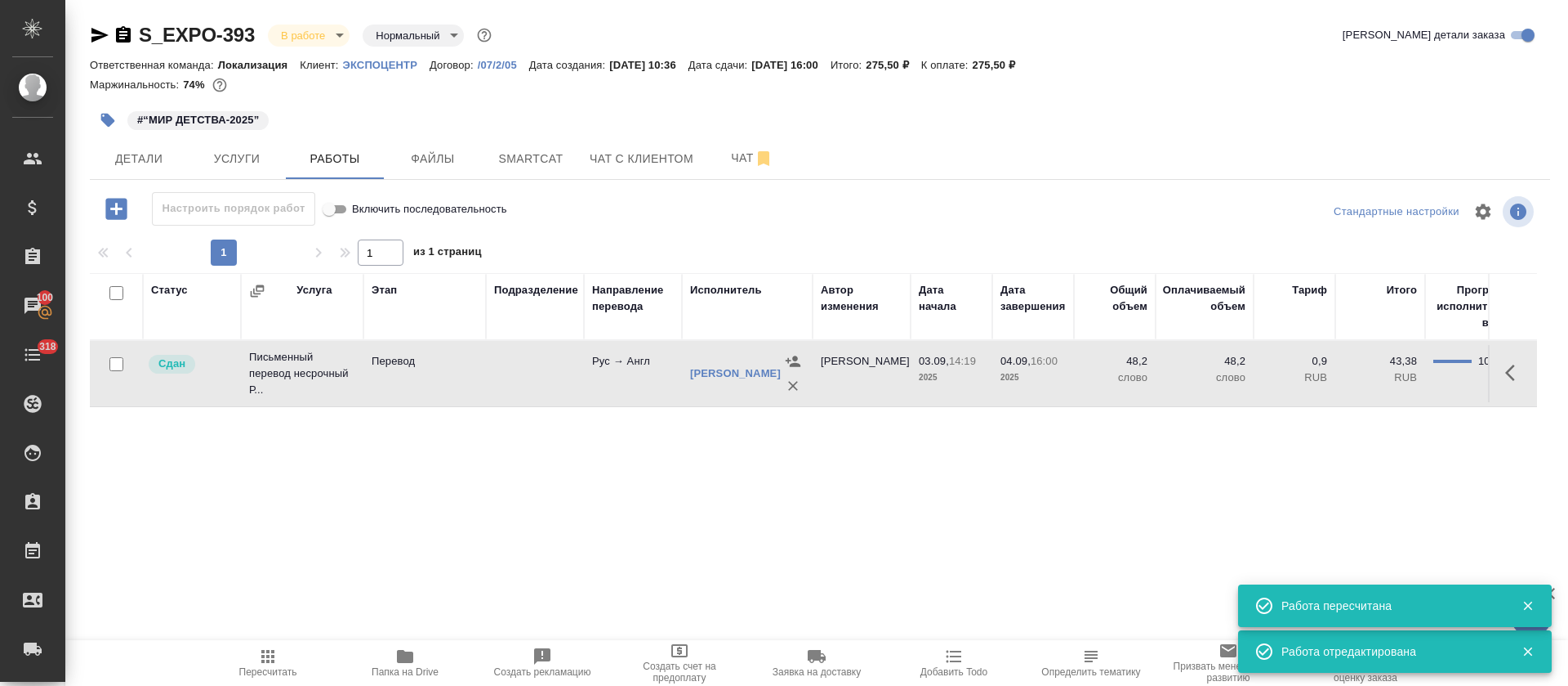
click at [266, 655] on icon "button" at bounding box center [268, 656] width 20 height 20
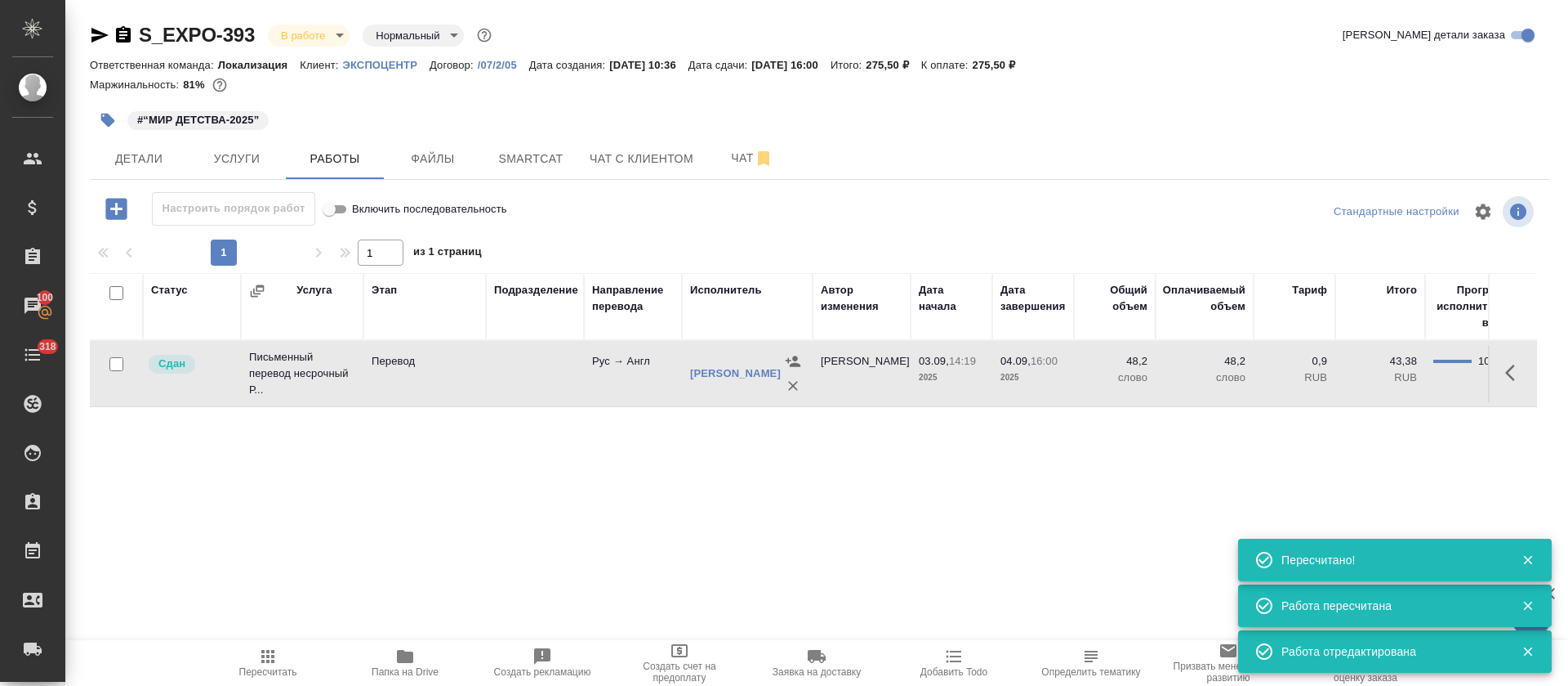
click at [335, 37] on body "🙏 .cls-1 fill:#fff; AWATERA Tretyakova Olga Клиенты Спецификации Заказы 100 Чат…" at bounding box center [784, 343] width 1568 height 686
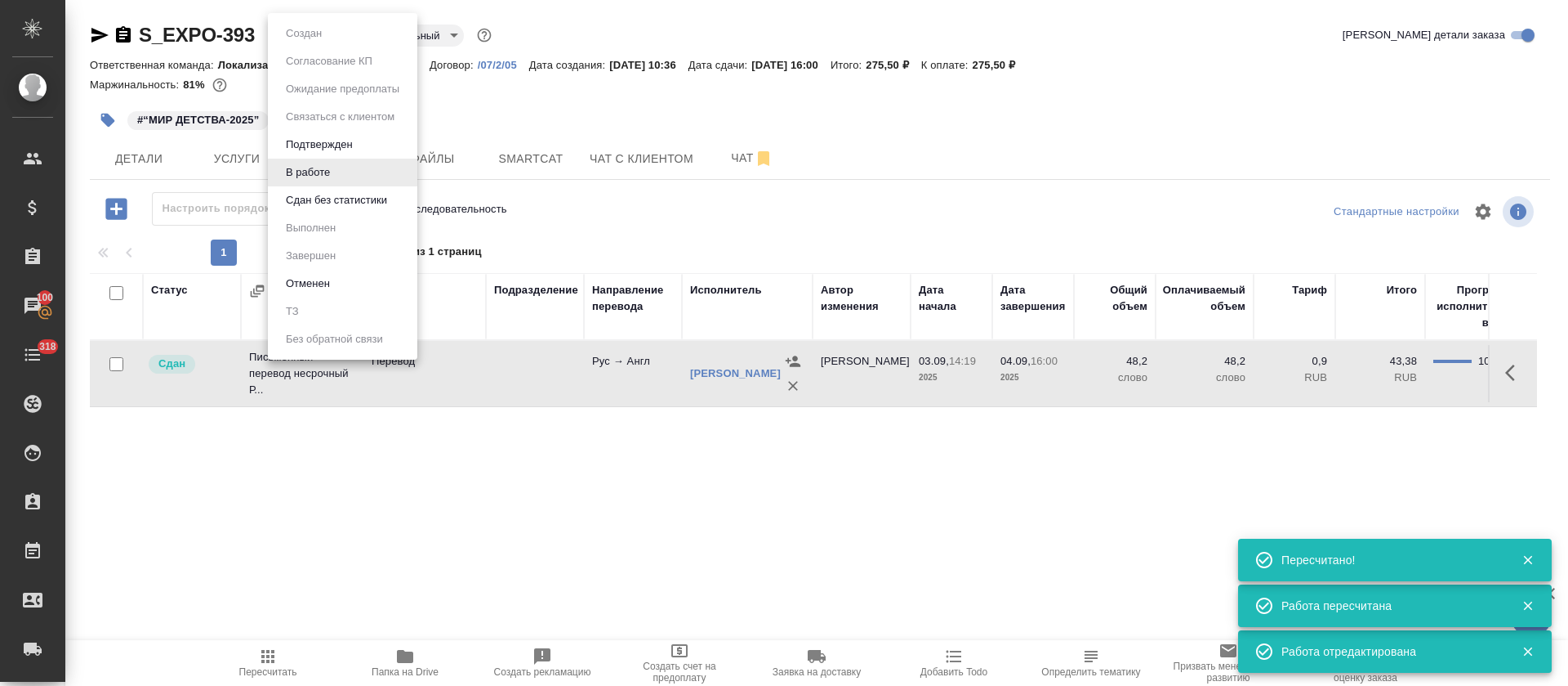
click at [335, 199] on button "Сдан без статистики" at bounding box center [336, 200] width 111 height 18
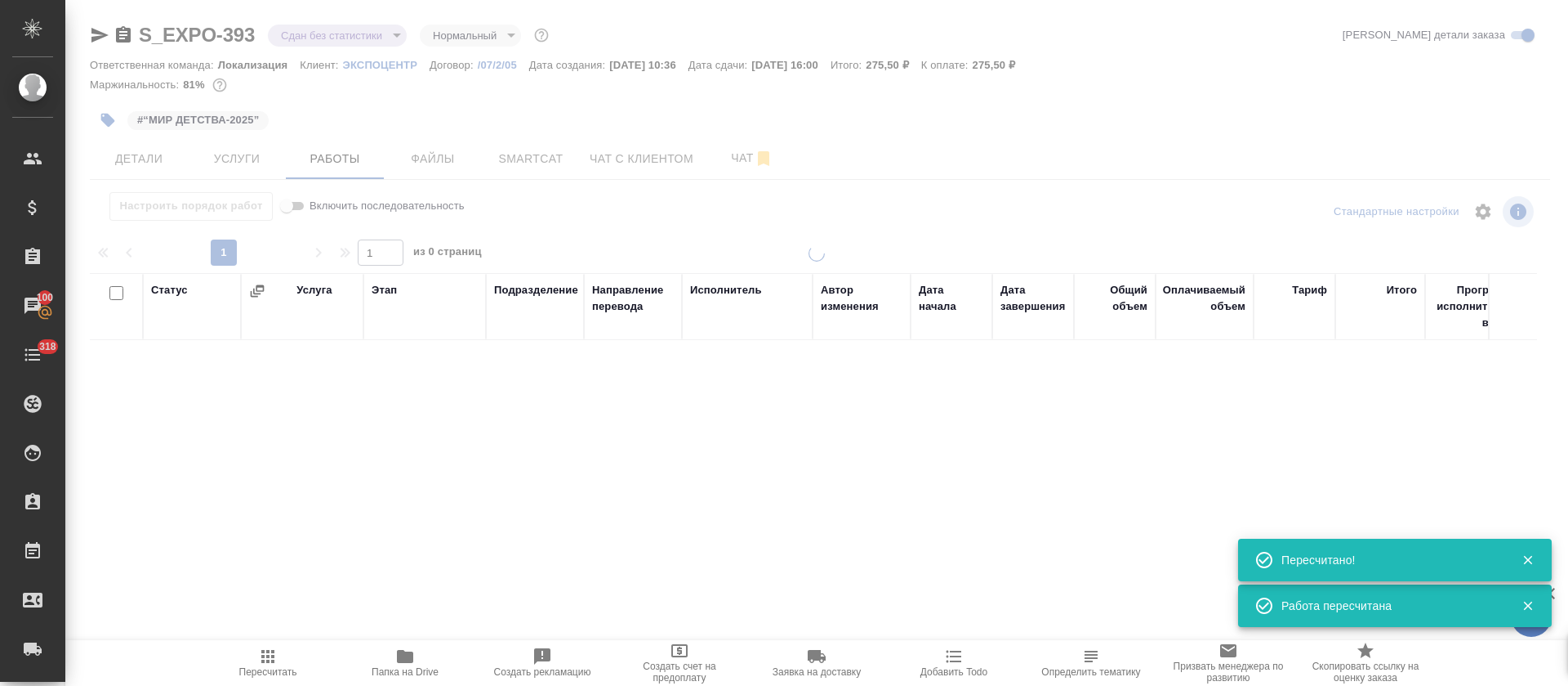
click at [396, 40] on div at bounding box center [817, 341] width 1503 height 683
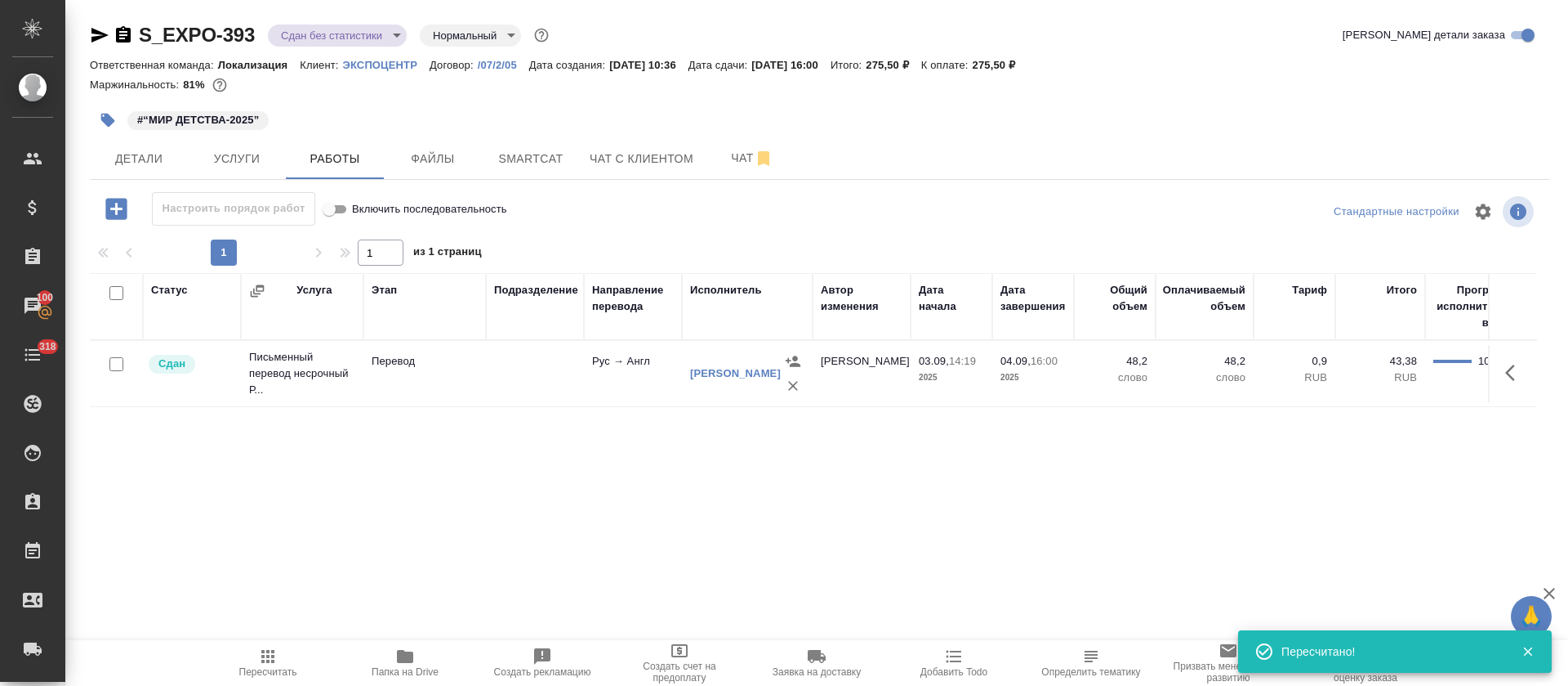
click at [396, 40] on body "🙏 .cls-1 fill:#fff; AWATERA Tretyakova Olga Клиенты Спецификации Заказы 100 Чат…" at bounding box center [784, 343] width 1568 height 686
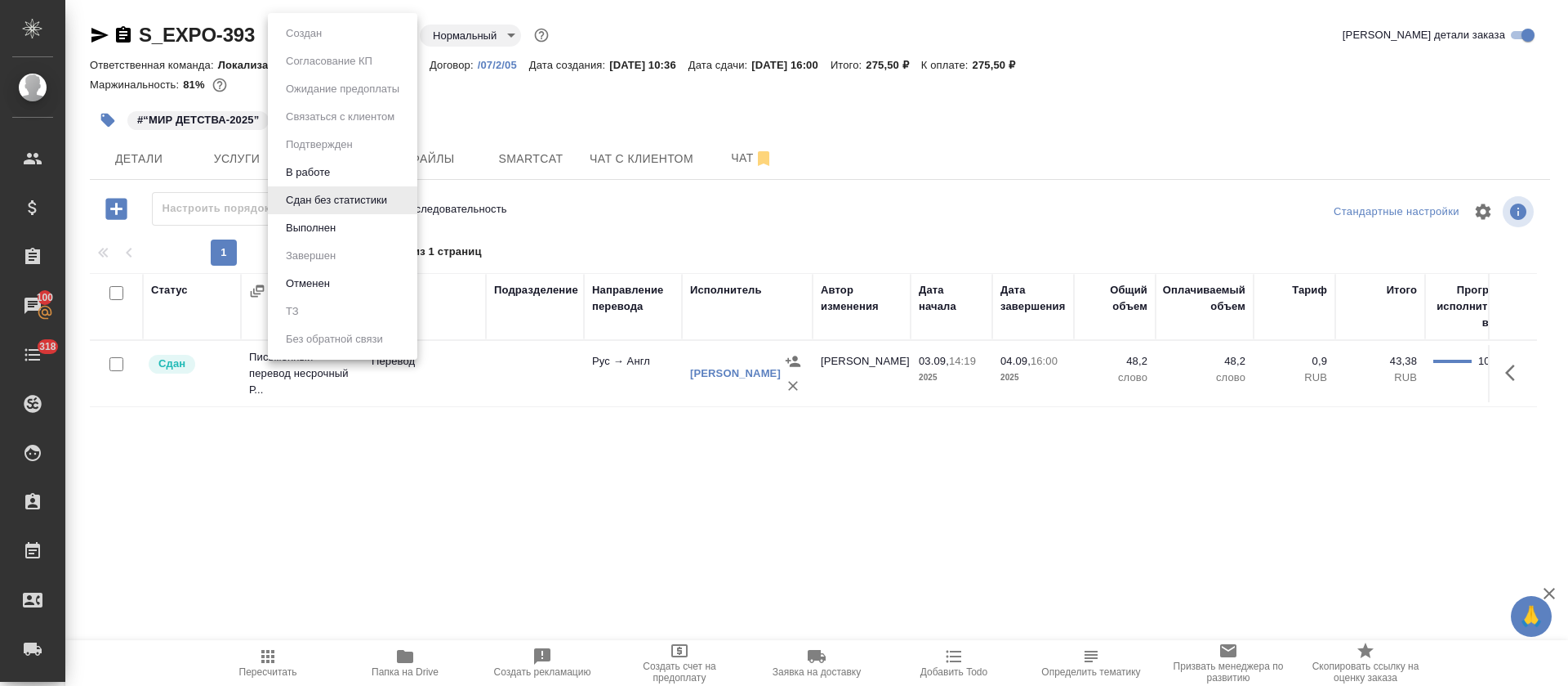
click at [364, 224] on li "Выполнен" at bounding box center [342, 228] width 149 height 28
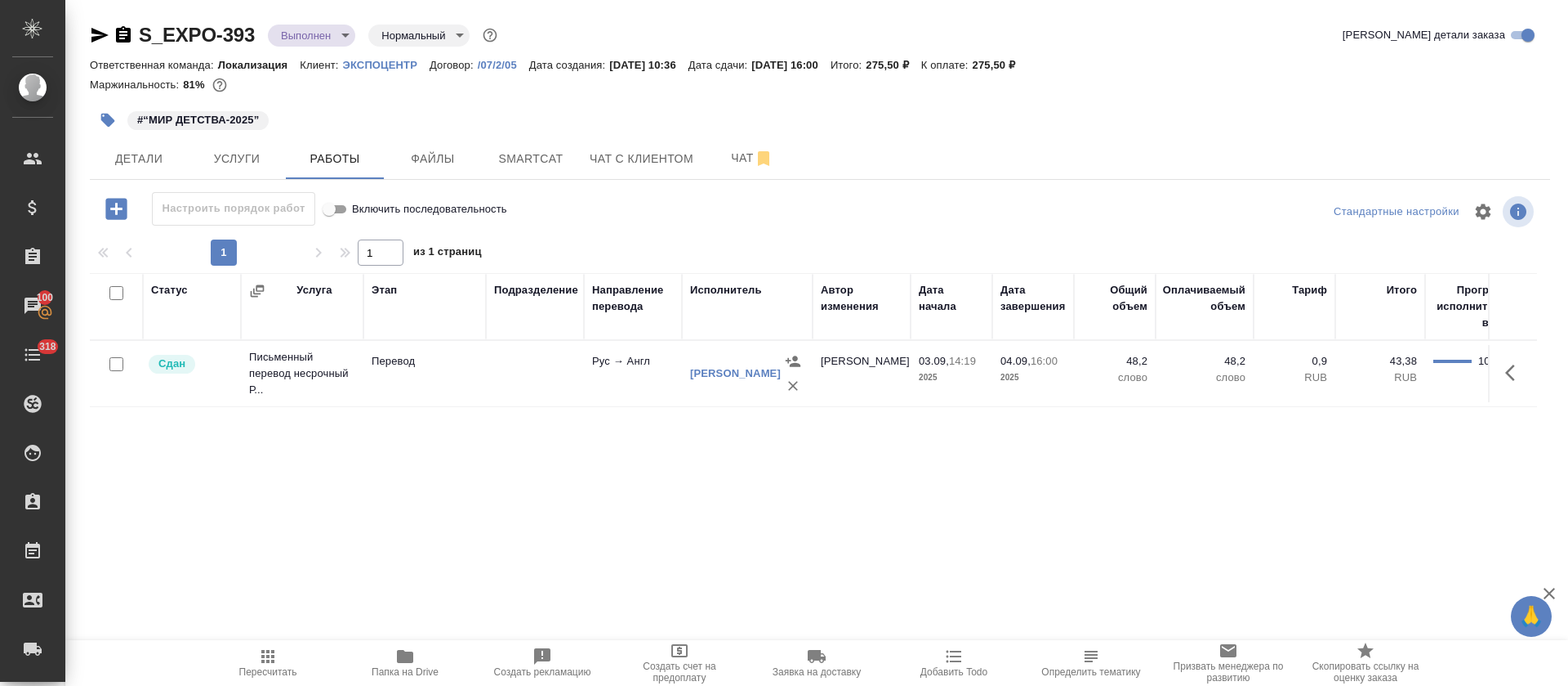
click at [93, 36] on icon "button" at bounding box center [100, 35] width 20 height 20
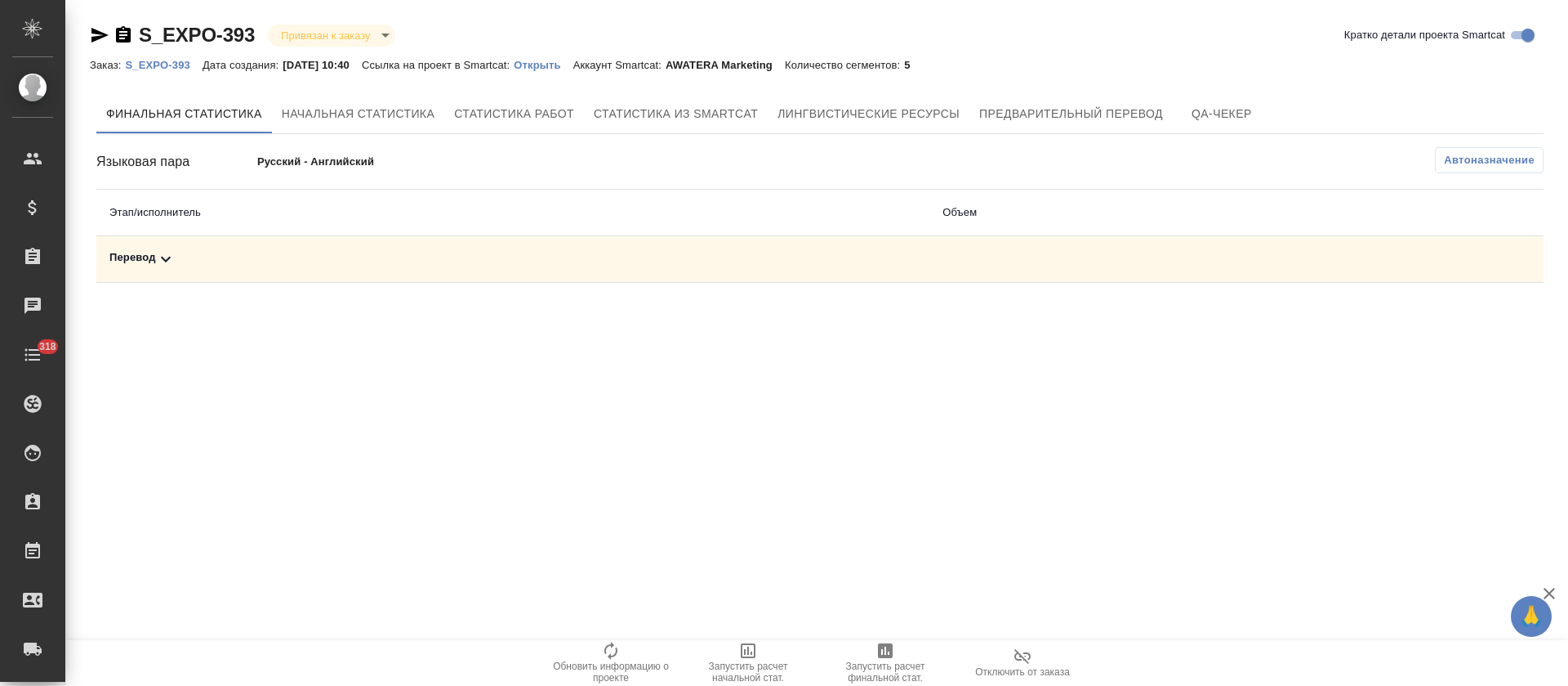
click at [563, 270] on td "Перевод" at bounding box center [513, 259] width 833 height 46
click at [566, 265] on div "Перевод" at bounding box center [513, 259] width 807 height 20
click at [873, 637] on div ".cls-1 fill:#fff; AWATERA Tretyakova Olga Клиенты Спецификации Заказы Чаты 318 …" at bounding box center [784, 343] width 1568 height 686
click at [882, 659] on icon "button" at bounding box center [886, 651] width 20 height 20
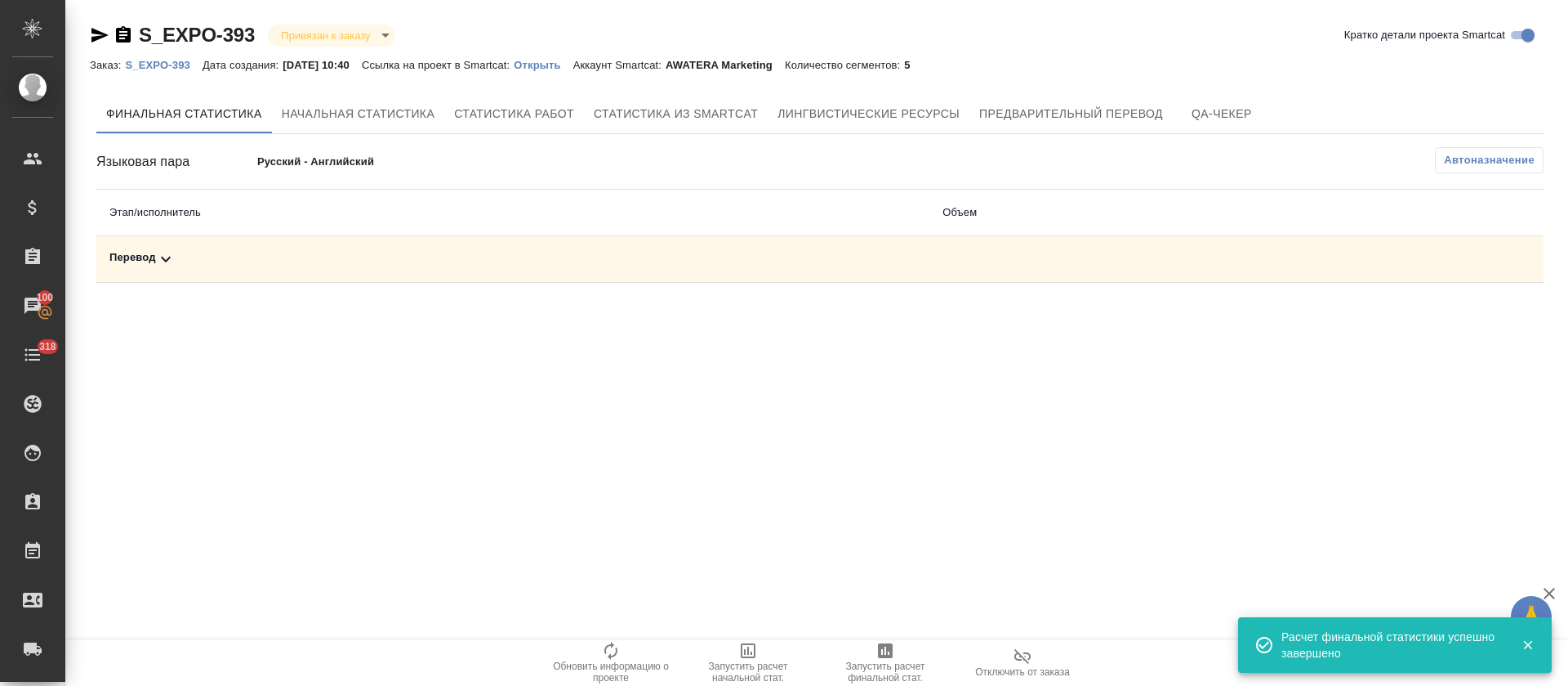
click at [630, 261] on div "Перевод" at bounding box center [513, 259] width 807 height 20
click at [1465, 325] on icon "button" at bounding box center [1472, 316] width 20 height 20
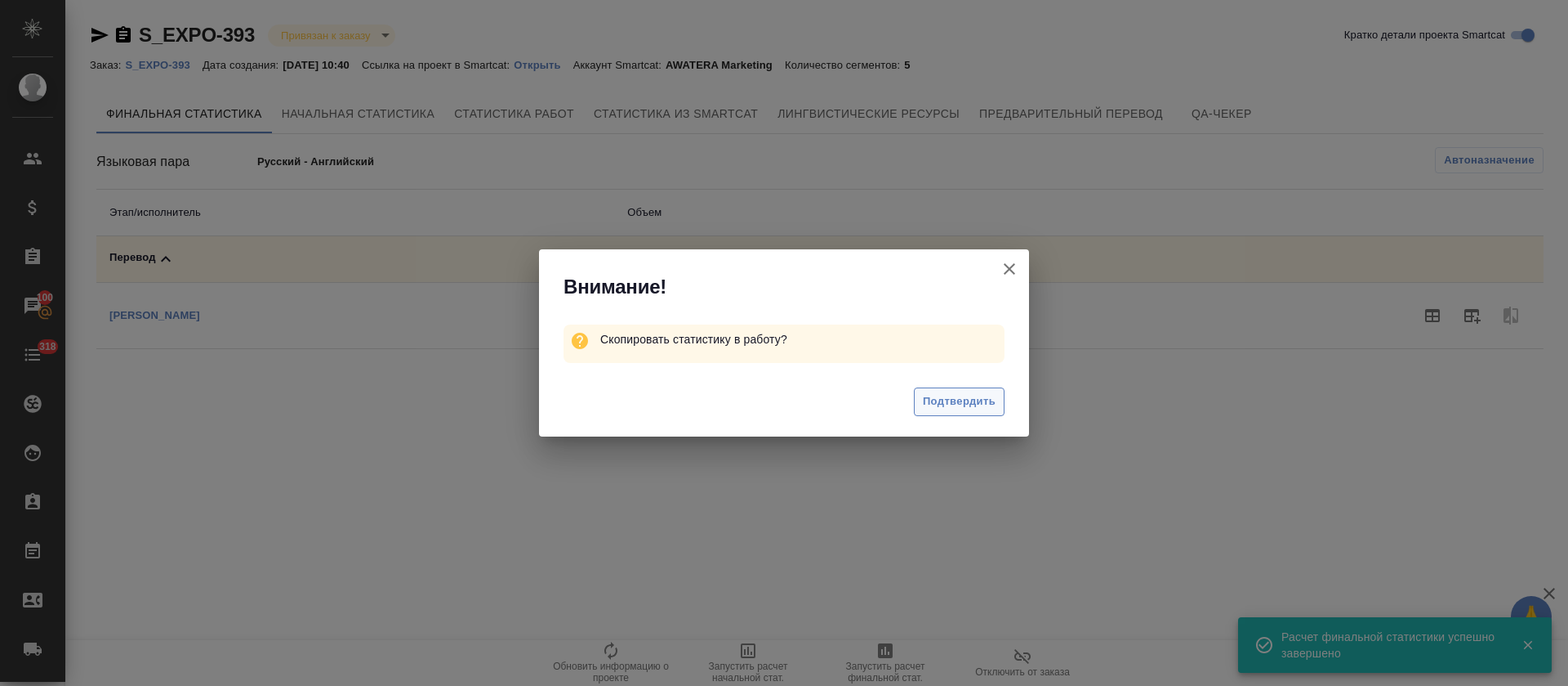
click at [925, 403] on span "Подтвердить" at bounding box center [959, 402] width 73 height 19
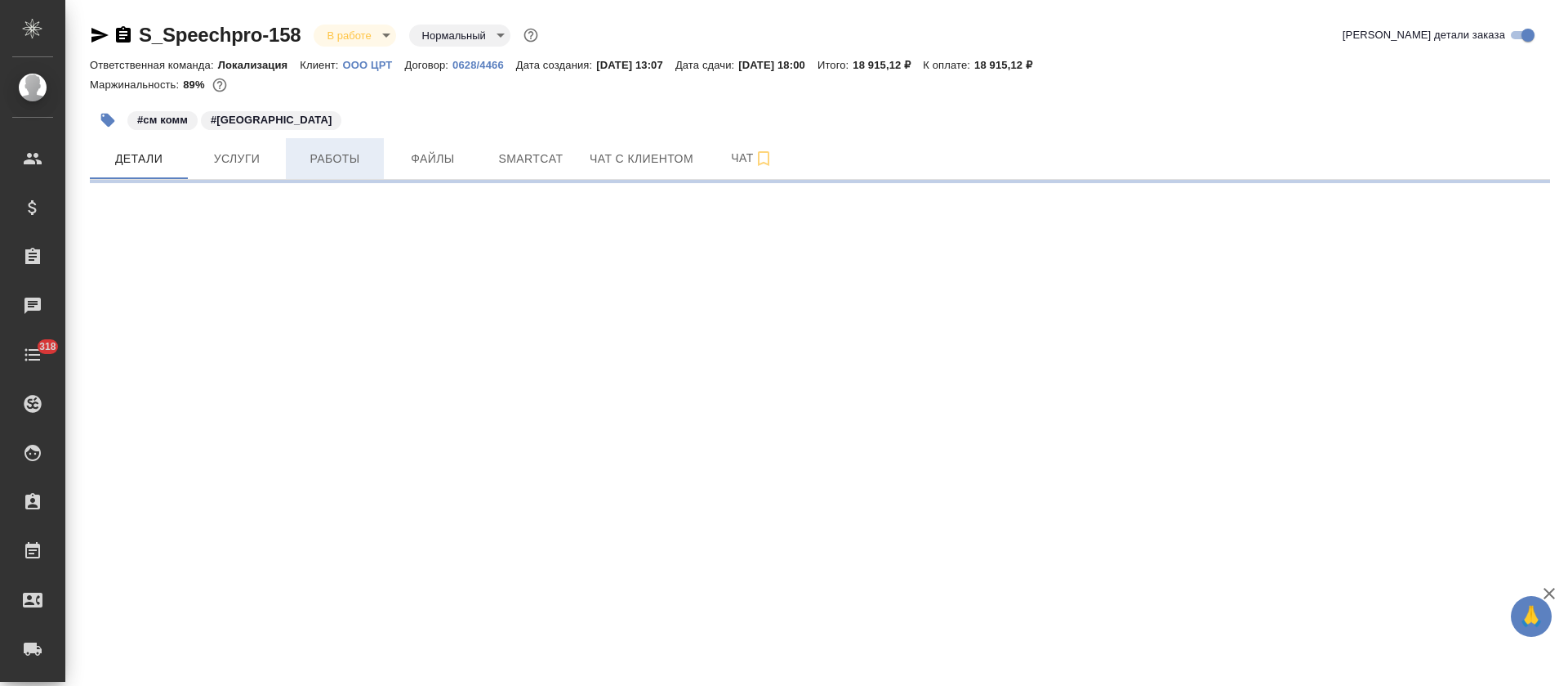
select select "RU"
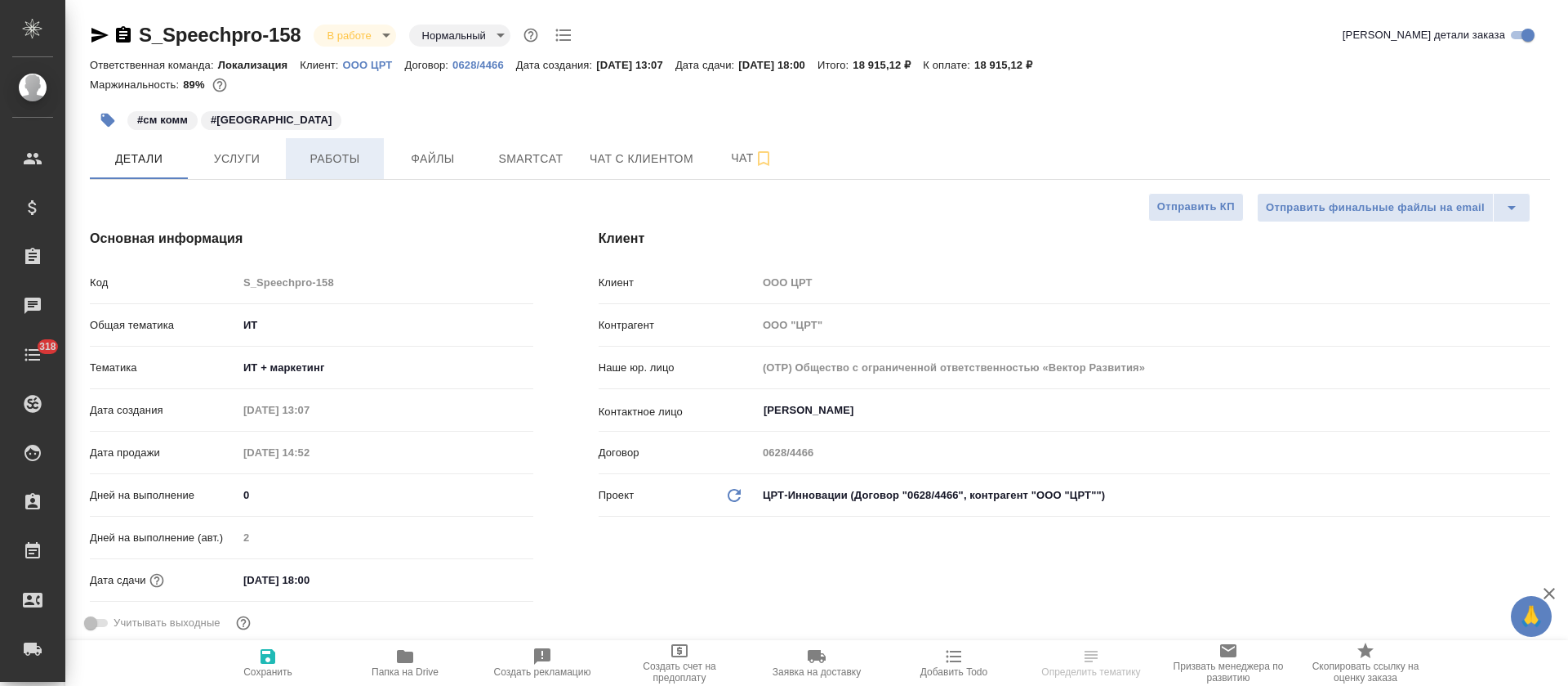
type textarea "x"
click at [345, 162] on span "Работы" at bounding box center [335, 158] width 78 height 21
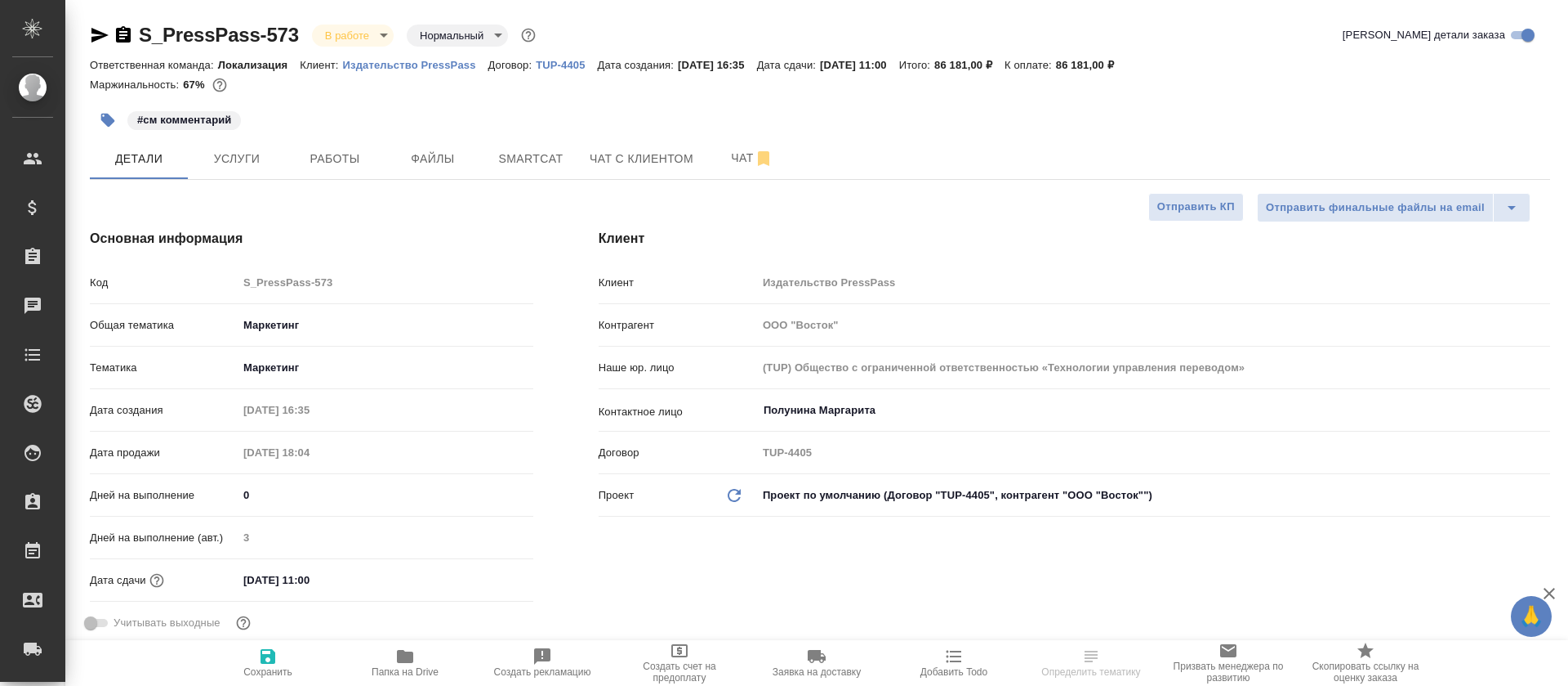
select select "RU"
click at [524, 153] on span "Smartcat" at bounding box center [531, 158] width 78 height 21
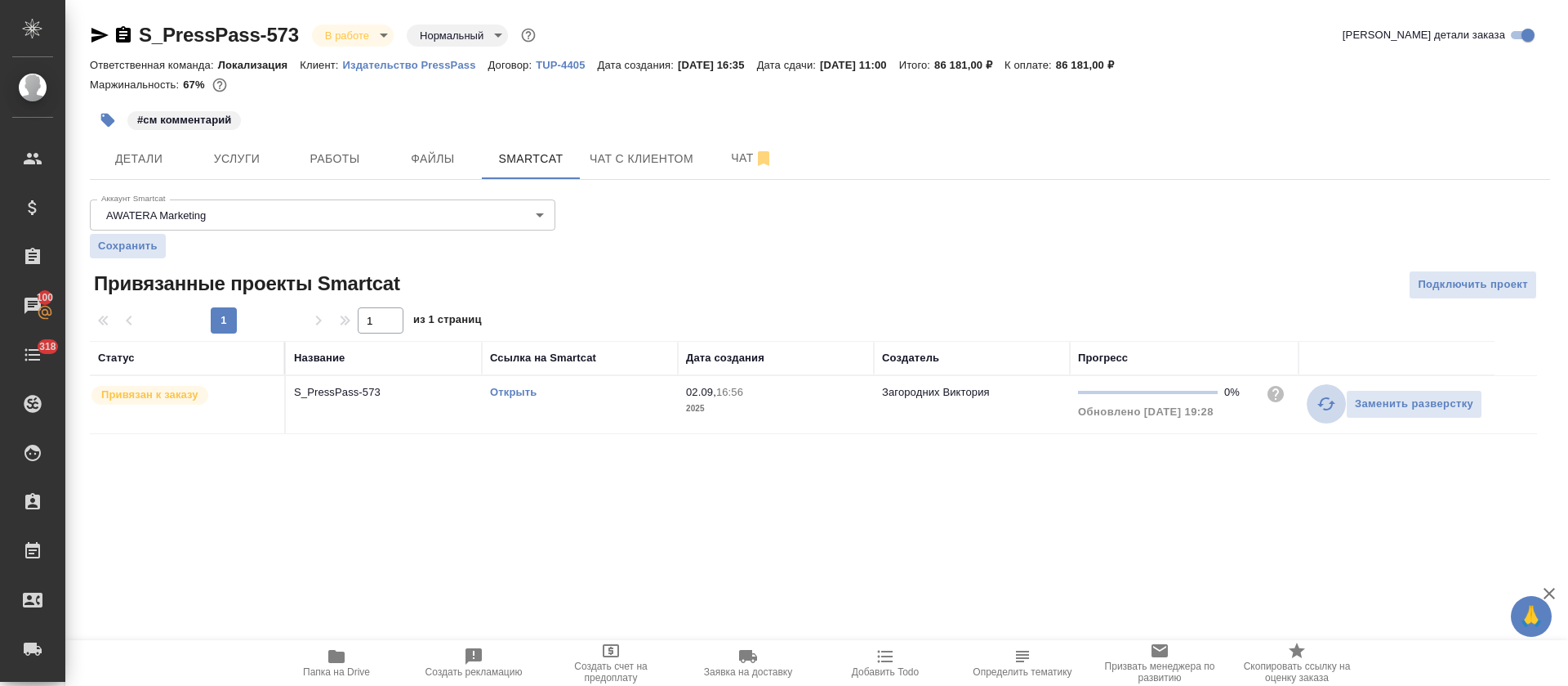
click at [1319, 398] on icon "button" at bounding box center [1327, 404] width 20 height 20
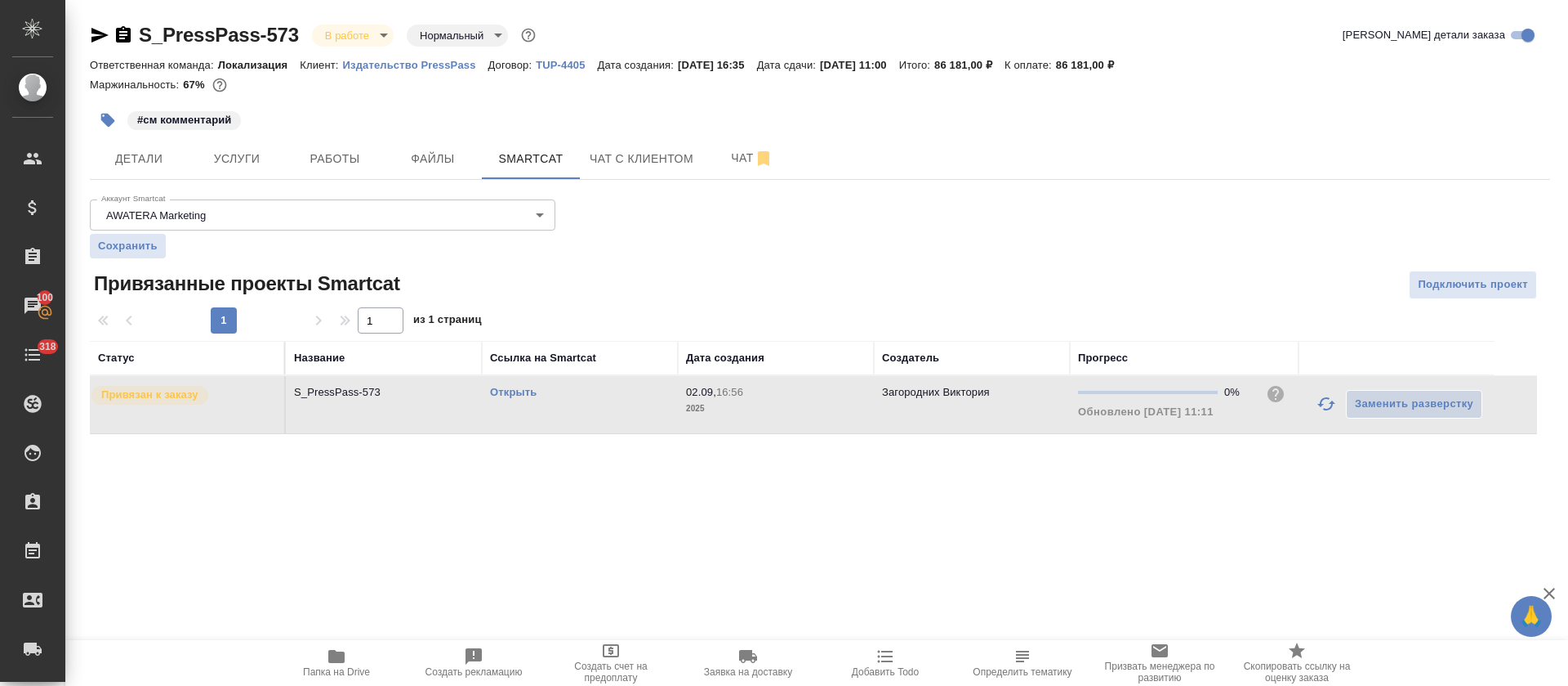
click at [625, 401] on td "Открыть" at bounding box center [580, 404] width 196 height 57
click at [517, 392] on link "Открыть" at bounding box center [513, 392] width 46 height 12
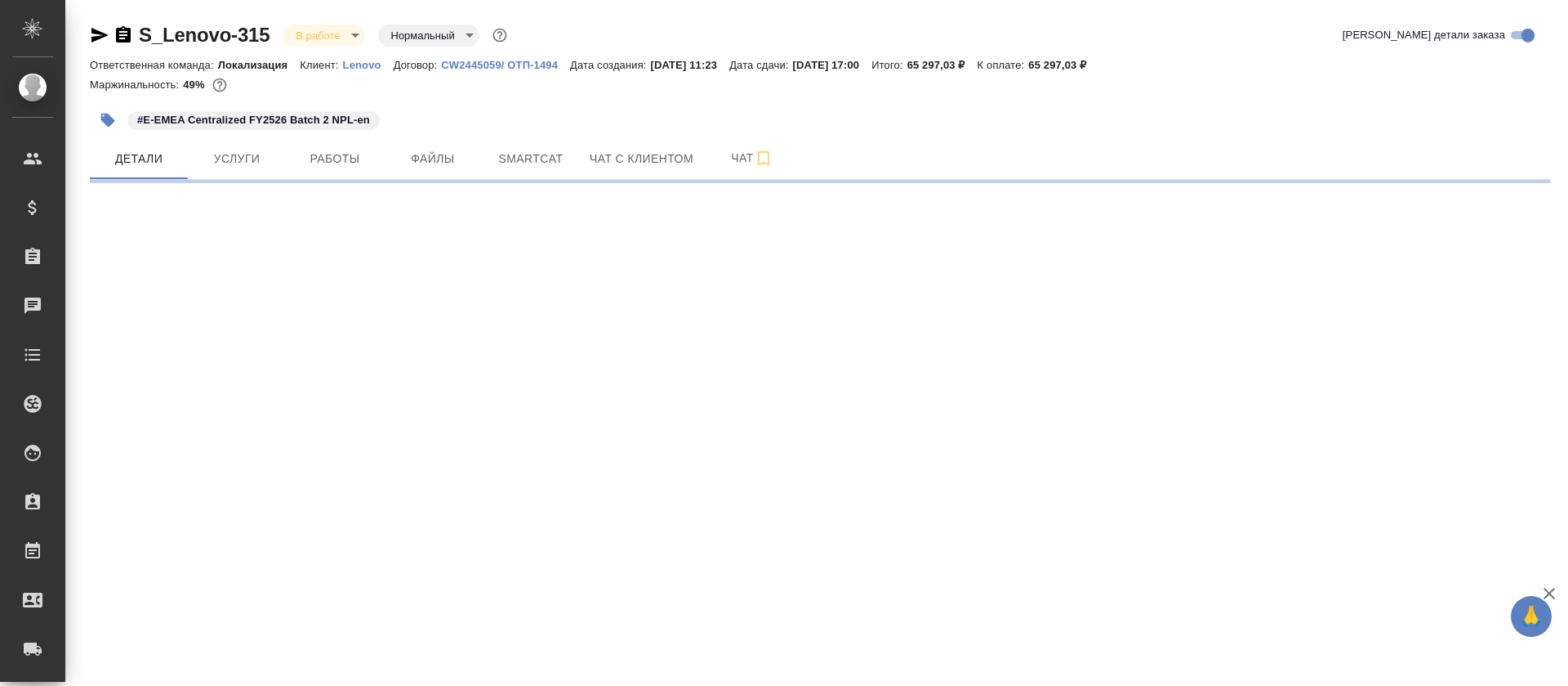
select select "RU"
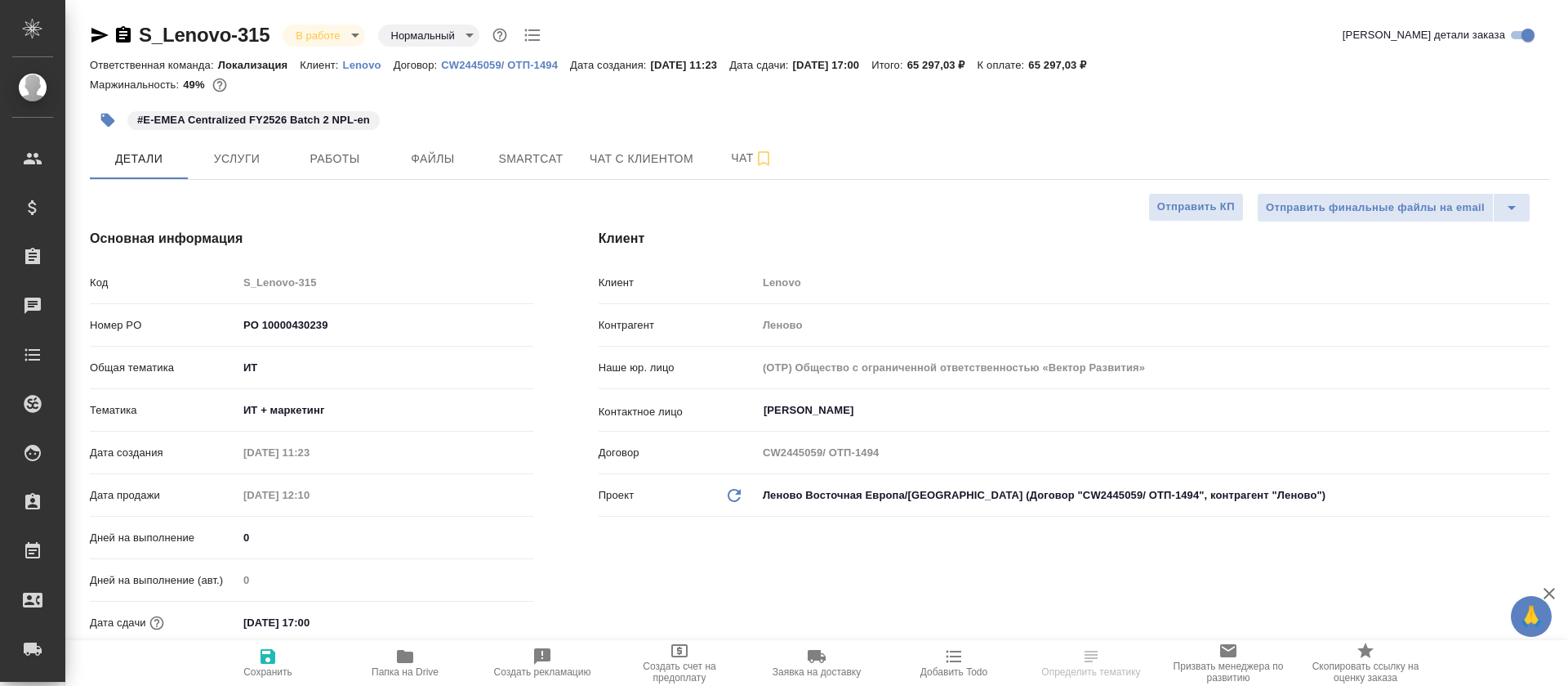
type textarea "x"
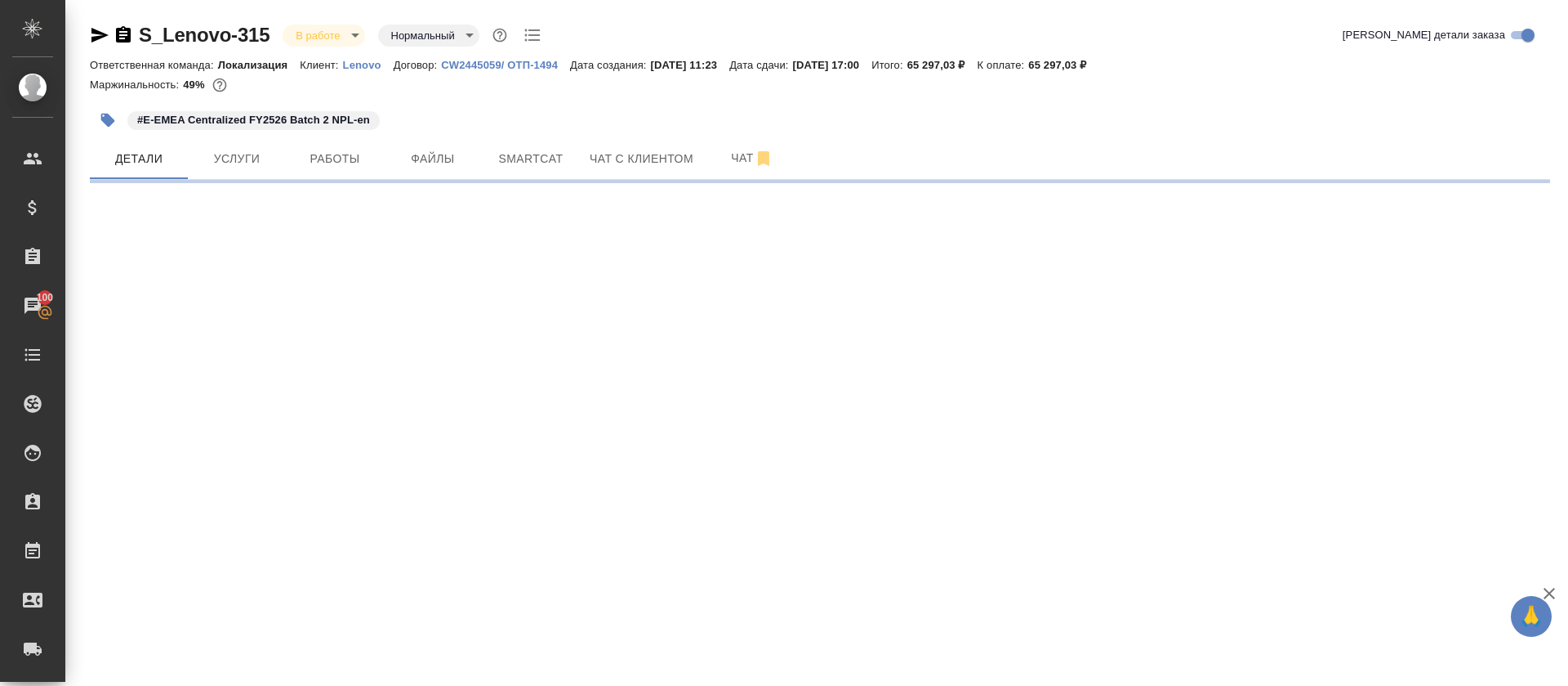
select select "RU"
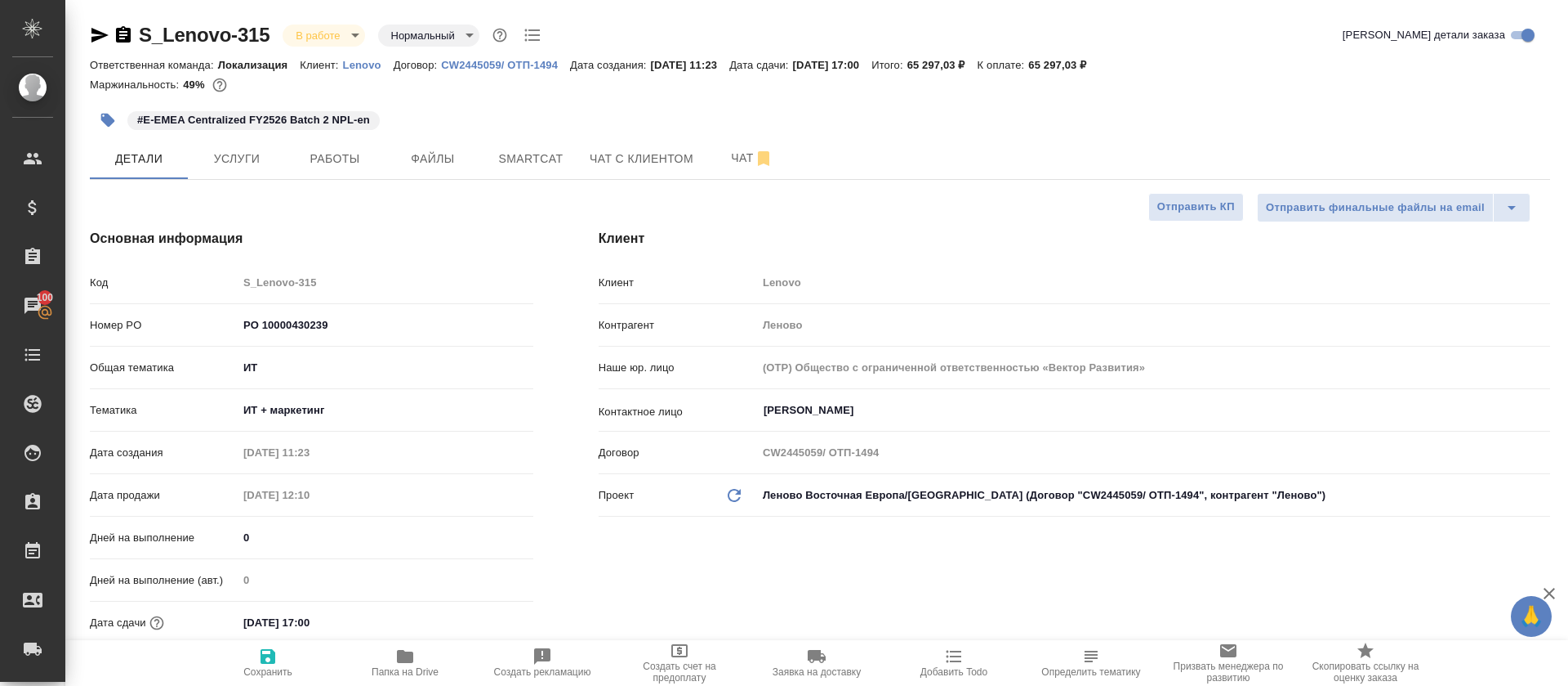
type textarea "x"
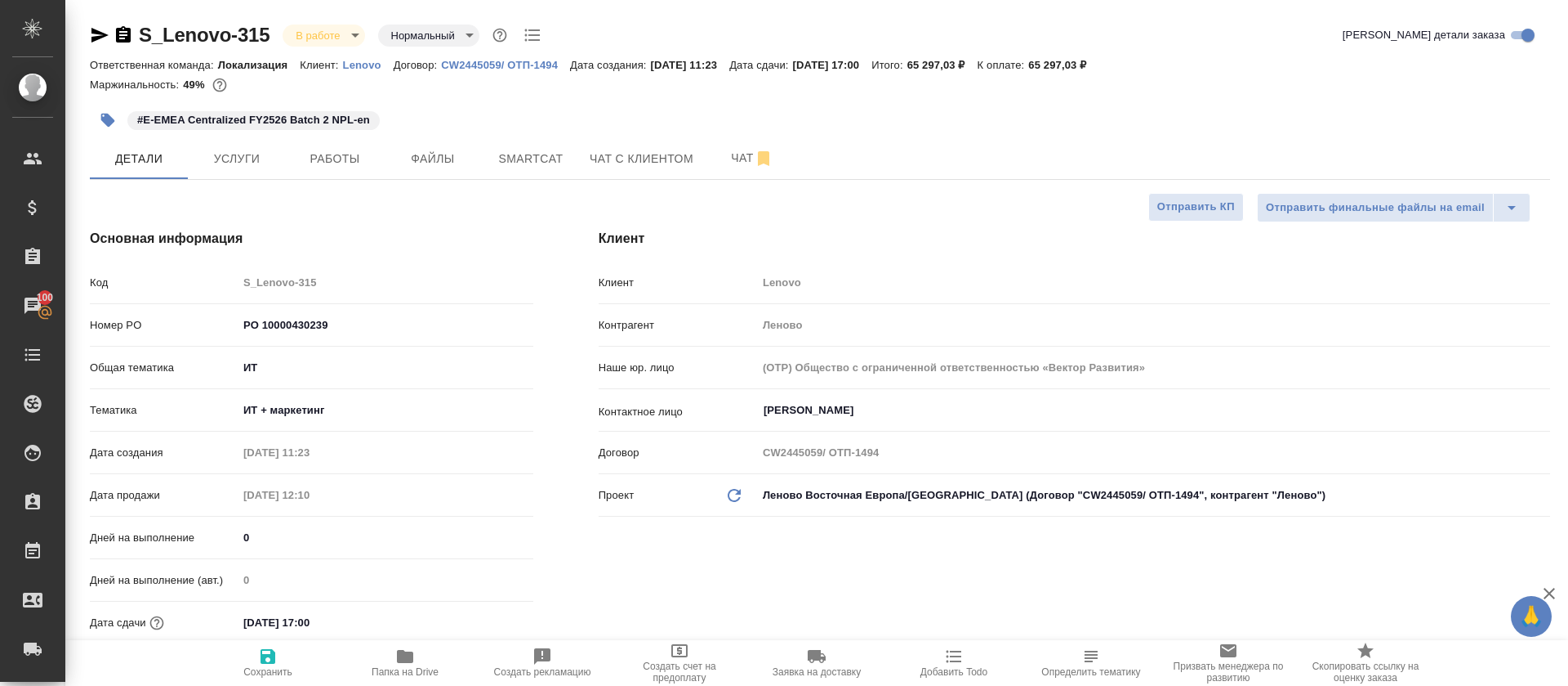
type textarea "x"
click at [560, 148] on span "Smartcat" at bounding box center [531, 158] width 78 height 21
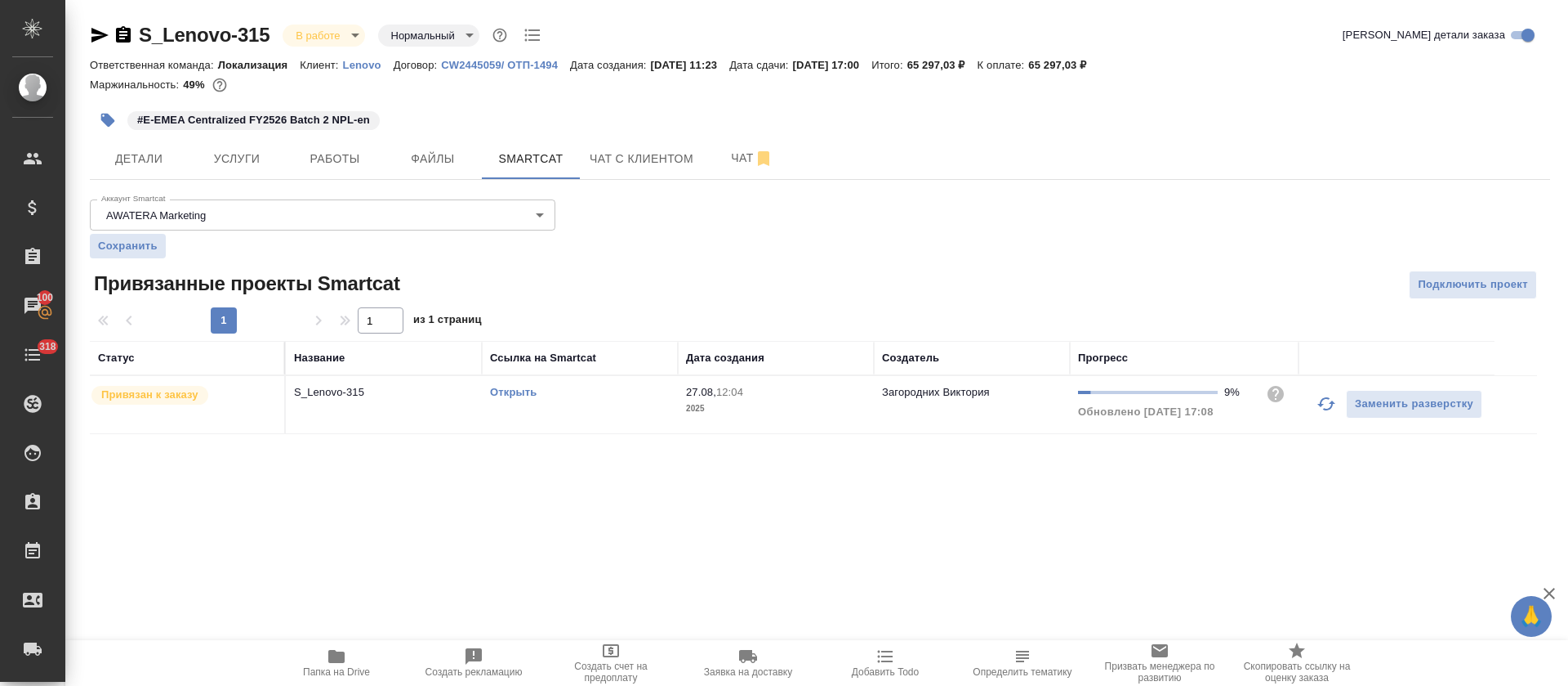
click at [1327, 411] on icon "button" at bounding box center [1327, 404] width 20 height 20
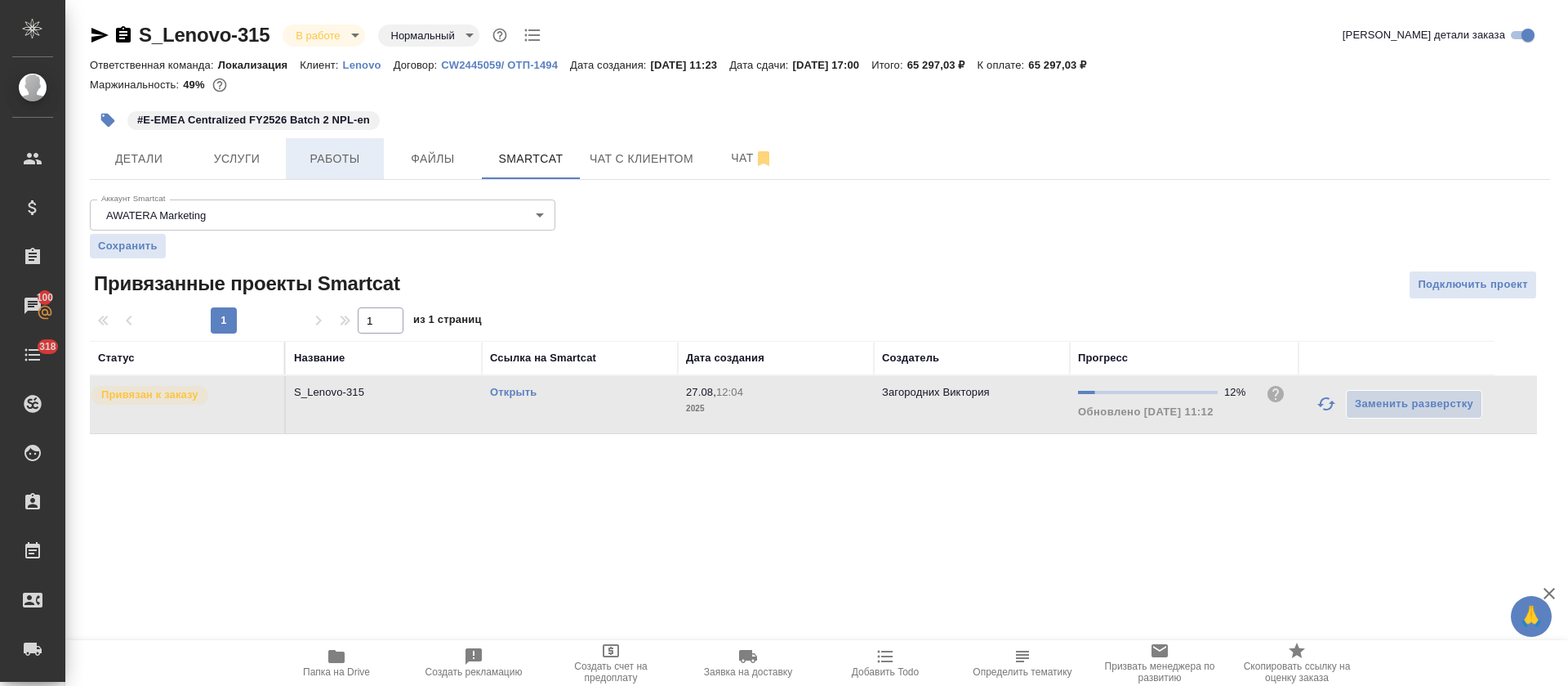
click at [311, 157] on span "Работы" at bounding box center [335, 158] width 78 height 21
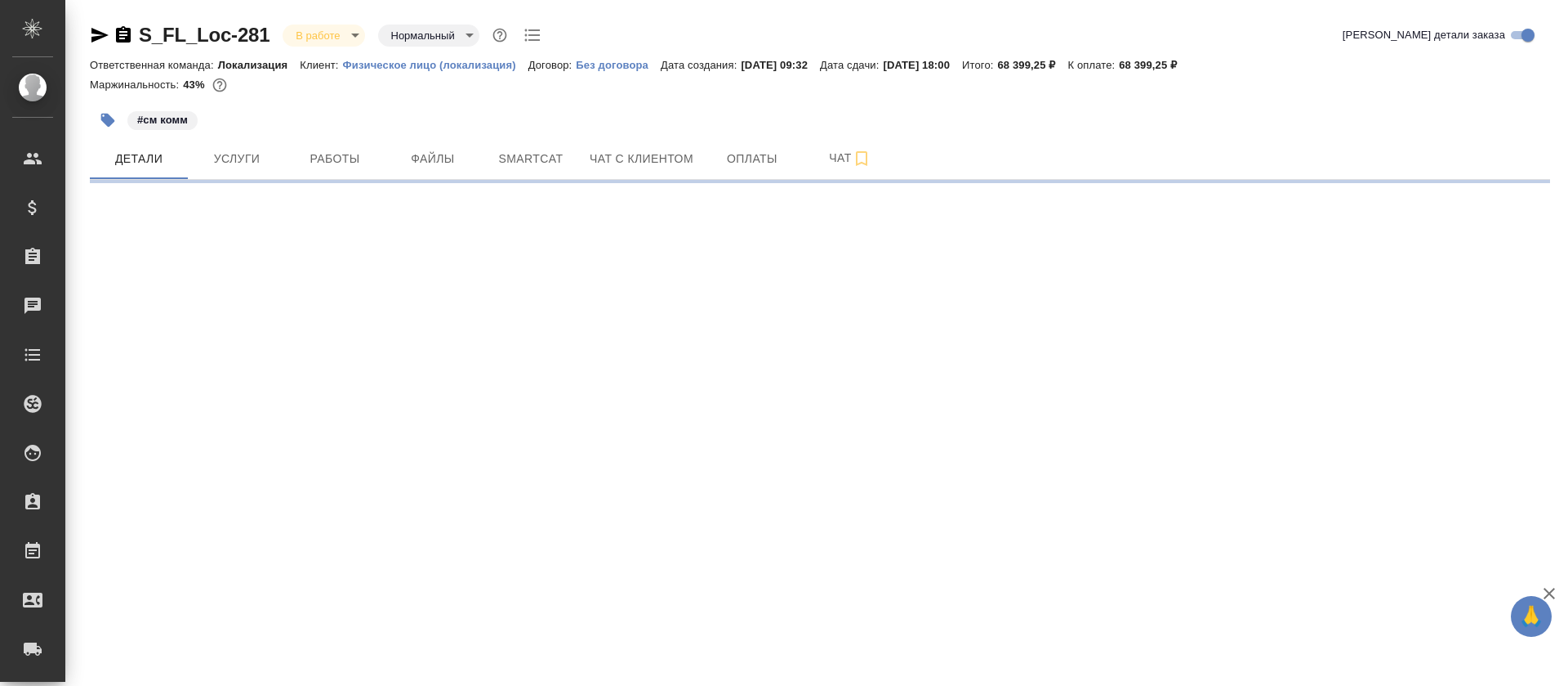
select select "RU"
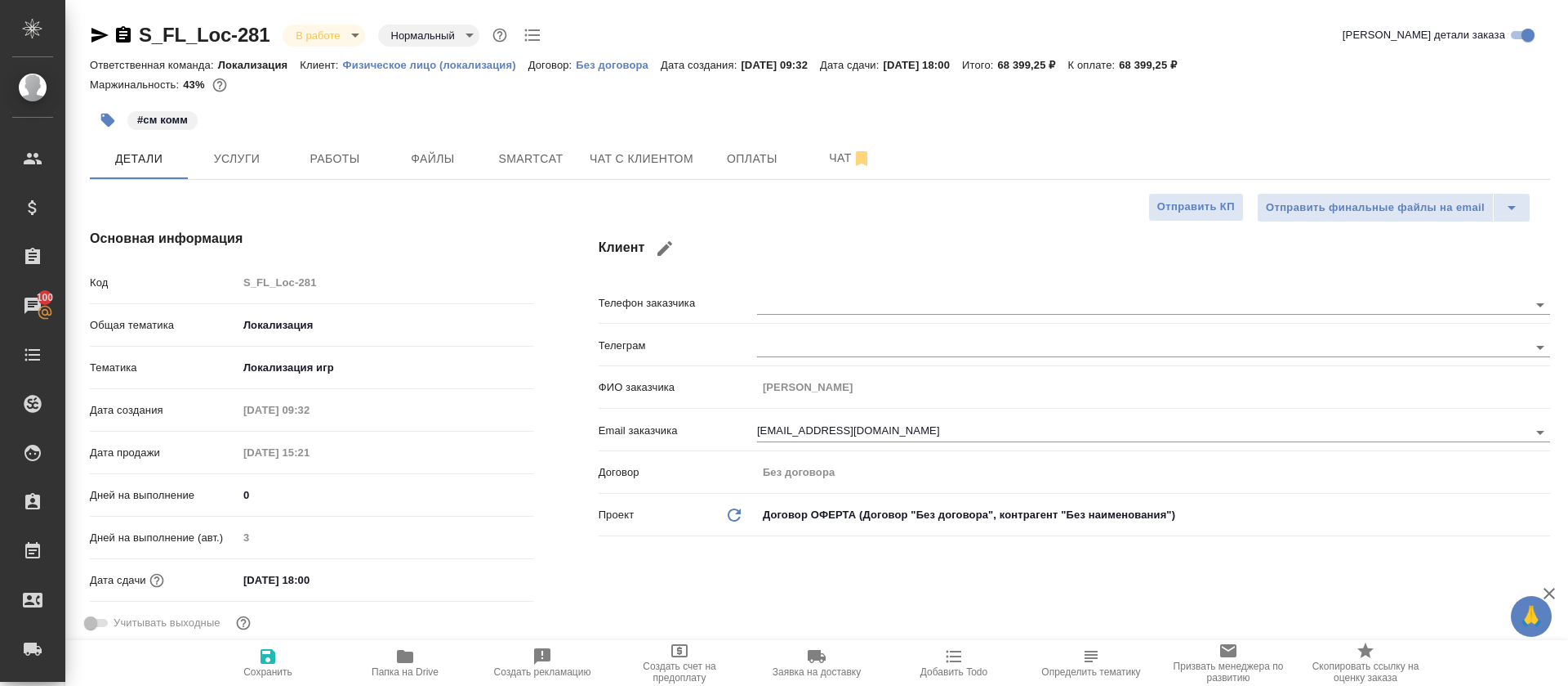
type textarea "x"
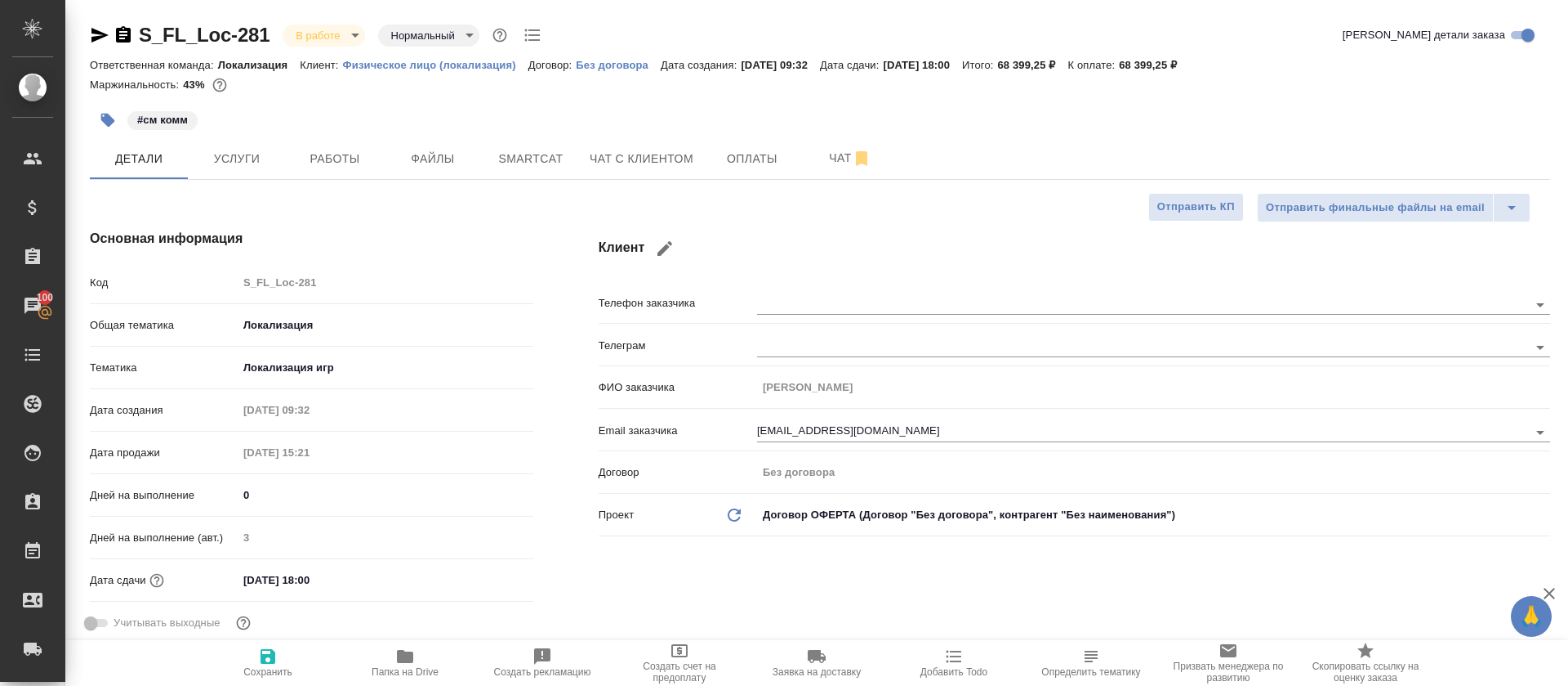
type textarea "x"
click at [525, 152] on span "Smartcat" at bounding box center [531, 158] width 78 height 21
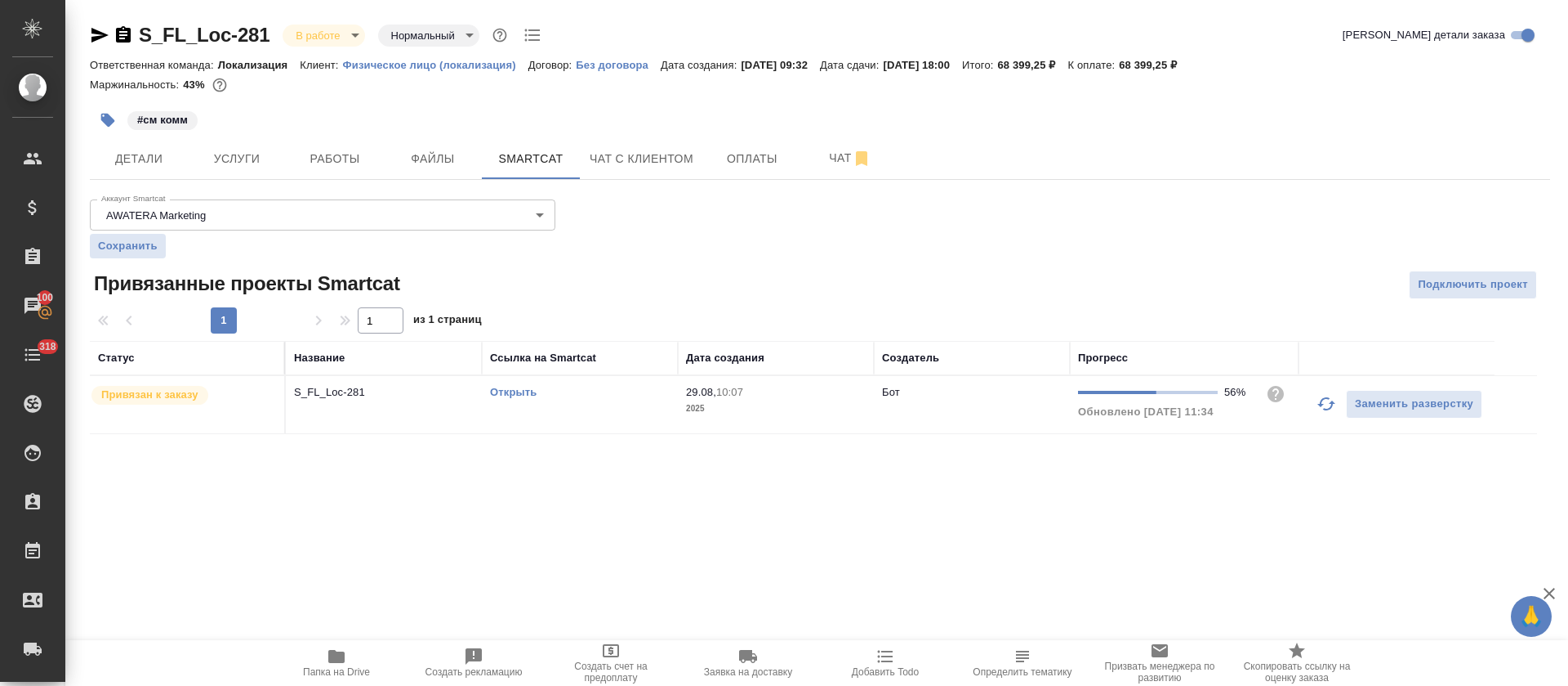
click at [510, 397] on link "Открыть" at bounding box center [513, 392] width 46 height 12
click at [344, 172] on button "Работы" at bounding box center [335, 159] width 98 height 41
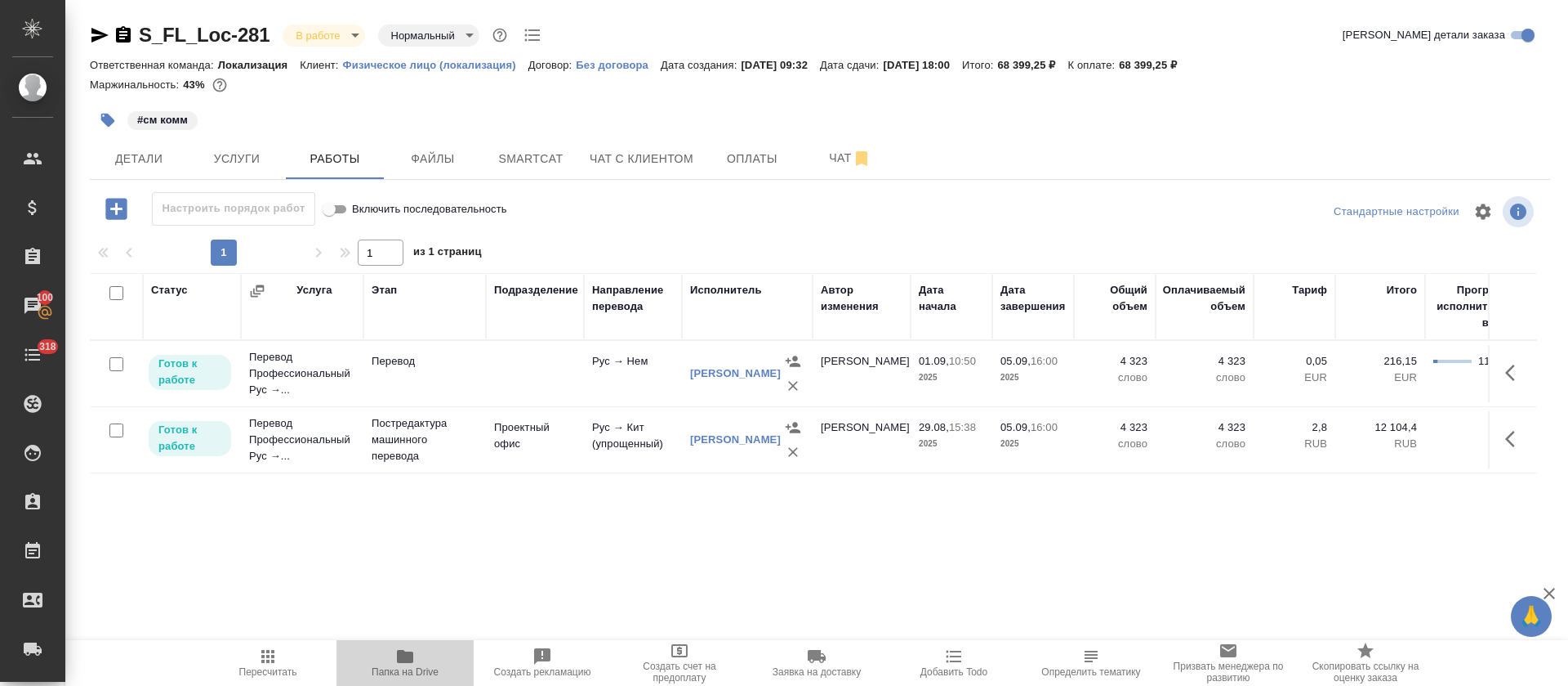
click at [394, 656] on span "Папка на Drive" at bounding box center [405, 662] width 118 height 31
click at [95, 31] on icon "button" at bounding box center [100, 35] width 17 height 15
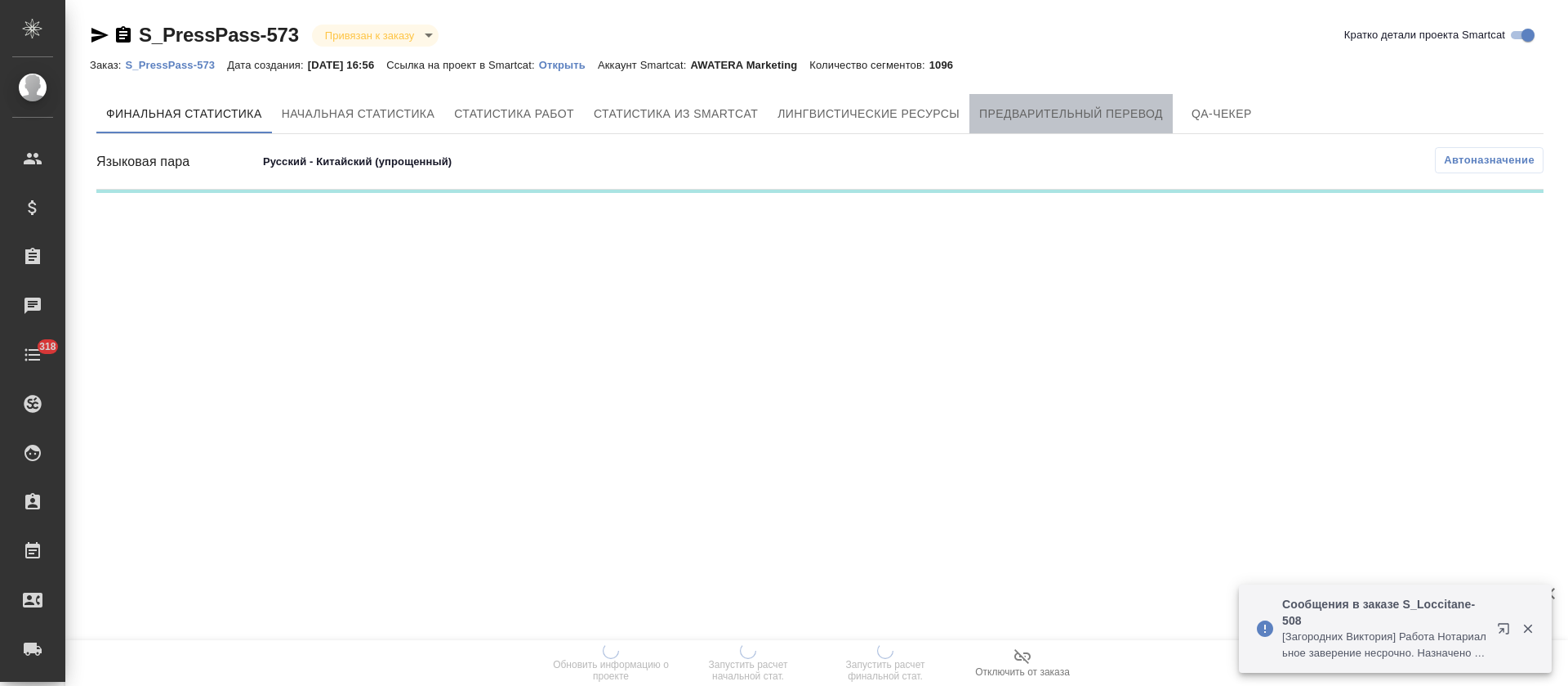
click at [1045, 115] on span "Предварительный перевод" at bounding box center [1070, 114] width 184 height 21
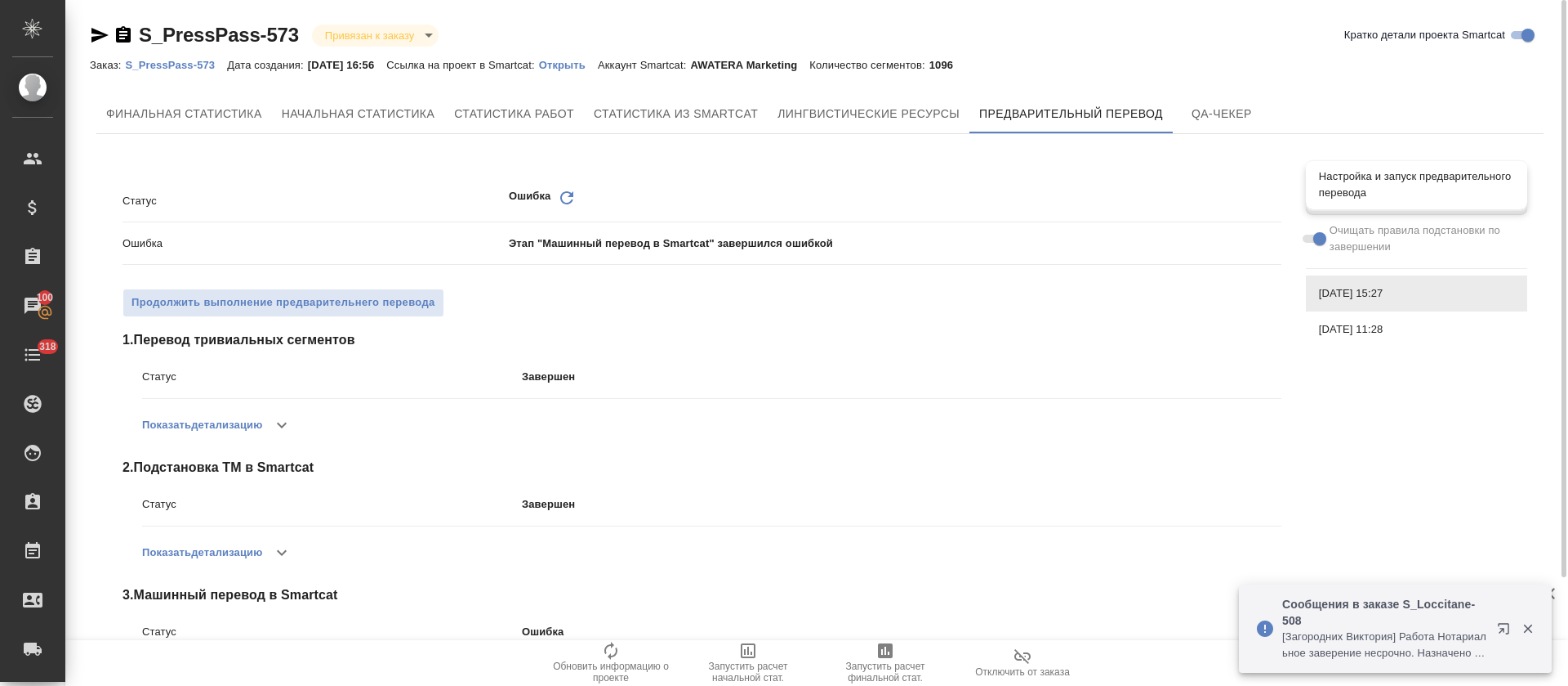
click at [1385, 192] on span "Настройка и запуск предварительного перевода" at bounding box center [1416, 185] width 195 height 33
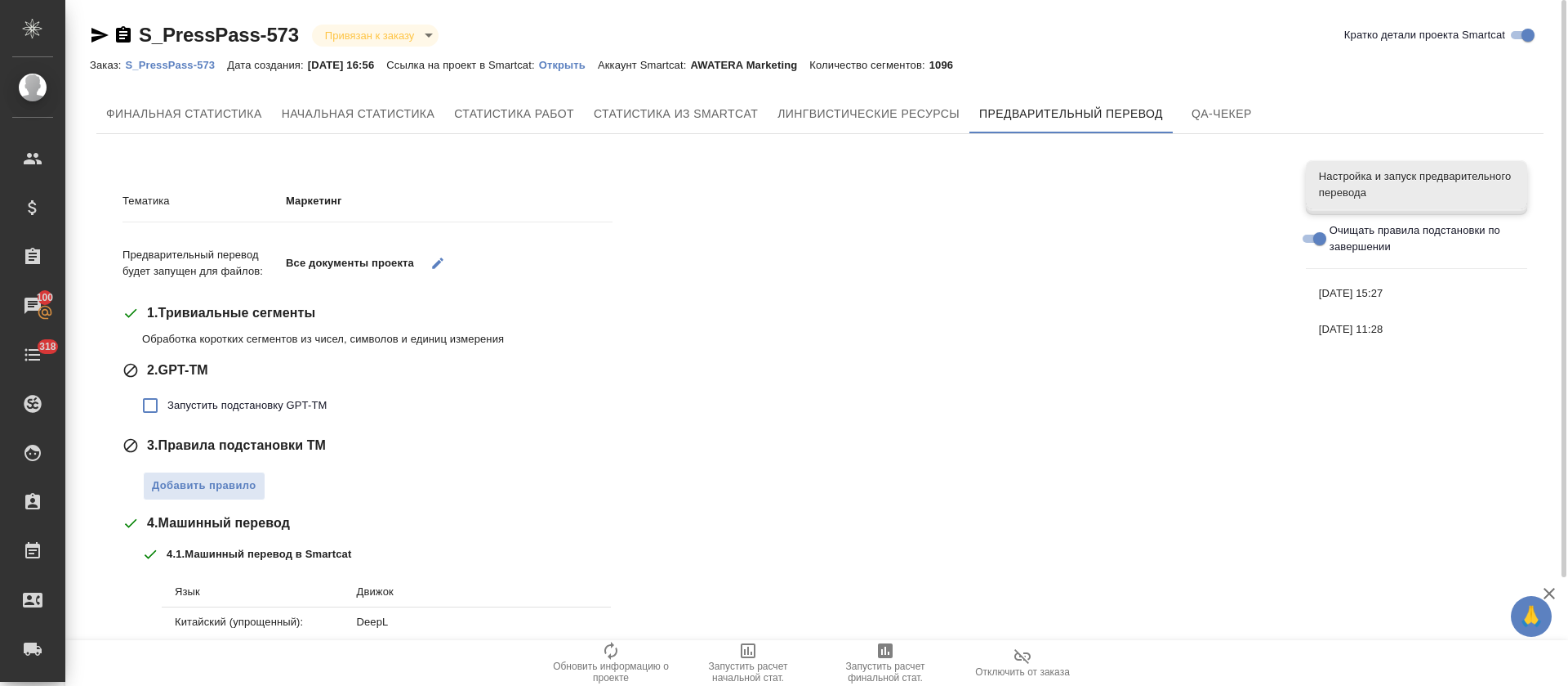
scroll to position [294, 0]
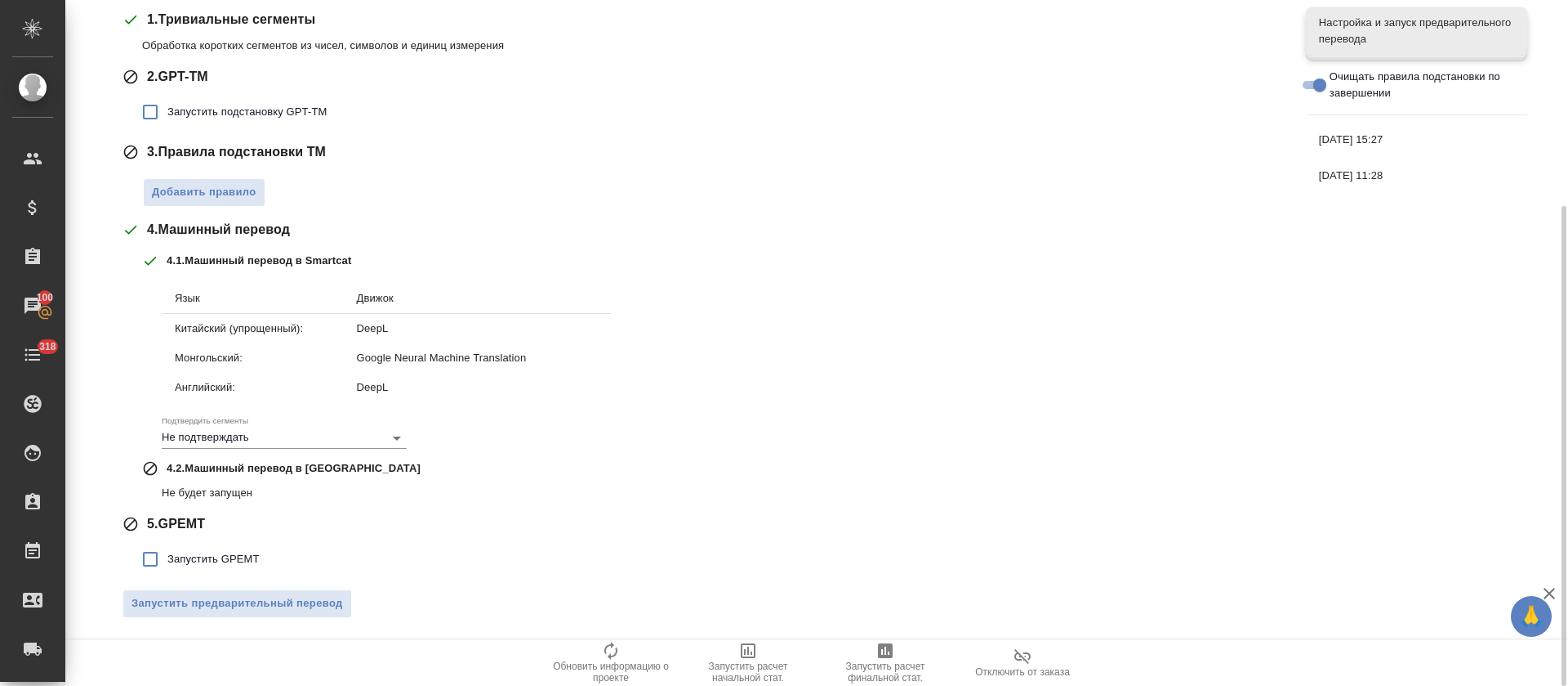
click at [213, 555] on span "Запустить GPEMT" at bounding box center [213, 559] width 92 height 16
click at [167, 555] on input "Запустить GPEMT" at bounding box center [151, 559] width 35 height 35
checkbox input "true"
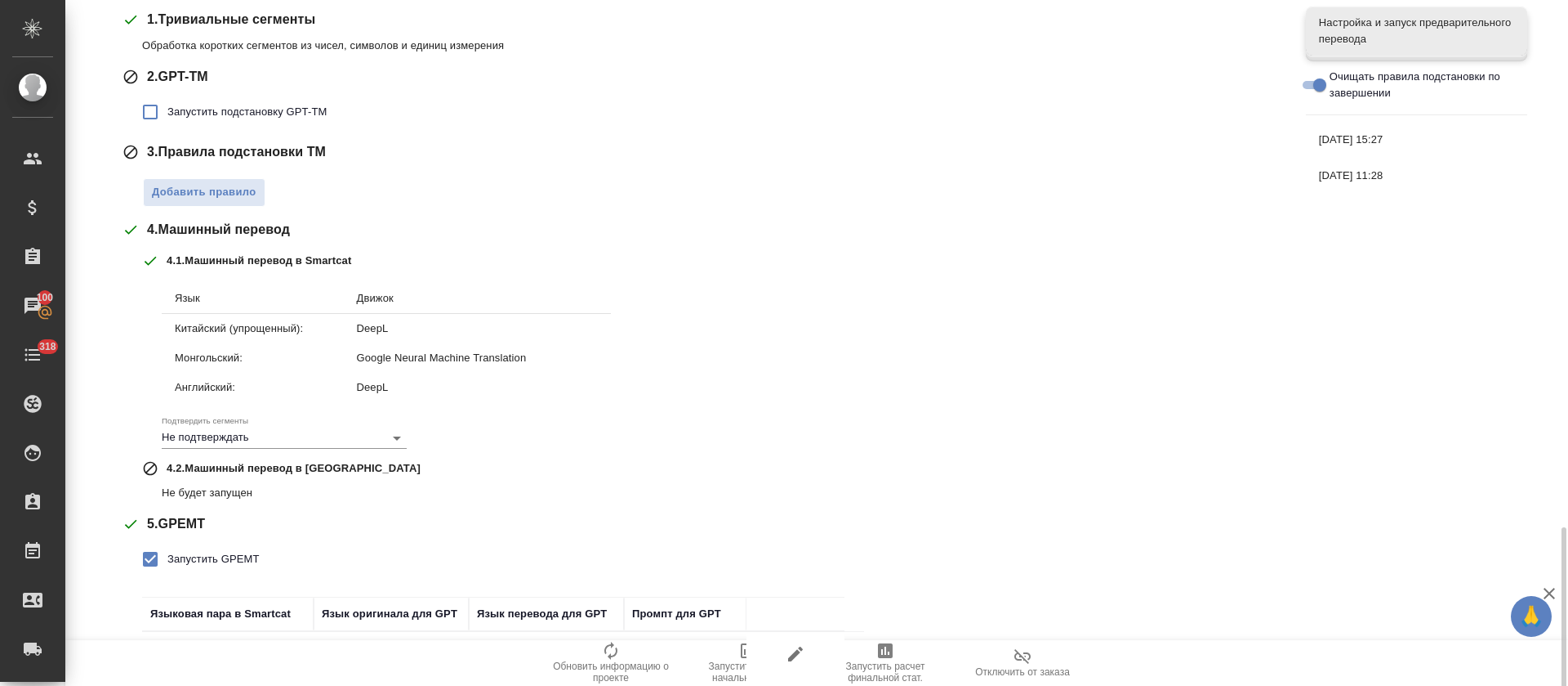
scroll to position [523, 0]
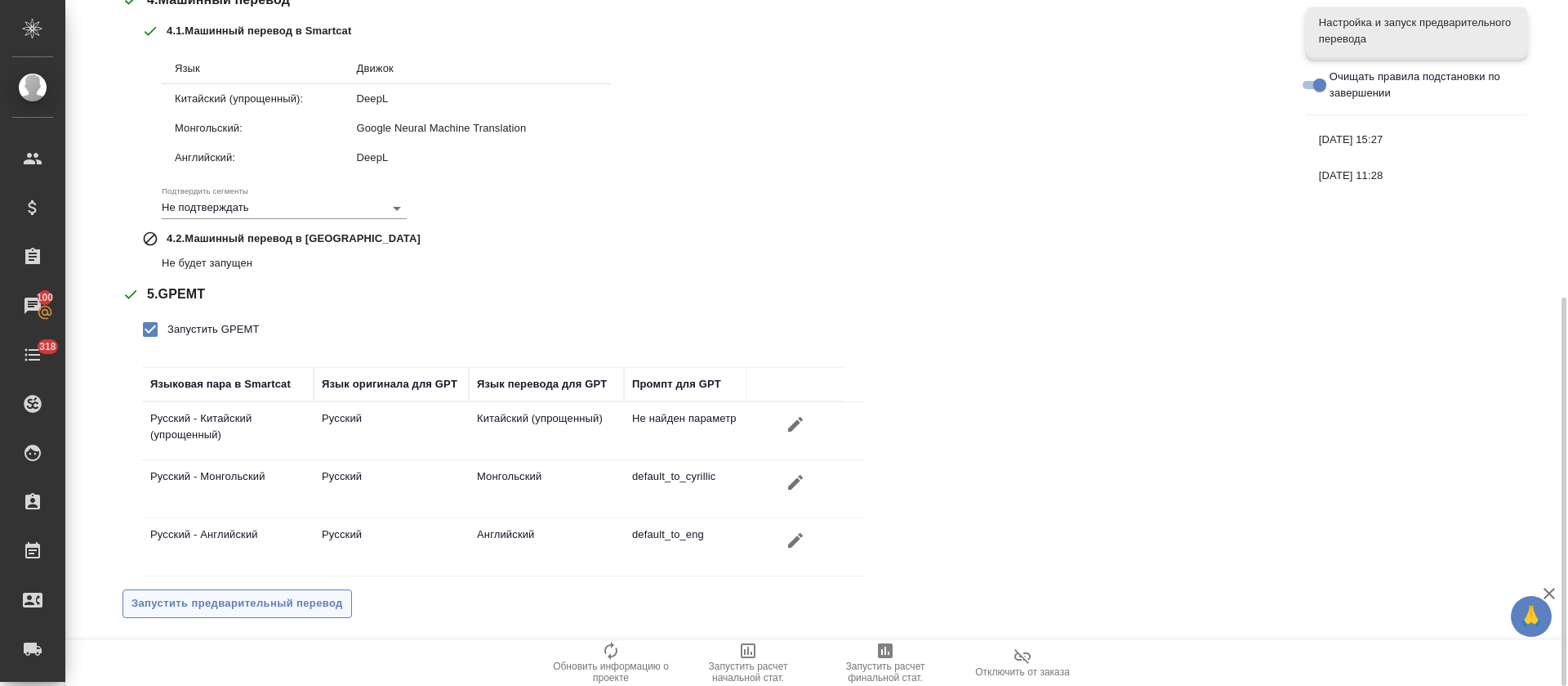
click at [239, 604] on span "Запустить предварительный перевод" at bounding box center [237, 604] width 212 height 19
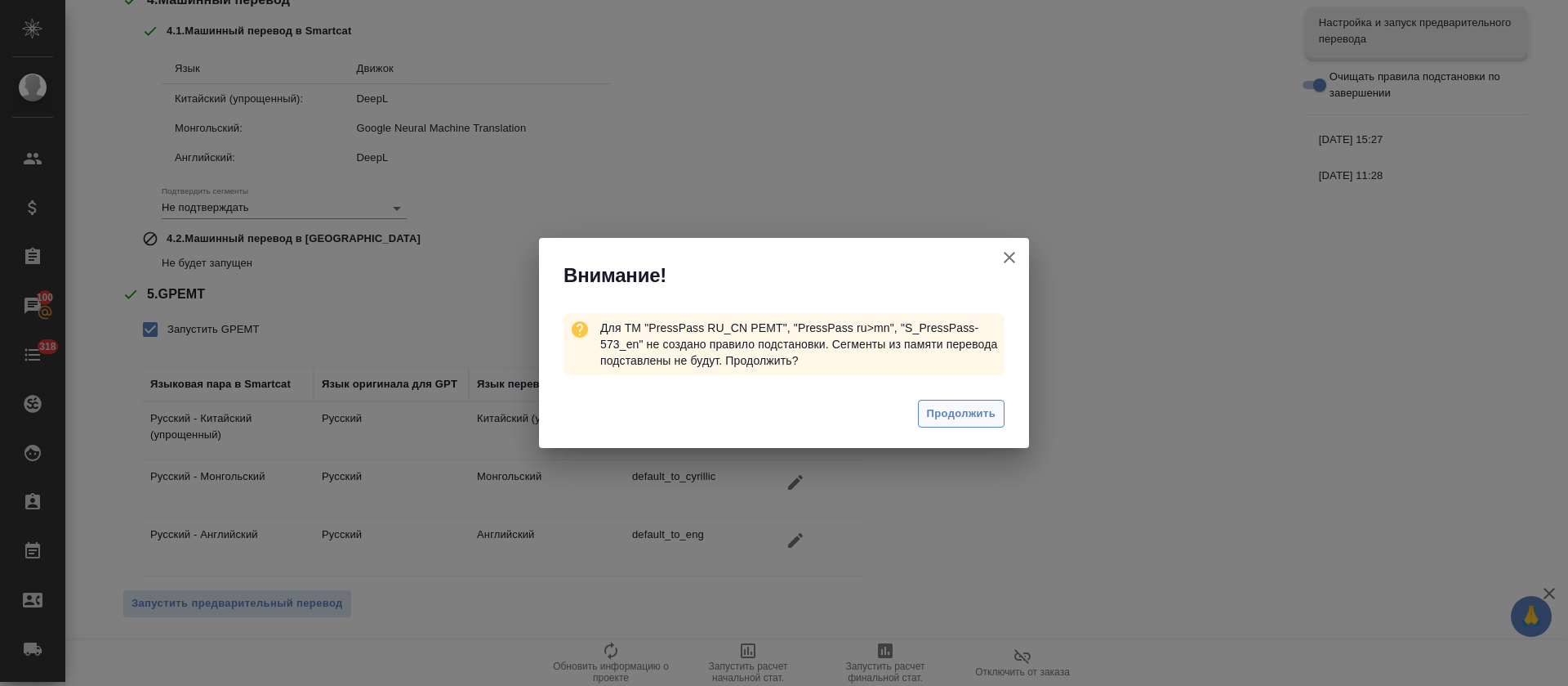
click at [936, 411] on span "Продолжить" at bounding box center [961, 414] width 68 height 19
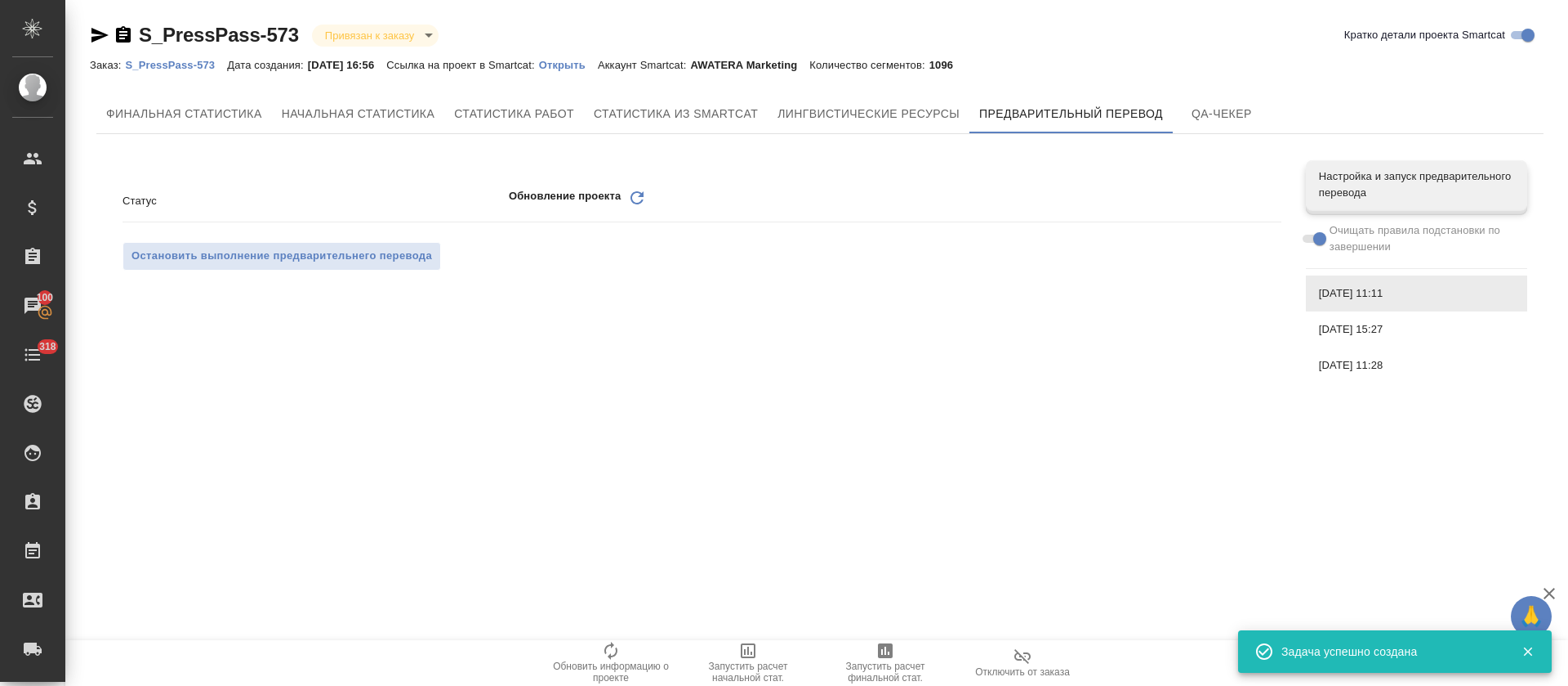
scroll to position [0, 0]
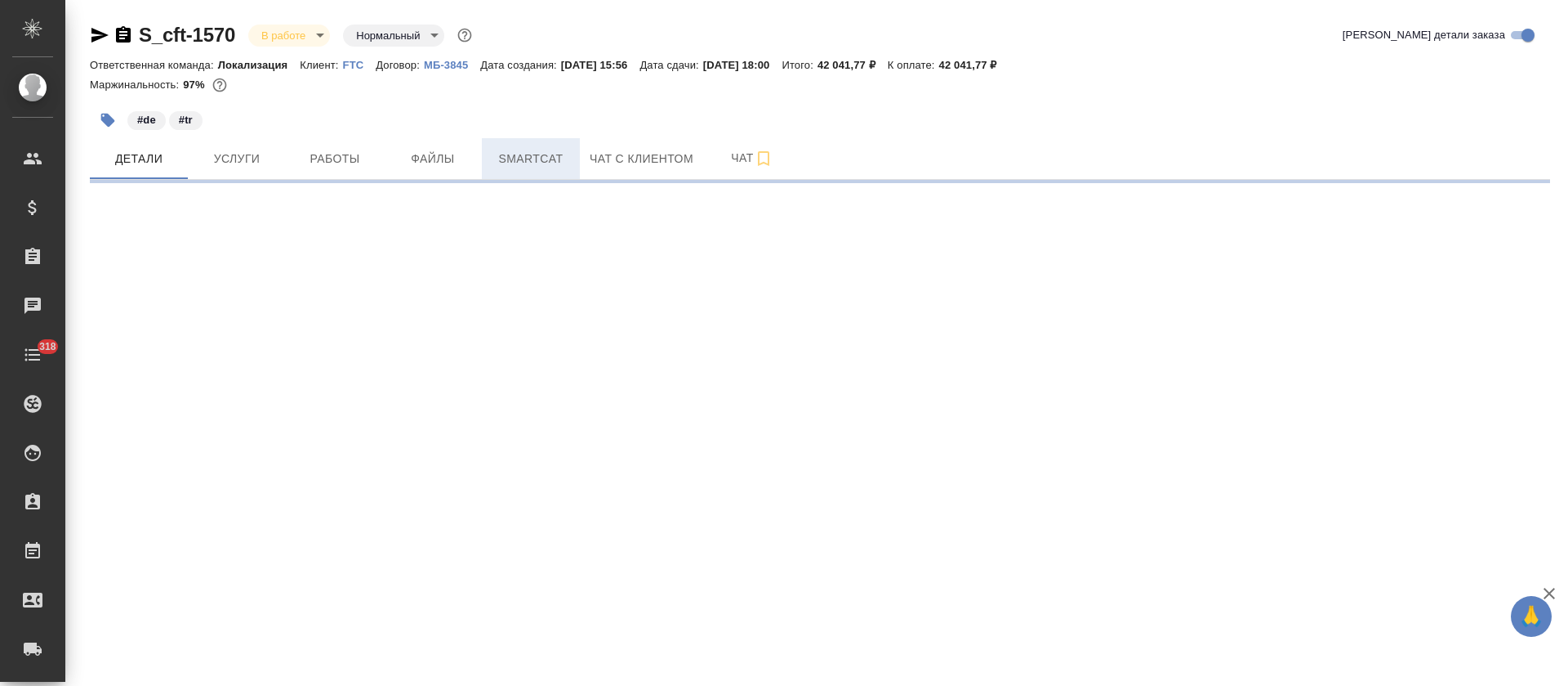
click at [559, 147] on button "Smartcat" at bounding box center [531, 159] width 98 height 41
select select "RU"
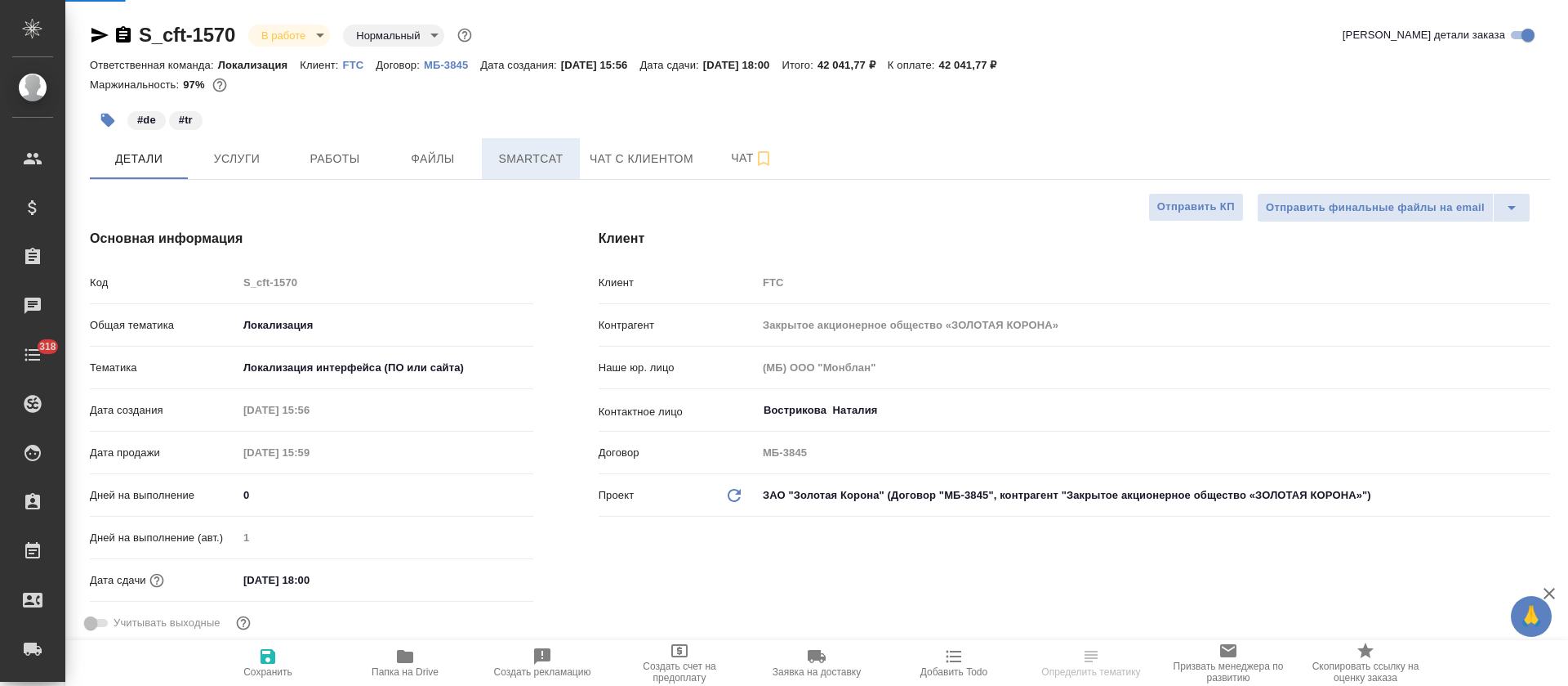
type textarea "x"
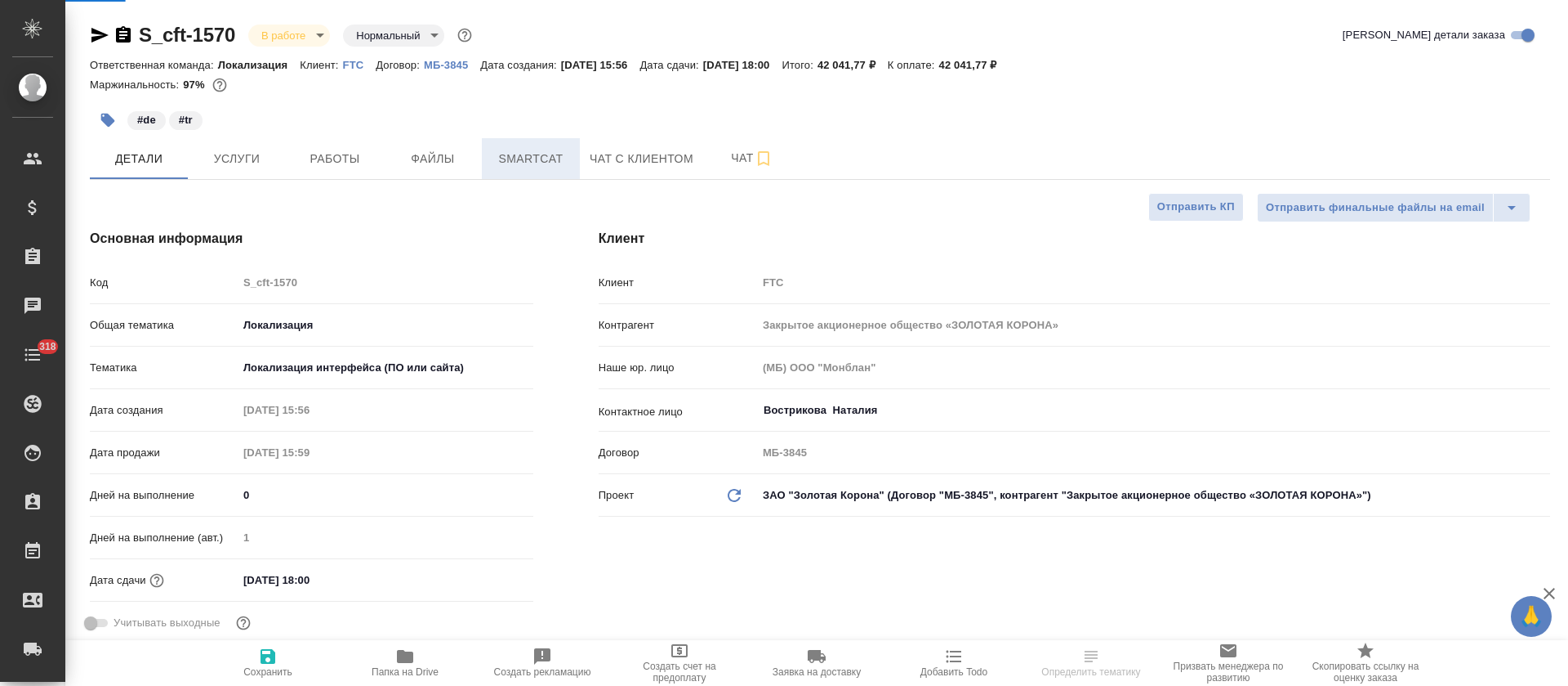
type textarea "x"
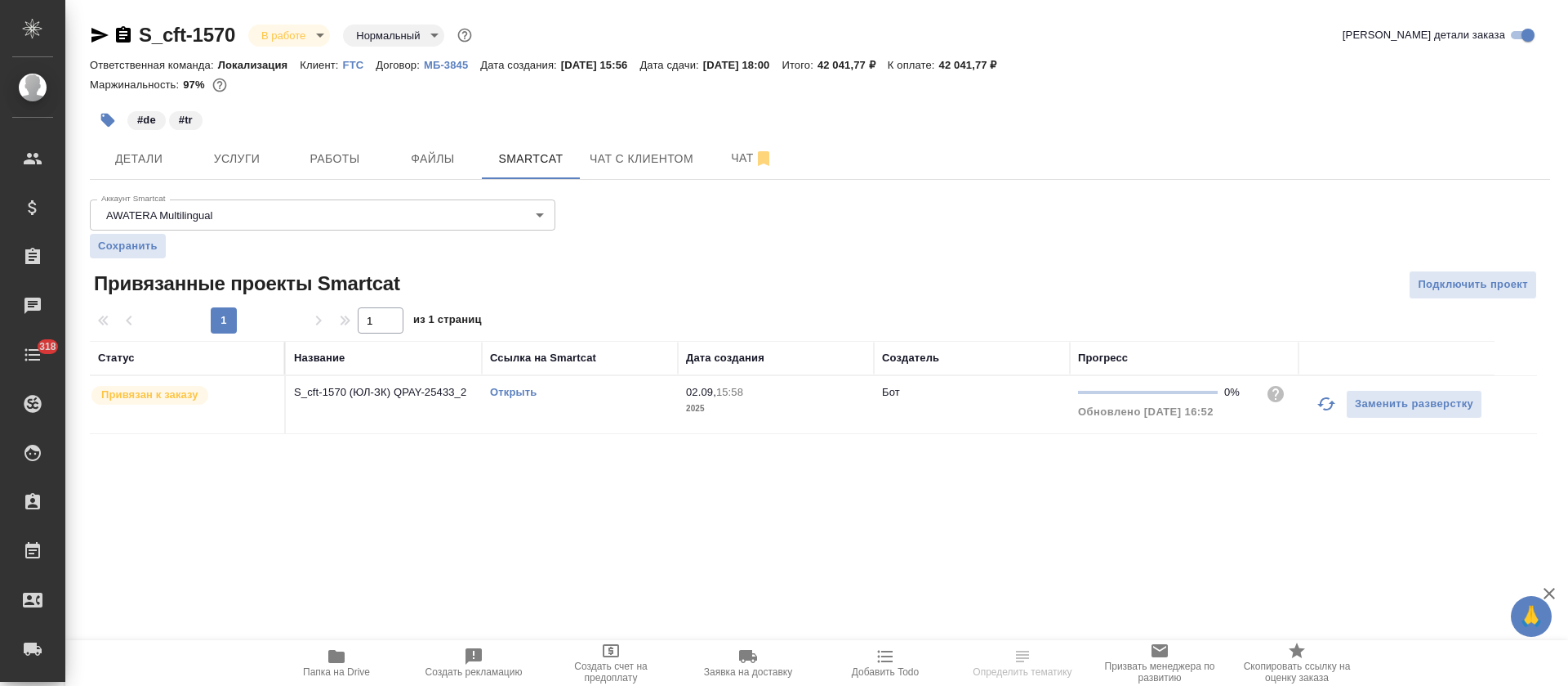
click at [1326, 401] on icon "button" at bounding box center [1327, 404] width 20 height 20
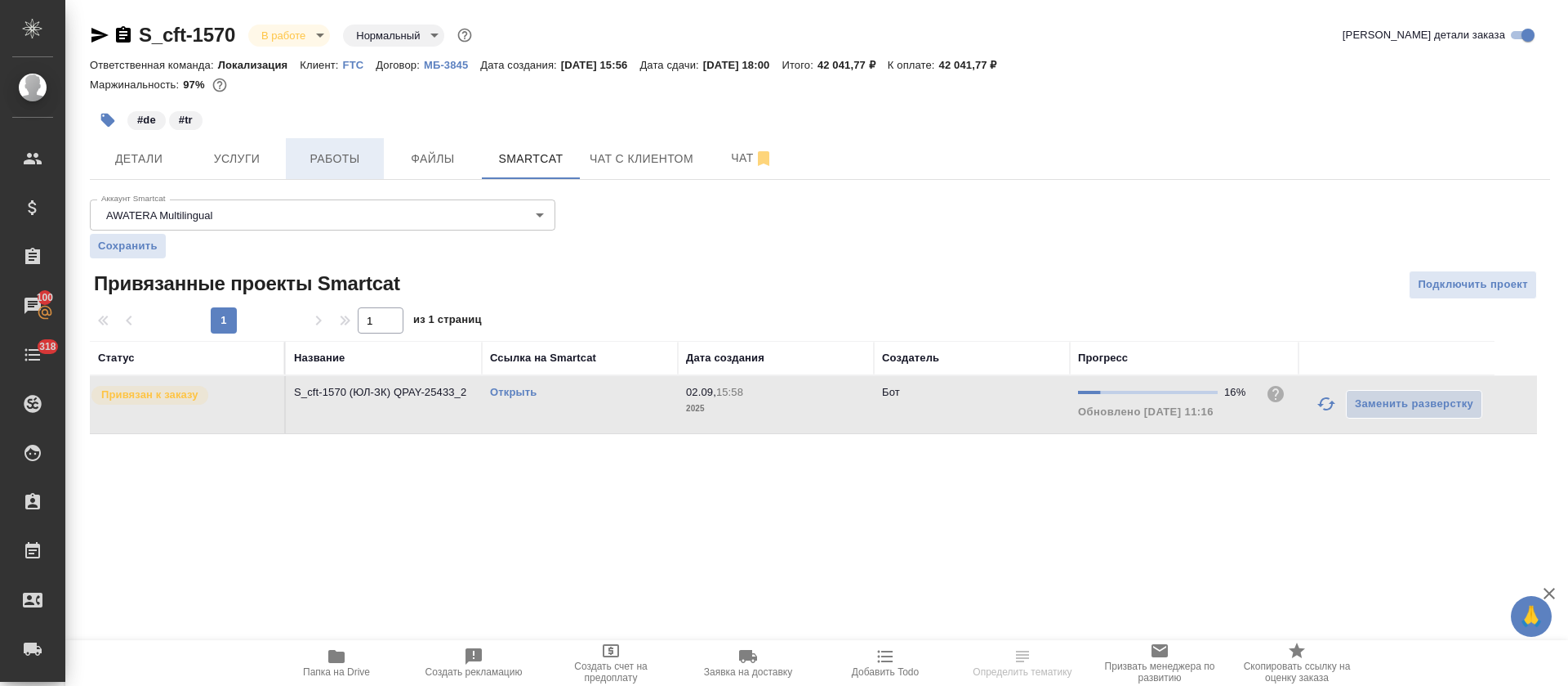
click at [334, 166] on span "Работы" at bounding box center [335, 158] width 78 height 21
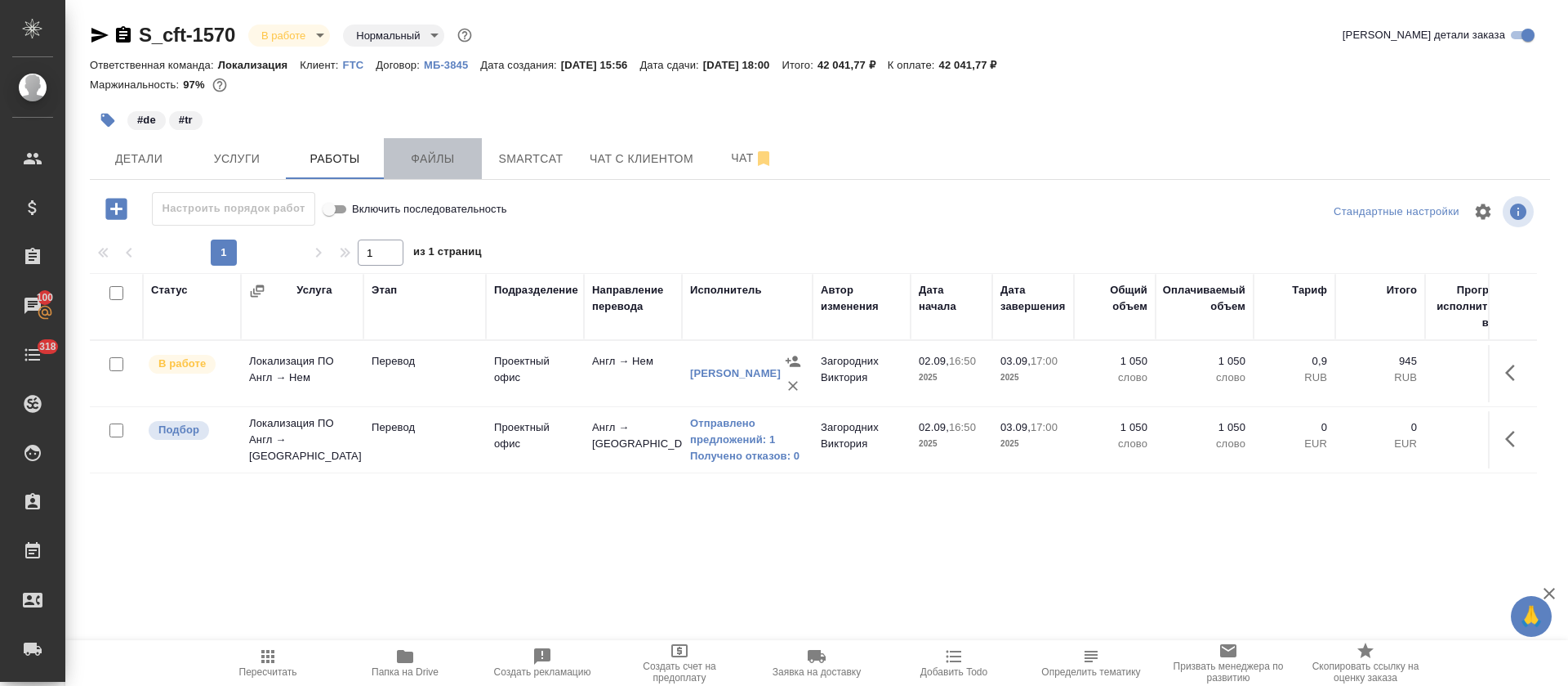
click at [446, 162] on span "Файлы" at bounding box center [433, 158] width 78 height 21
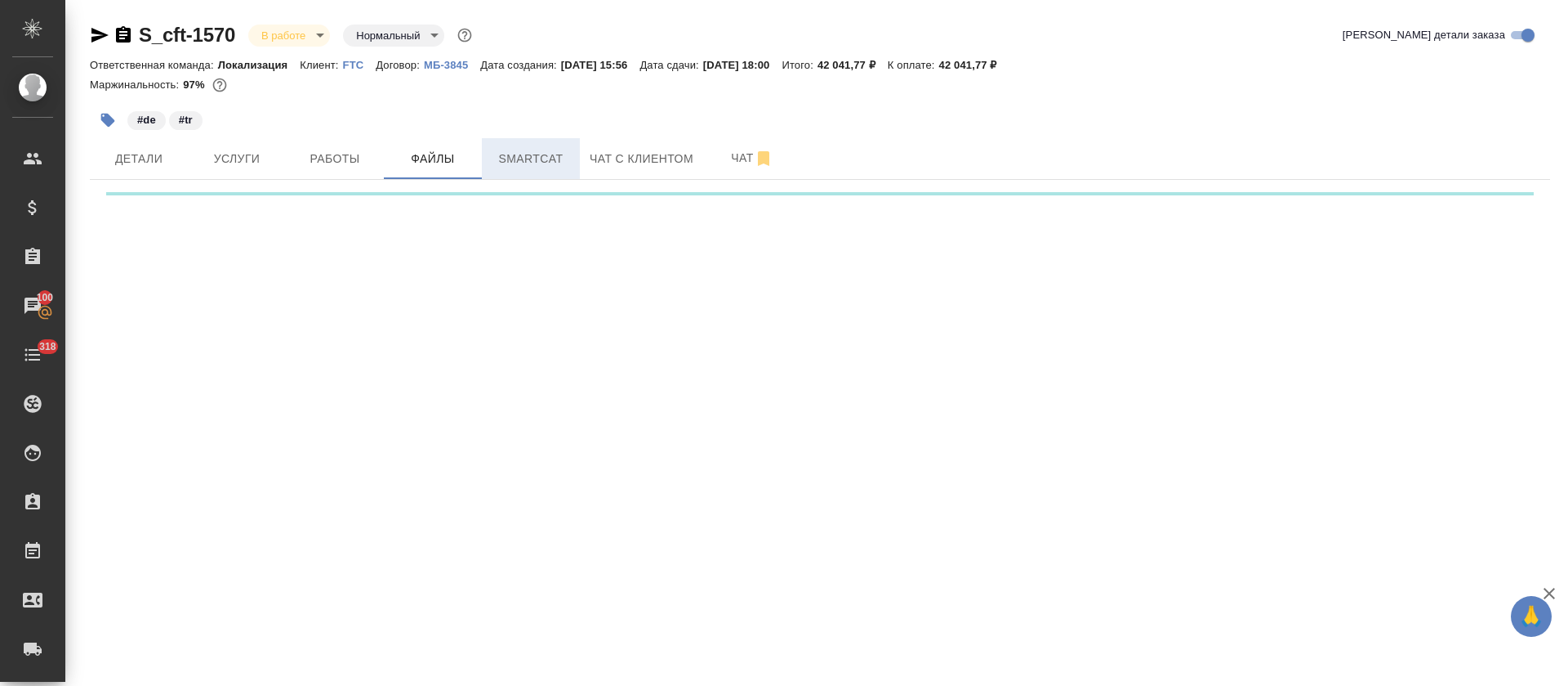
click at [515, 162] on span "Smartcat" at bounding box center [531, 158] width 78 height 21
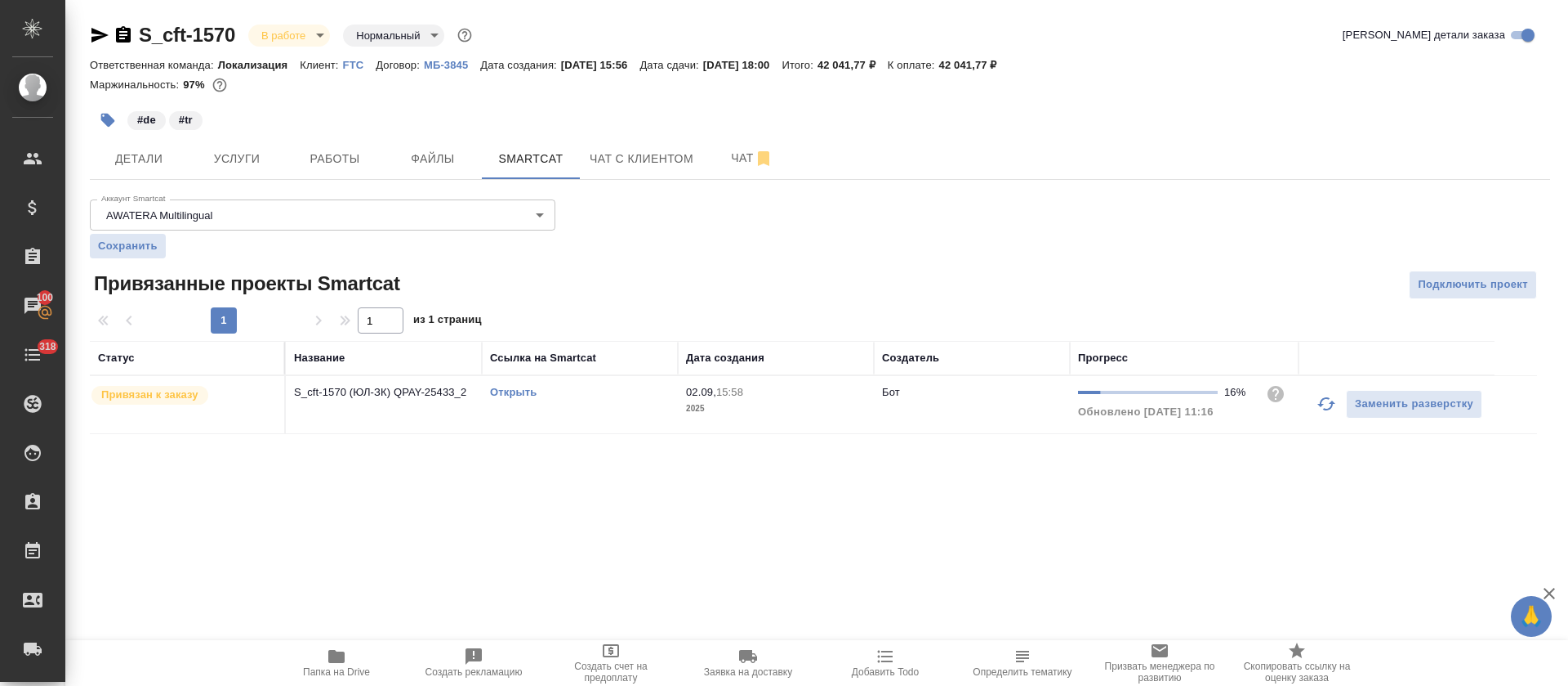
click at [502, 397] on link "Открыть" at bounding box center [513, 392] width 46 height 12
click at [520, 392] on link "Открыть" at bounding box center [513, 392] width 46 height 12
click at [305, 152] on span "Работы" at bounding box center [335, 158] width 78 height 21
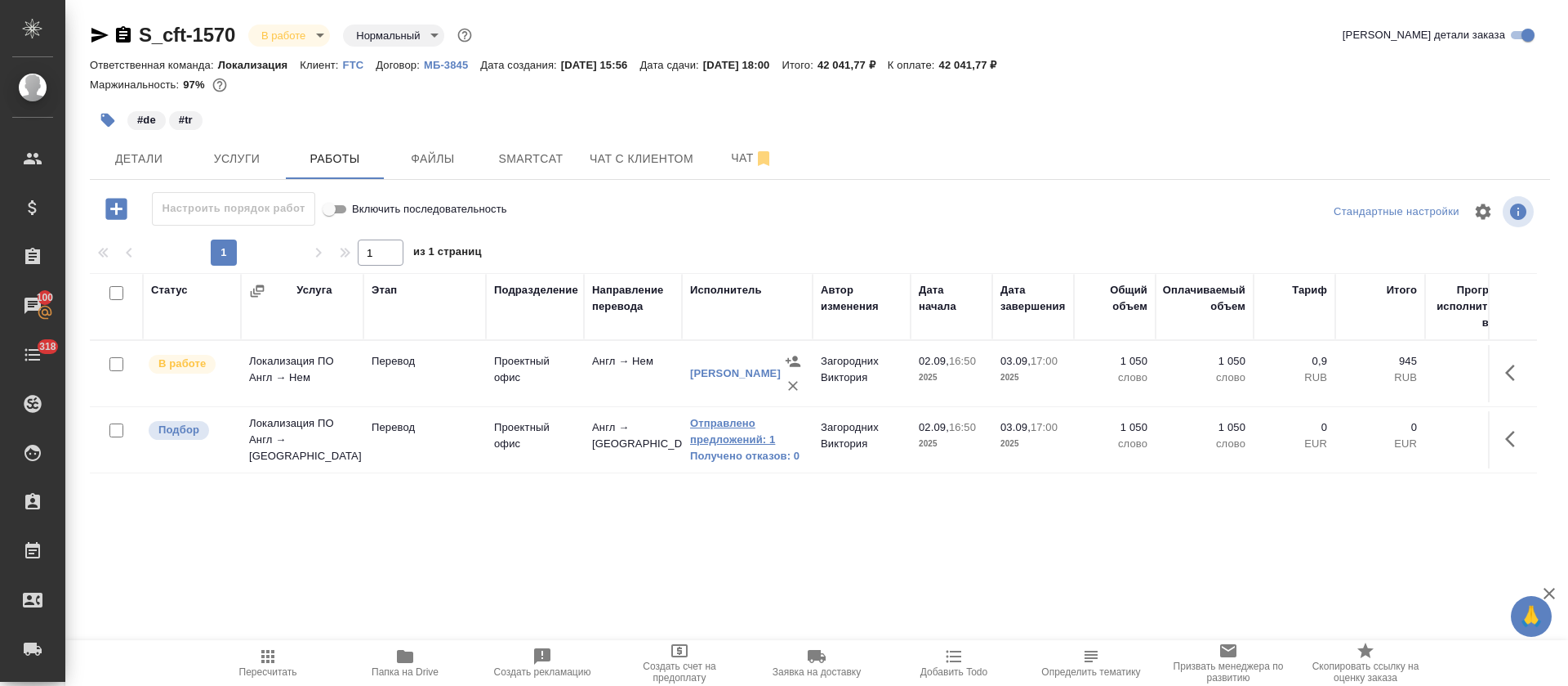
click at [742, 440] on link "Отправлено предложений: 1" at bounding box center [747, 432] width 115 height 33
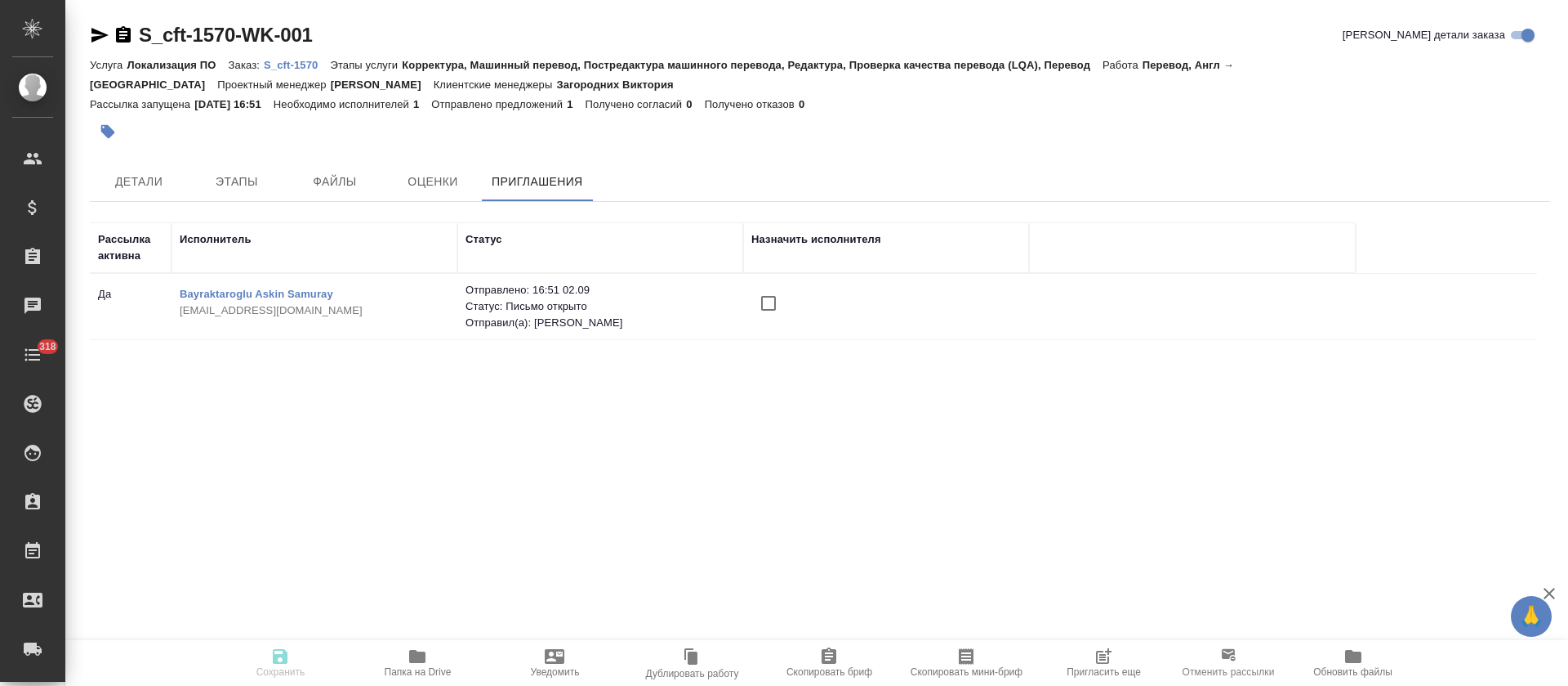
click at [754, 303] on input "checkbox" at bounding box center [769, 303] width 35 height 35
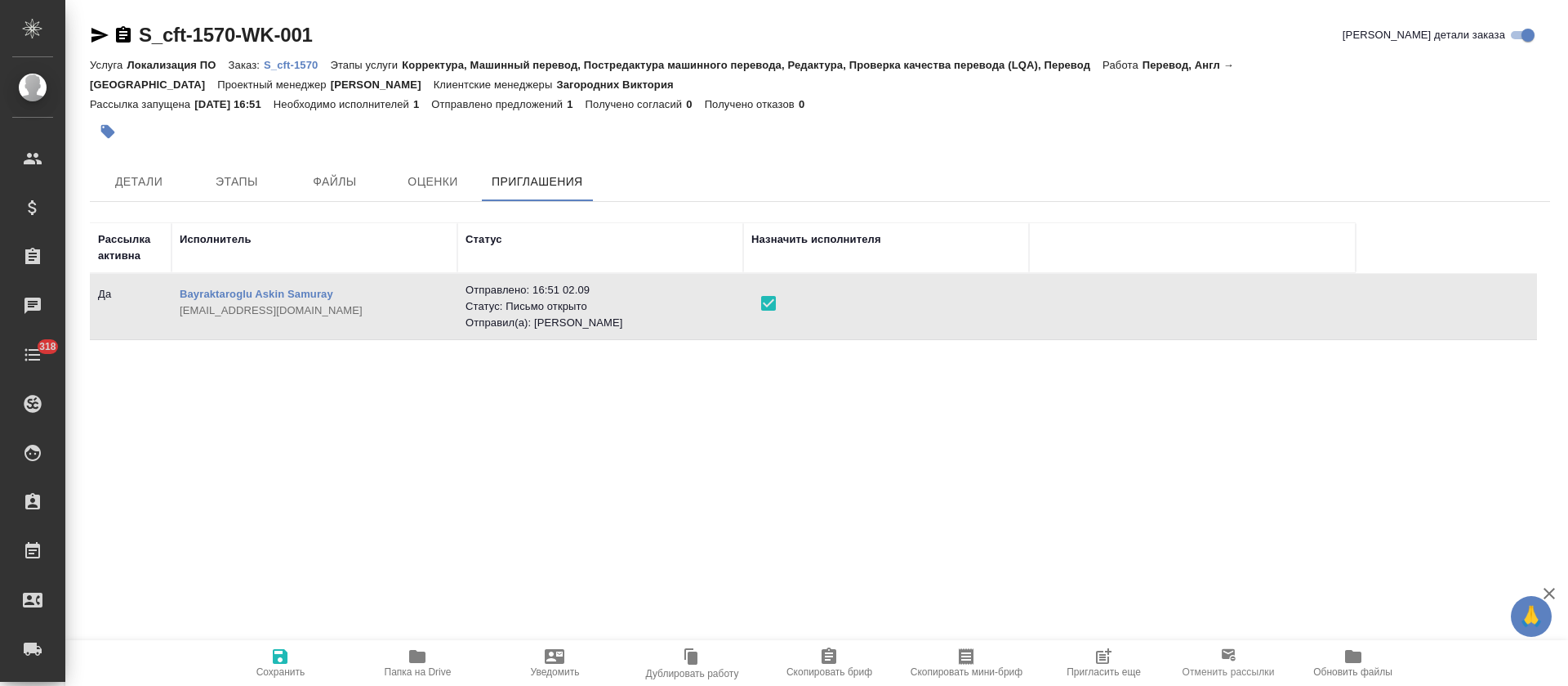
click at [293, 654] on span "Сохранить" at bounding box center [280, 662] width 118 height 31
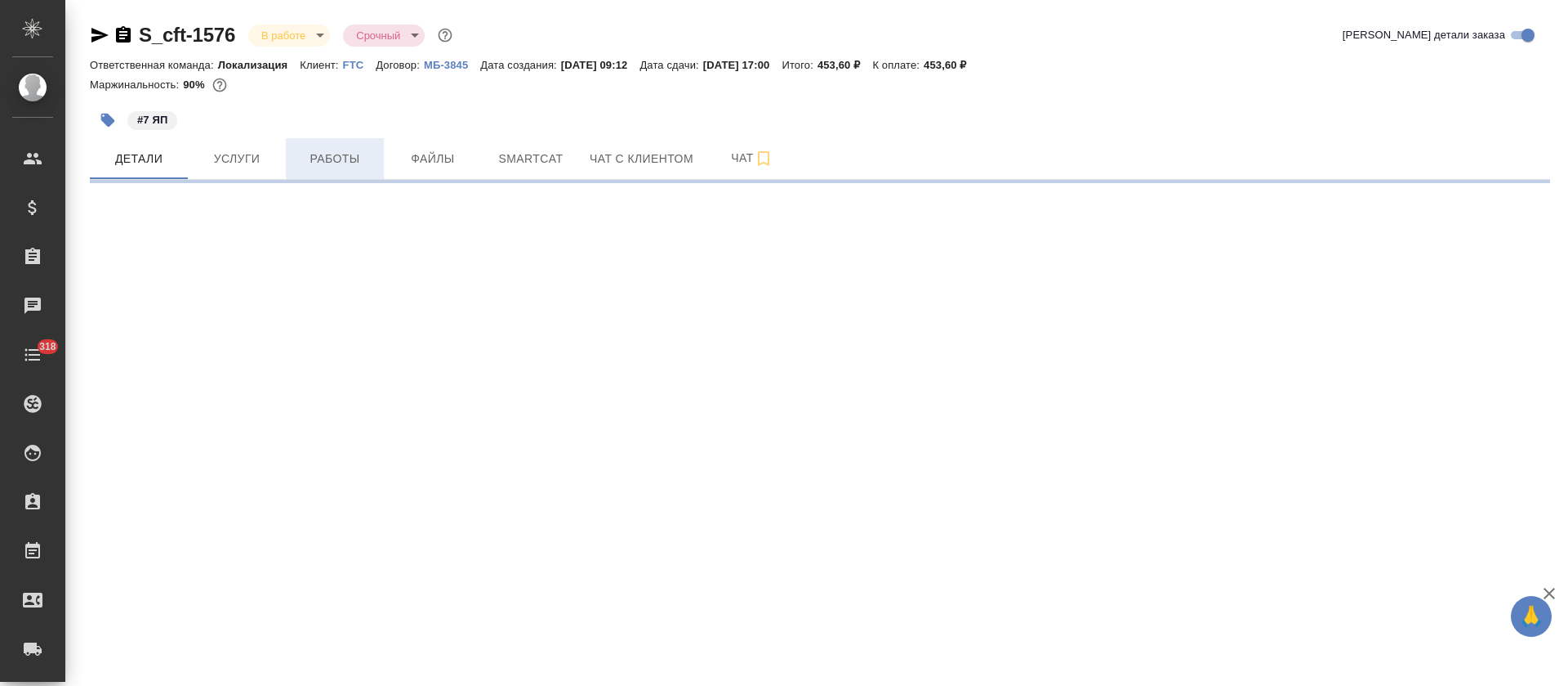
select select "RU"
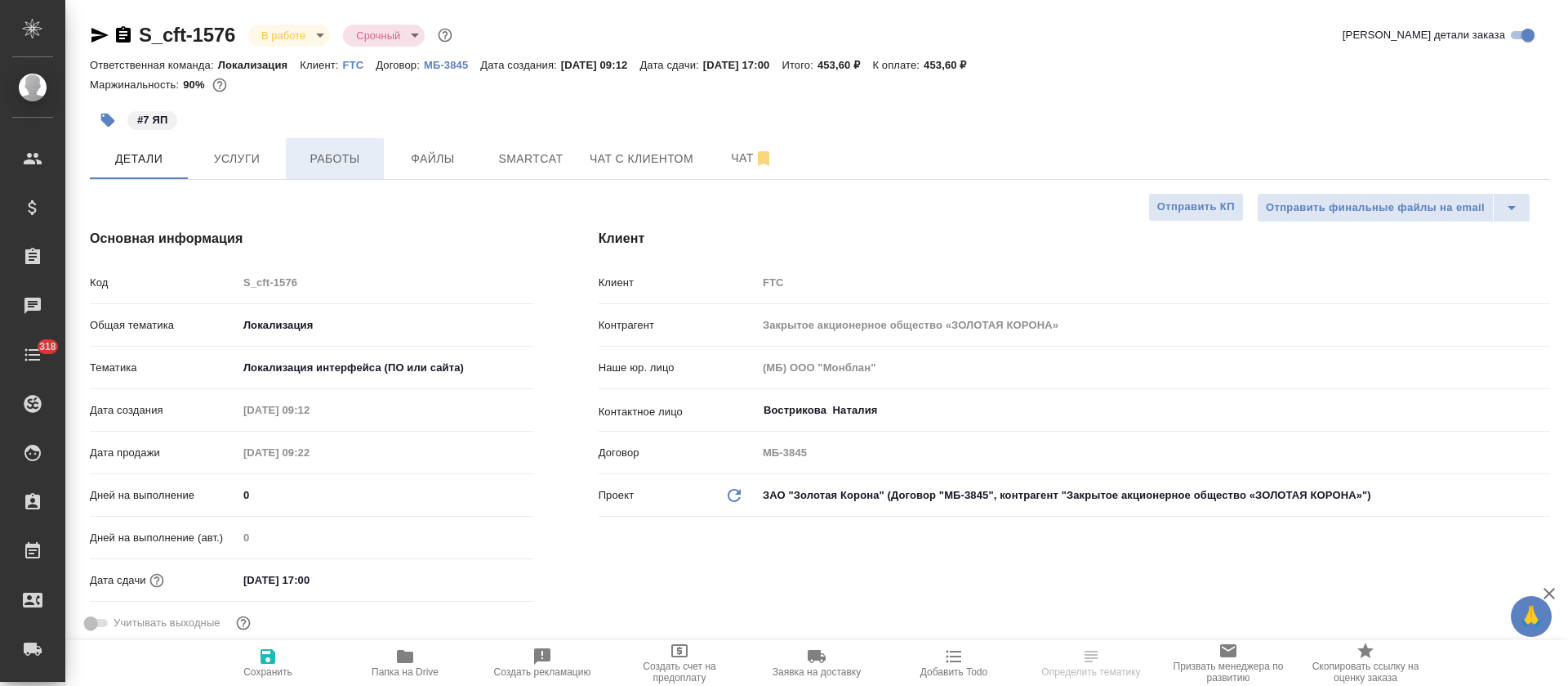
type textarea "x"
click at [363, 151] on span "Работы" at bounding box center [335, 158] width 78 height 21
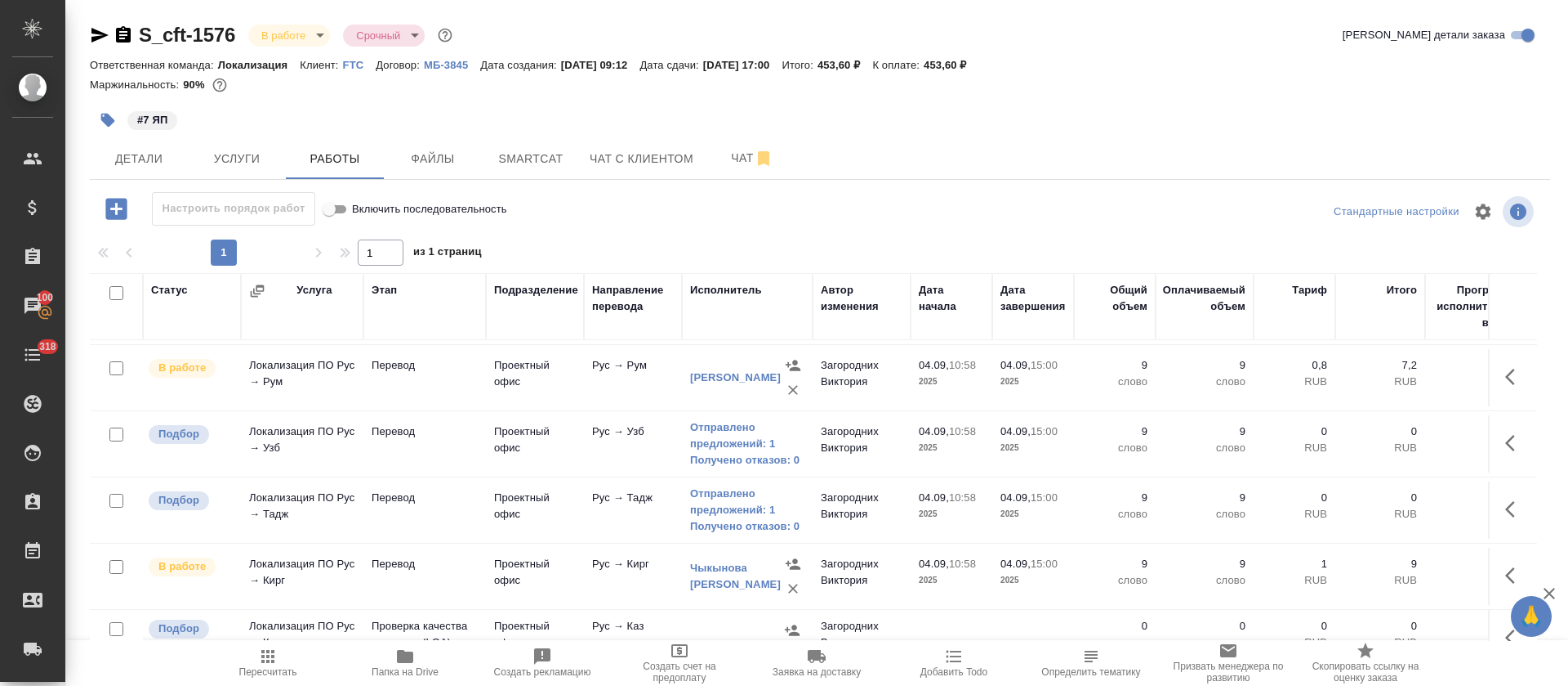
scroll to position [240, 0]
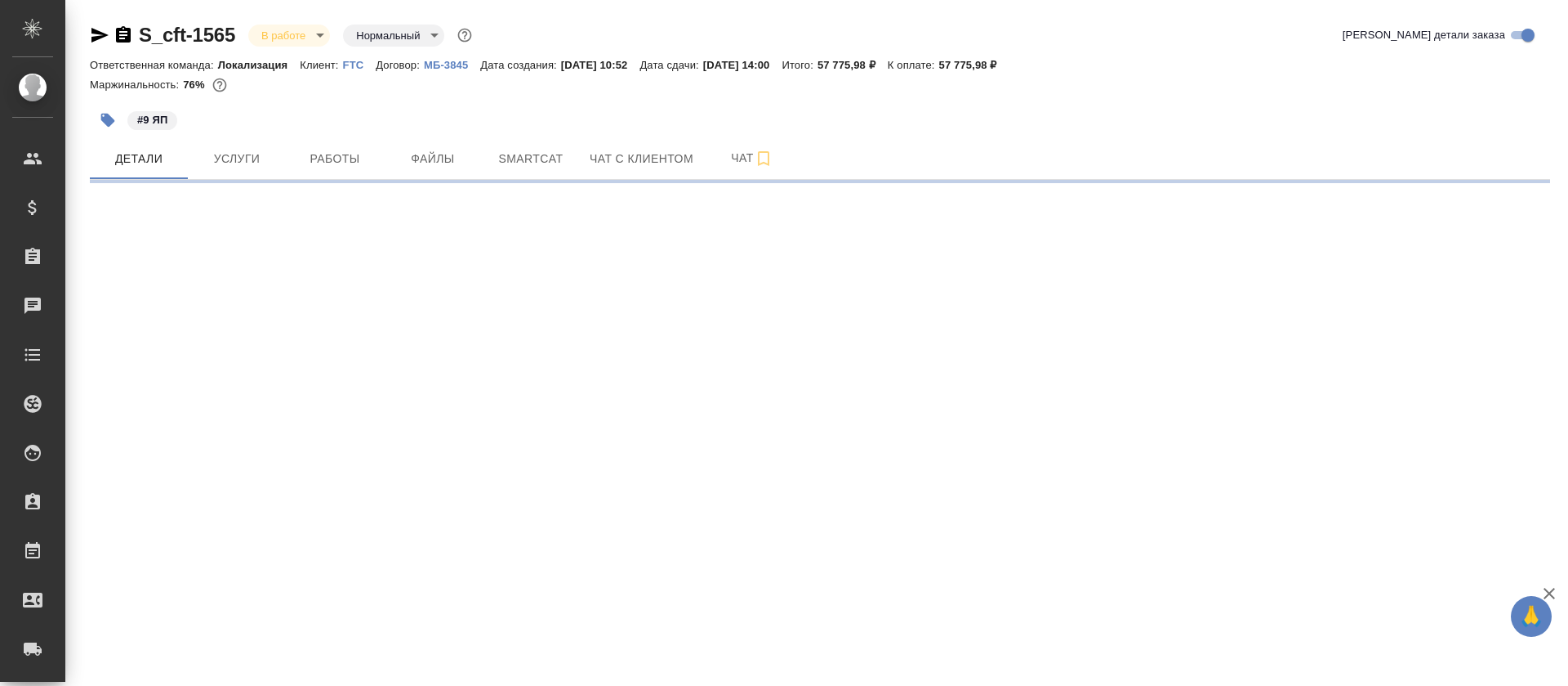
select select "RU"
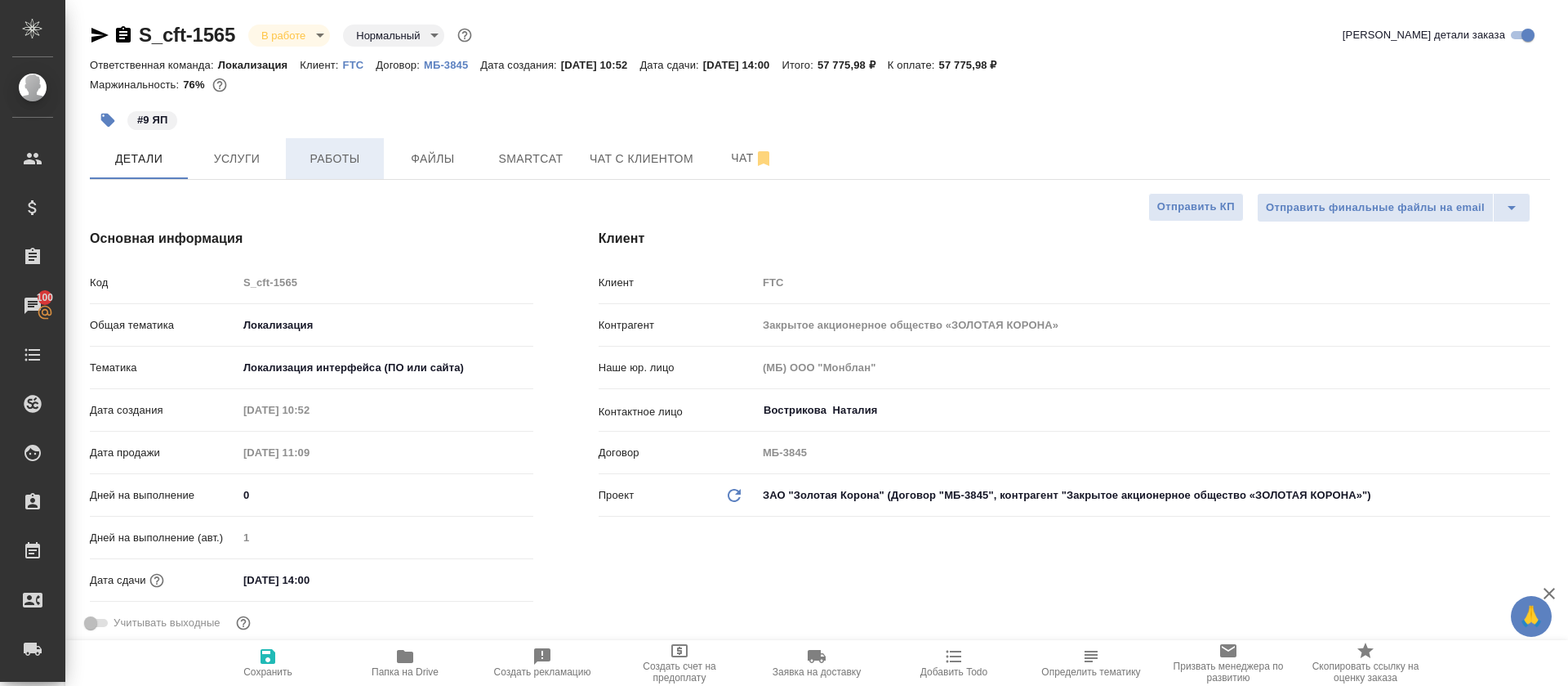
type textarea "x"
click at [316, 140] on button "Работы" at bounding box center [335, 159] width 98 height 41
type textarea "x"
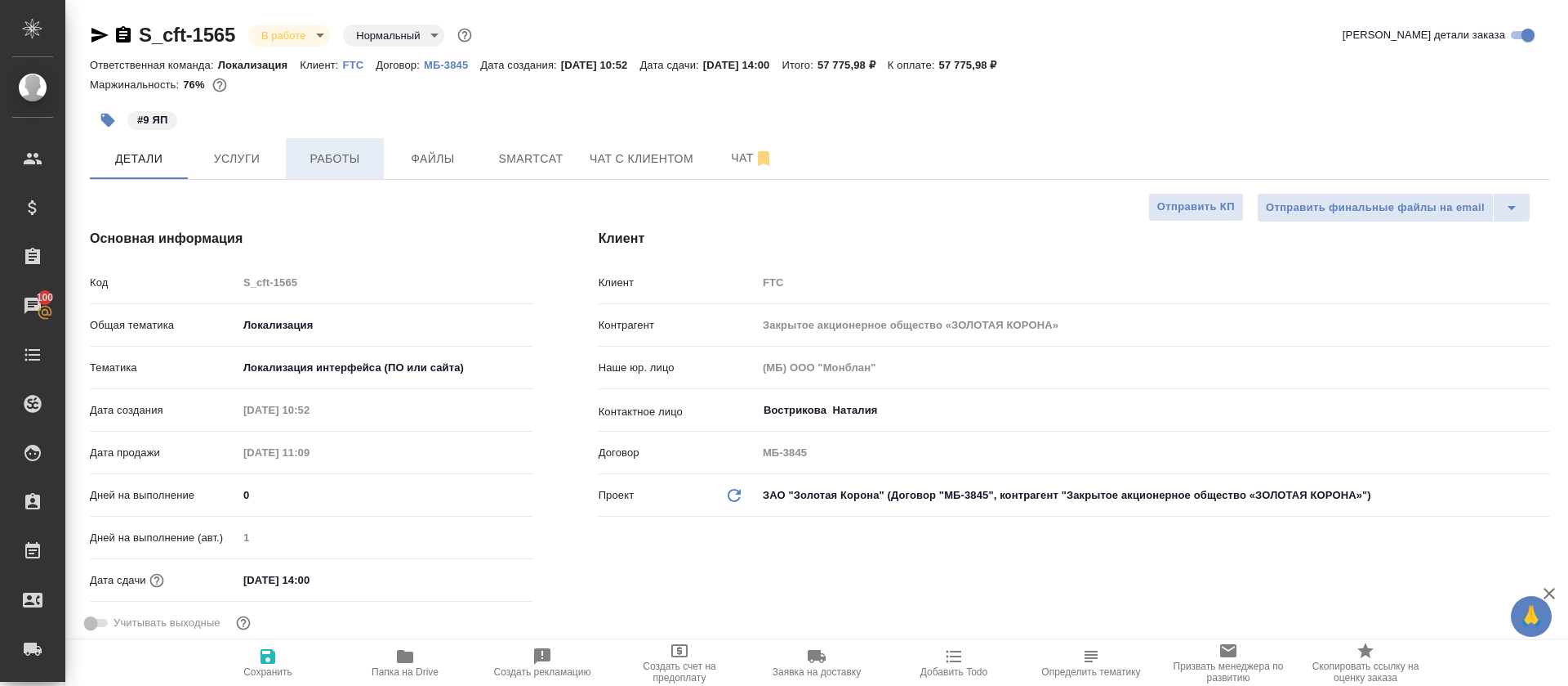
type textarea "x"
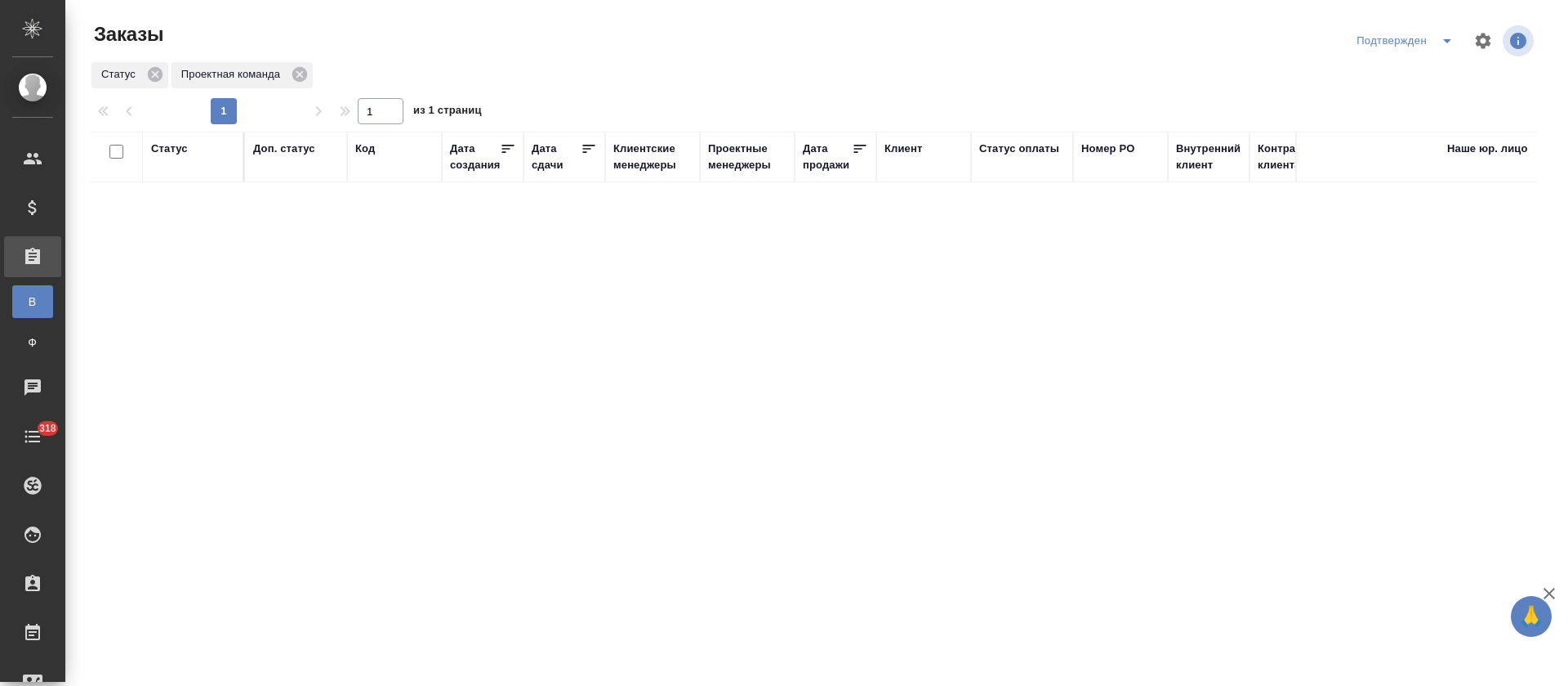
click at [1444, 44] on icon "split button" at bounding box center [1448, 41] width 20 height 20
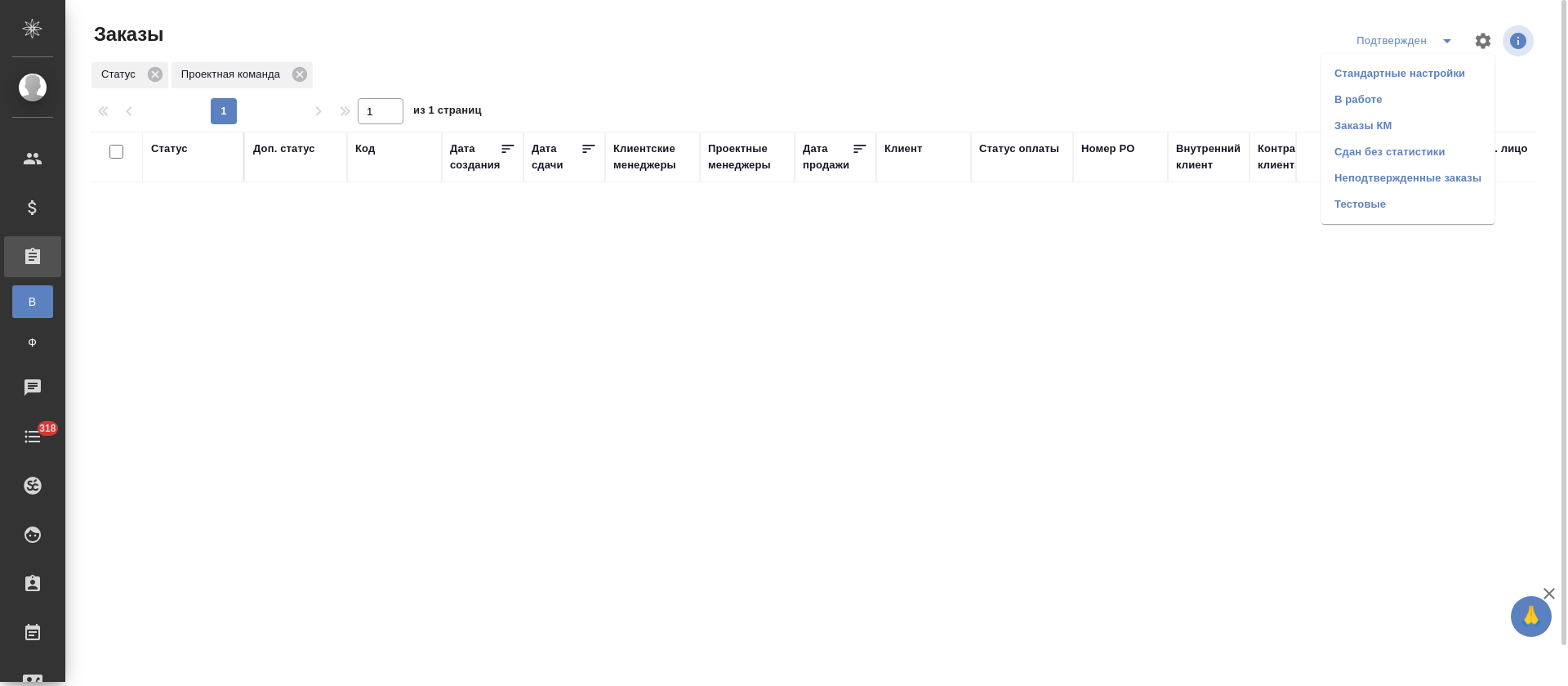
click at [1423, 101] on li "В работе" at bounding box center [1408, 100] width 173 height 26
